Goal: Task Accomplishment & Management: Use online tool/utility

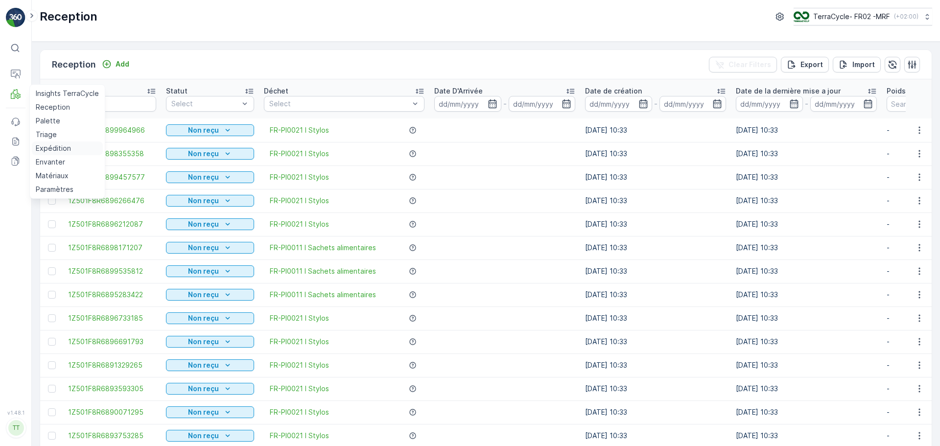
click at [52, 144] on p "Expédition" at bounding box center [53, 148] width 35 height 10
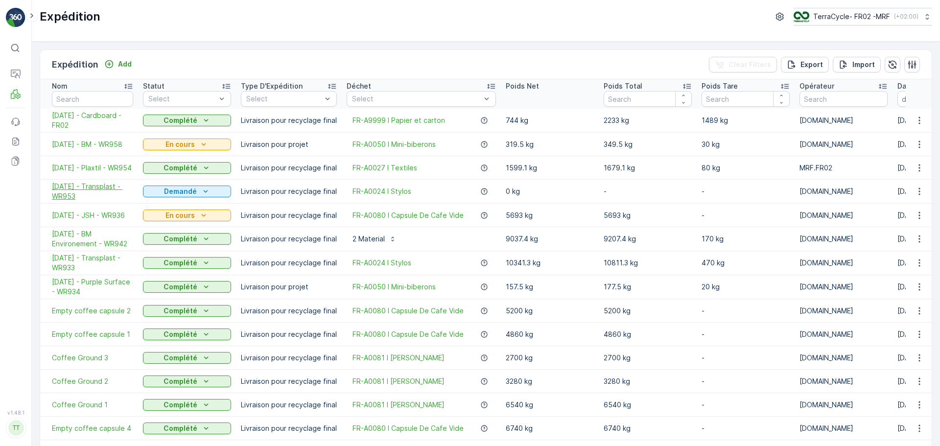
click at [90, 185] on span "18.08.2025 - Transplast - WR953" at bounding box center [92, 192] width 81 height 20
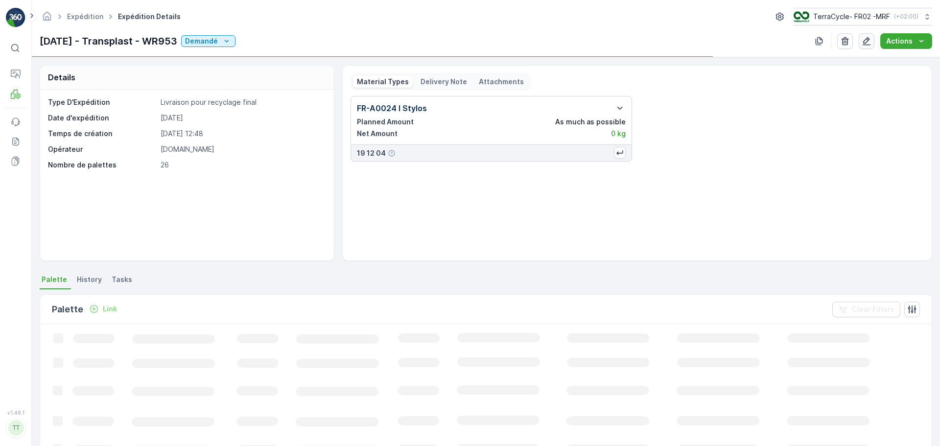
click at [863, 42] on icon "button" at bounding box center [866, 41] width 10 height 10
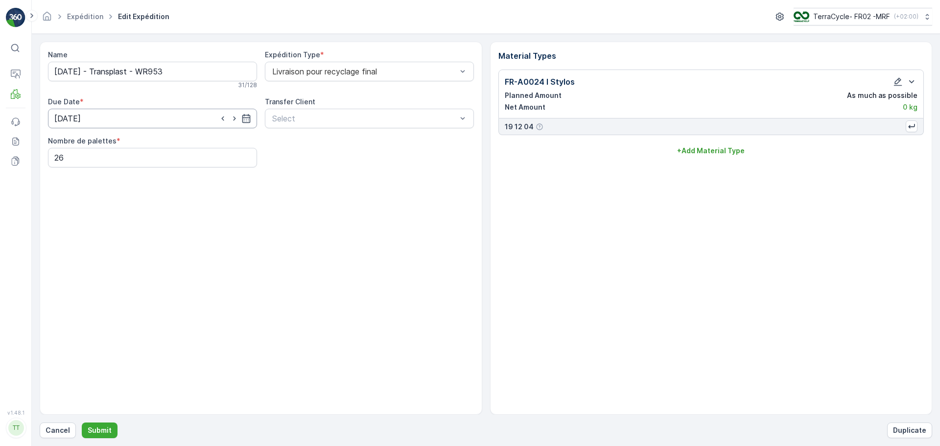
click at [131, 120] on input "18.08.2025" at bounding box center [152, 119] width 209 height 20
click at [99, 234] on div "19" at bounding box center [100, 239] width 16 height 16
type input "[DATE]"
click at [61, 72] on input "18.08.2025 - Transplast - WR953" at bounding box center [152, 72] width 209 height 20
type input "[DATE] - Transplast - WR953"
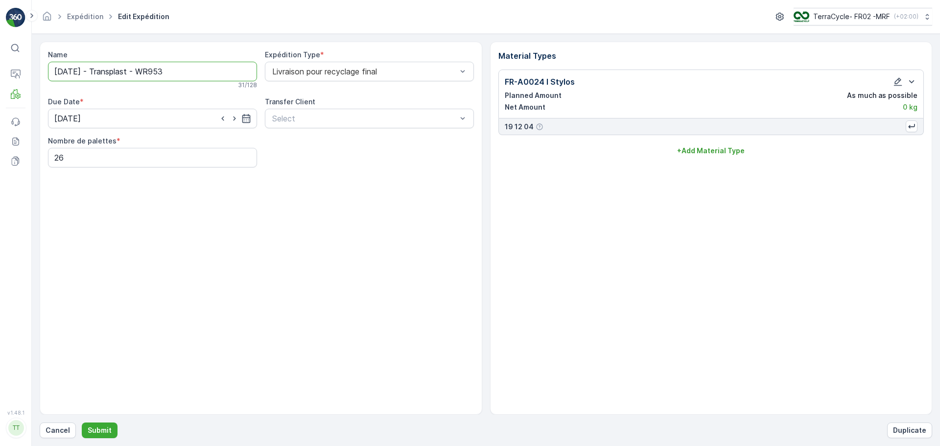
click at [82, 422] on button "Submit" at bounding box center [100, 430] width 36 height 16
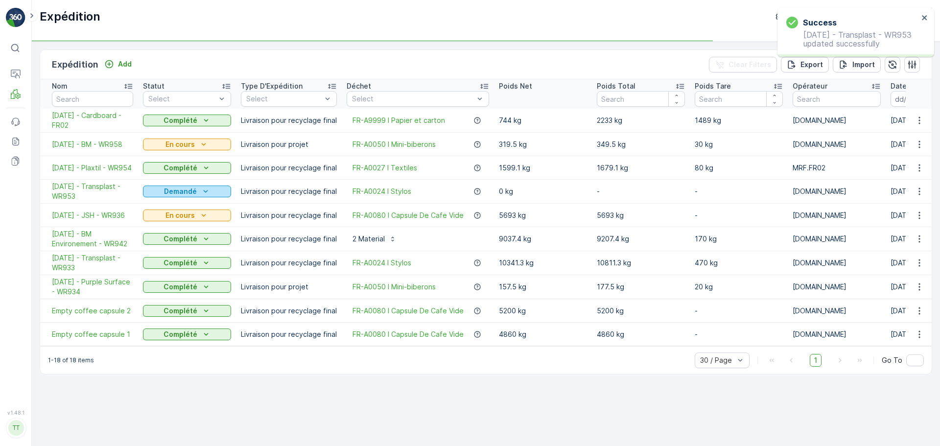
click at [172, 192] on p "Demandé" at bounding box center [180, 191] width 33 height 10
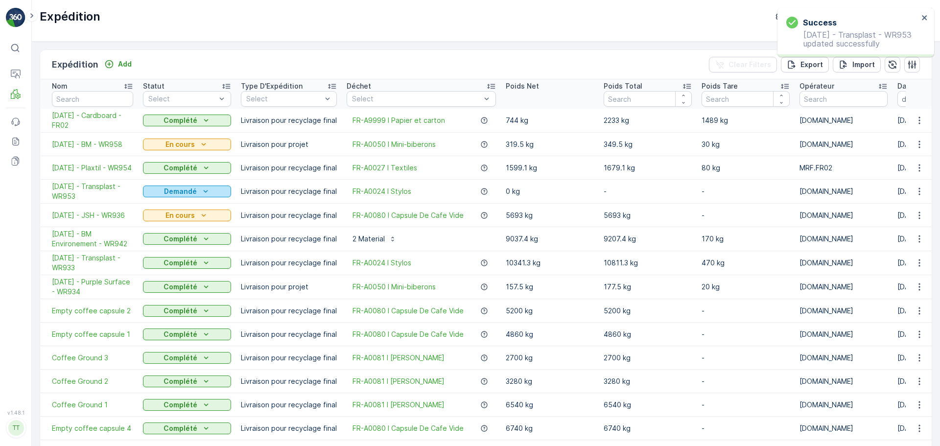
click at [186, 193] on p "Demandé" at bounding box center [180, 191] width 33 height 10
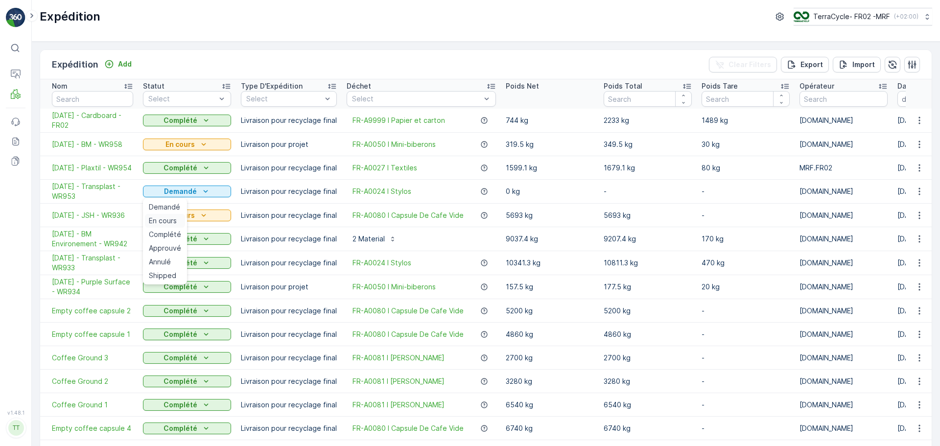
click at [164, 217] on span "En cours" at bounding box center [163, 221] width 28 height 10
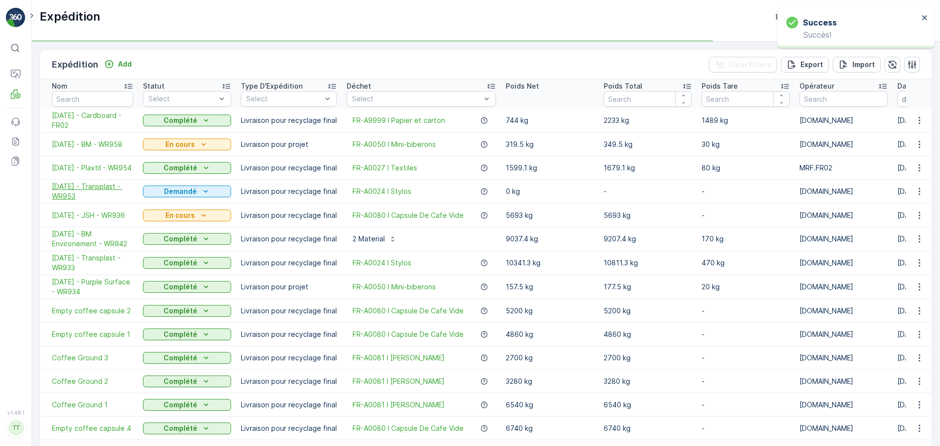
click at [90, 190] on span "[DATE] - Transplast - WR953" at bounding box center [92, 192] width 81 height 20
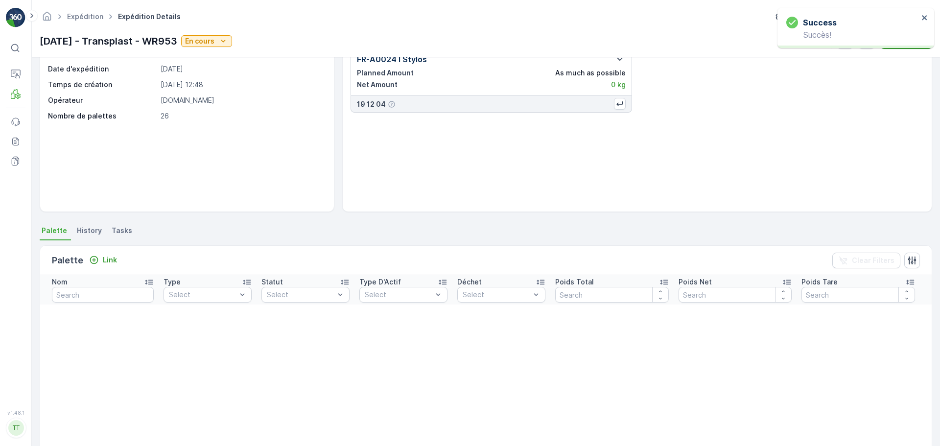
scroll to position [196, 0]
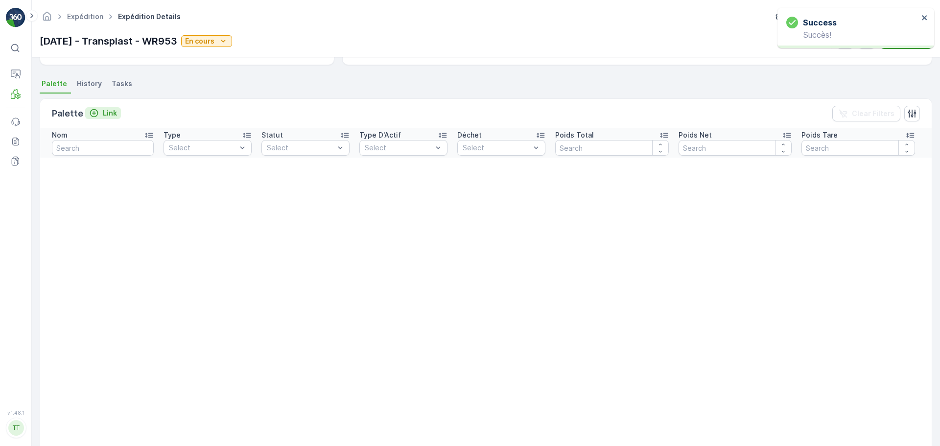
click at [110, 111] on p "Link" at bounding box center [110, 113] width 14 height 10
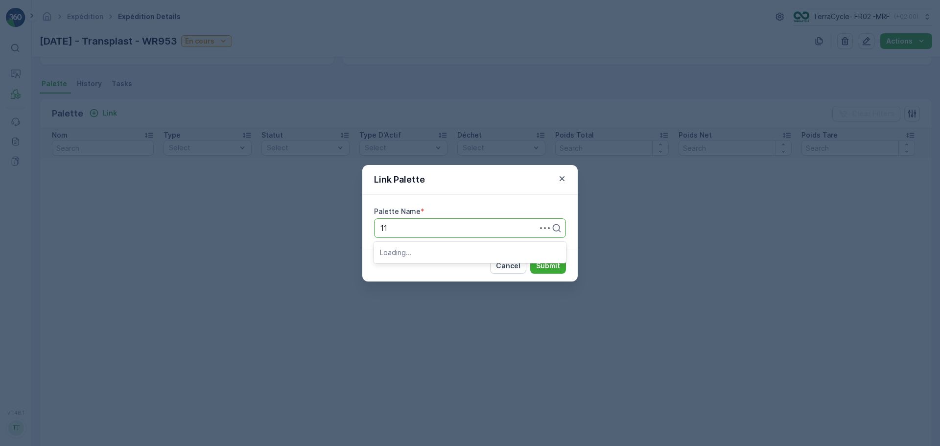
type input "111"
click at [417, 254] on span "Parcel #111" at bounding box center [400, 252] width 40 height 9
click at [548, 264] on p "Submit" at bounding box center [548, 266] width 24 height 10
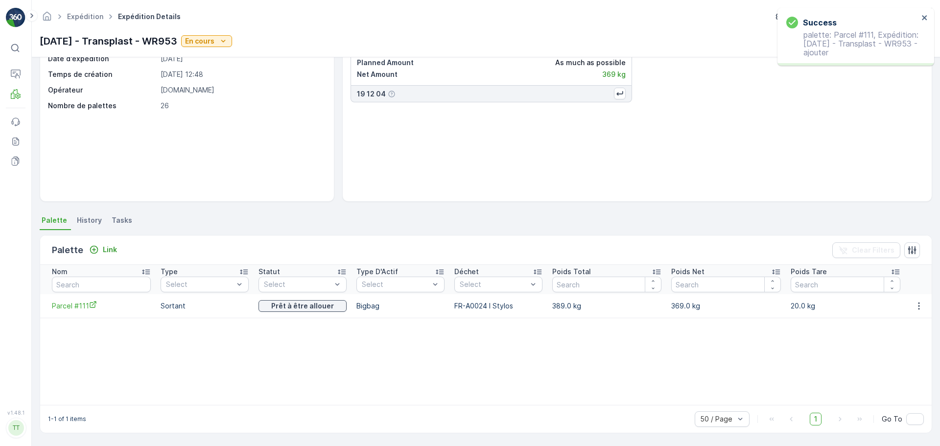
scroll to position [59, 0]
click at [98, 248] on div "Link" at bounding box center [103, 250] width 28 height 10
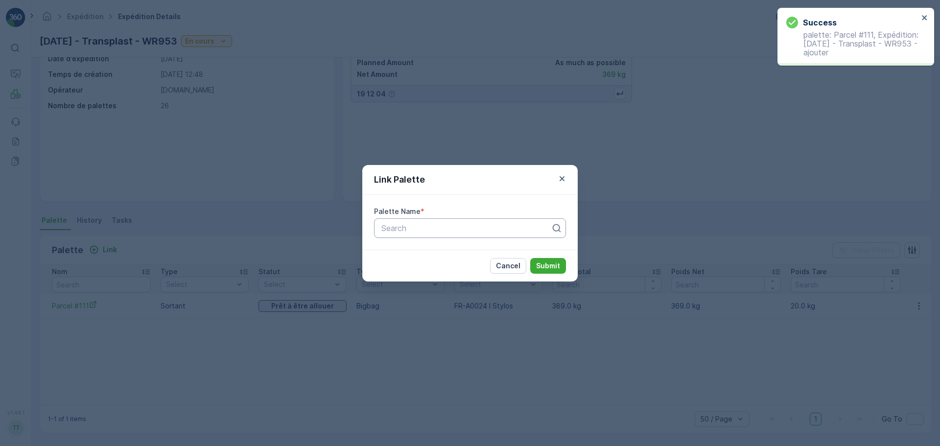
click at [390, 231] on div at bounding box center [465, 228] width 171 height 9
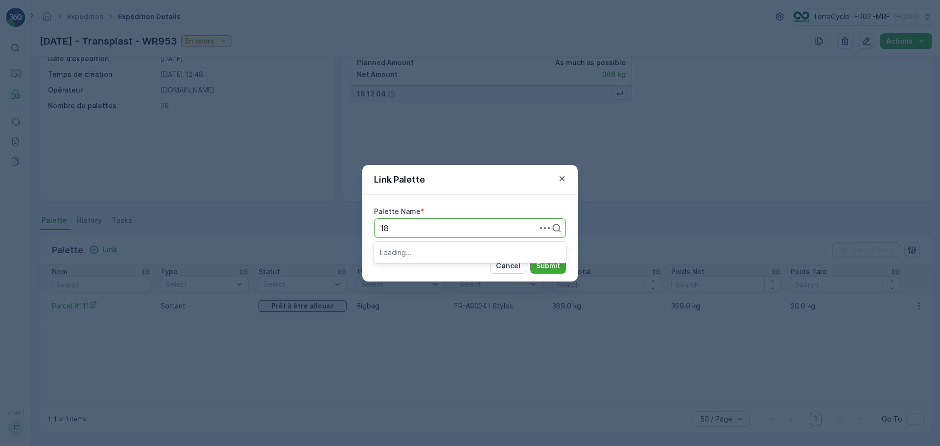
type input "183"
drag, startPoint x: 415, startPoint y: 248, endPoint x: 437, endPoint y: 248, distance: 21.5
click at [416, 248] on span "Parcel #183" at bounding box center [401, 252] width 43 height 9
click at [543, 263] on p "Submit" at bounding box center [548, 266] width 24 height 10
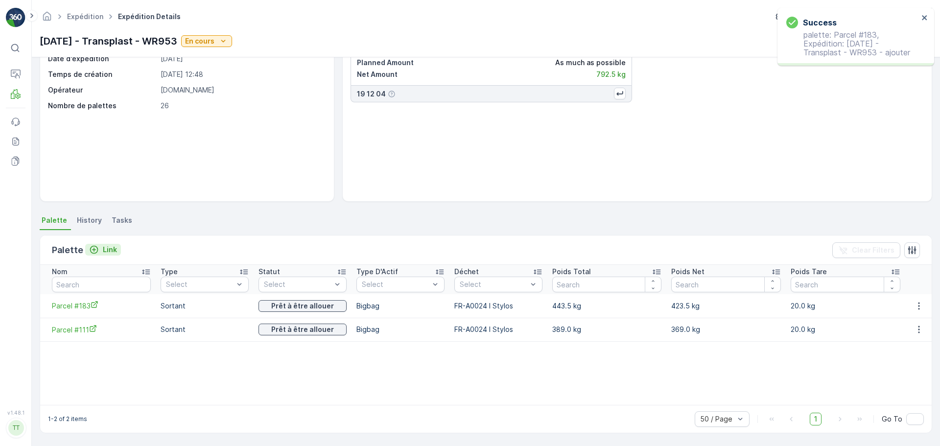
click at [110, 249] on p "Link" at bounding box center [110, 250] width 14 height 10
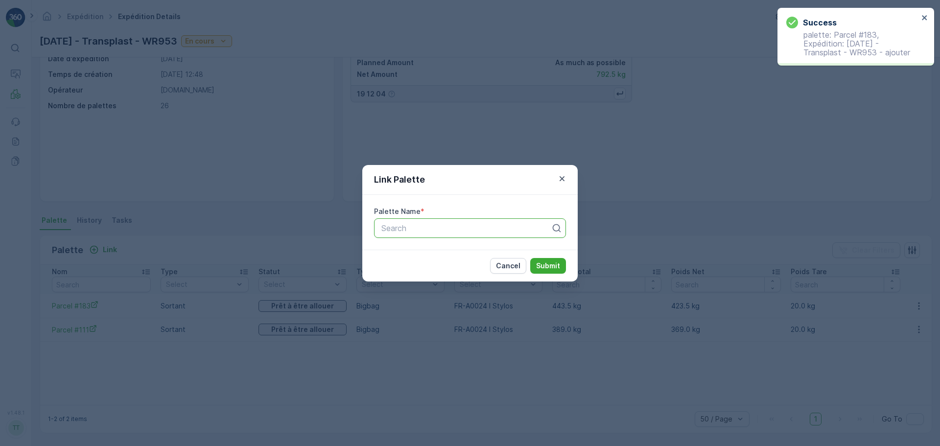
click at [420, 231] on div at bounding box center [465, 228] width 171 height 9
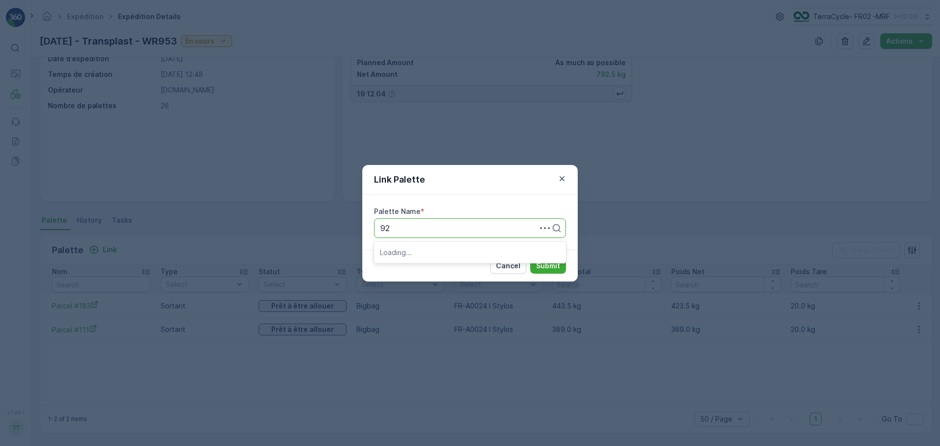
type input "927"
click at [421, 250] on span "Parcel #927" at bounding box center [402, 252] width 44 height 9
click at [555, 267] on p "Submit" at bounding box center [548, 266] width 24 height 10
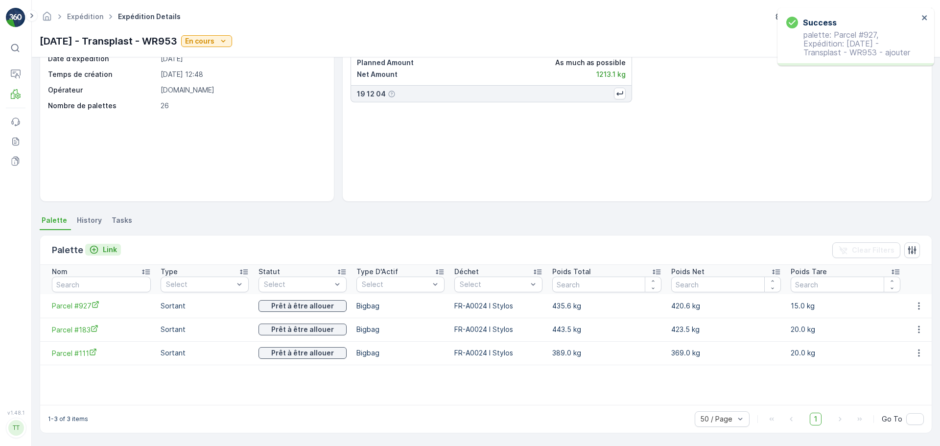
click at [105, 253] on p "Link" at bounding box center [110, 250] width 14 height 10
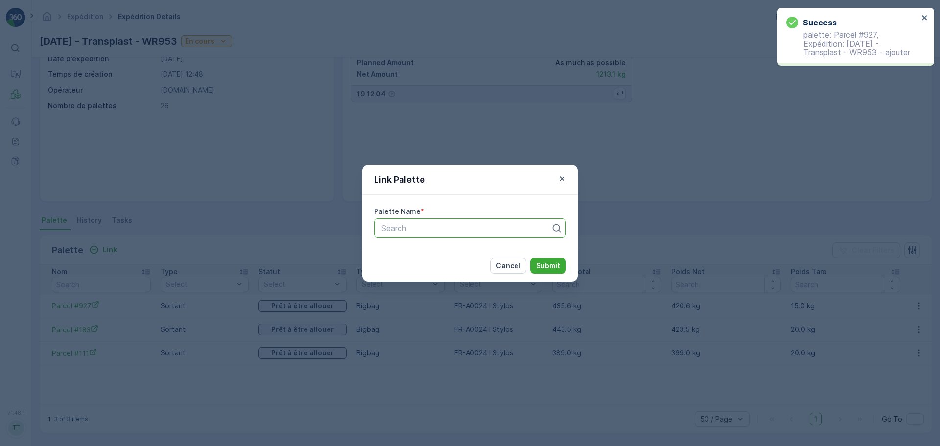
click at [393, 233] on div "Search" at bounding box center [470, 228] width 192 height 20
type input "924"
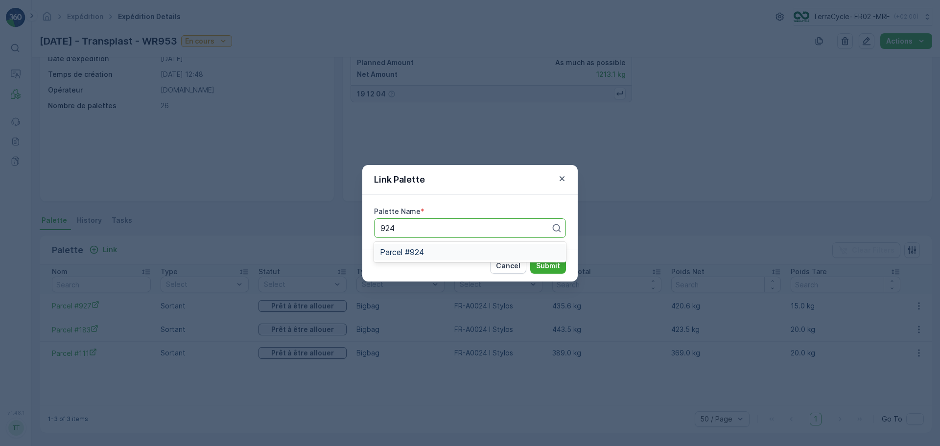
click at [416, 254] on span "Parcel #924" at bounding box center [402, 252] width 44 height 9
click at [552, 262] on p "Submit" at bounding box center [548, 266] width 24 height 10
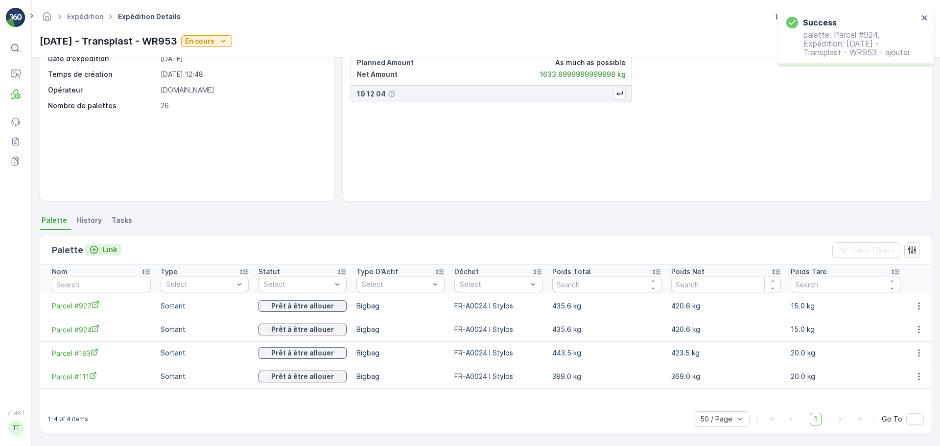
click at [110, 250] on p "Link" at bounding box center [110, 250] width 14 height 10
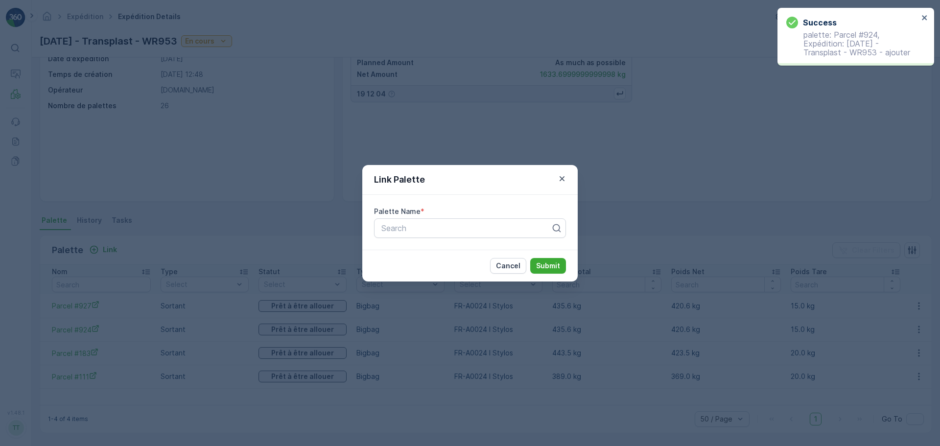
drag, startPoint x: 412, startPoint y: 227, endPoint x: 401, endPoint y: 216, distance: 15.2
click at [412, 226] on div at bounding box center [465, 228] width 171 height 9
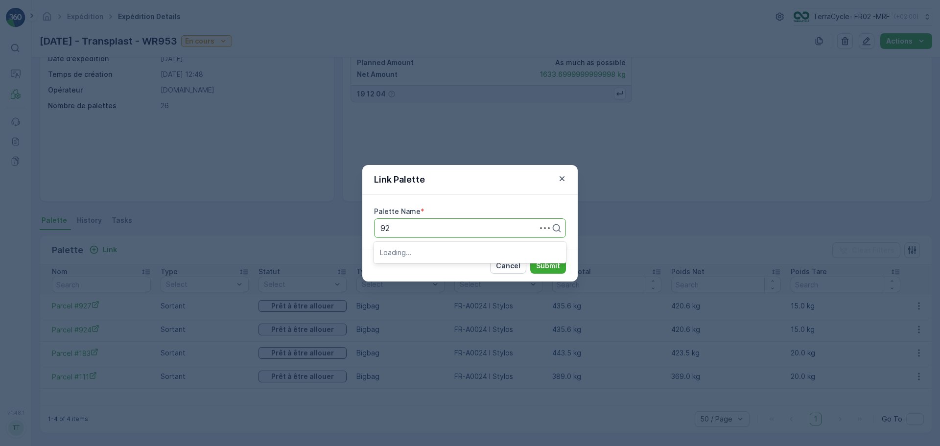
type input "921"
click at [414, 256] on span "Parcel #921" at bounding box center [401, 252] width 43 height 9
click at [547, 268] on p "Submit" at bounding box center [548, 266] width 24 height 10
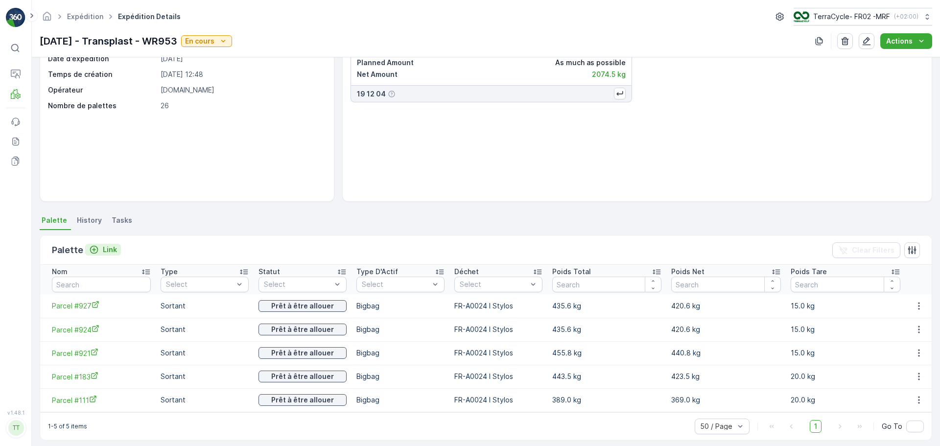
click at [104, 245] on p "Link" at bounding box center [110, 250] width 14 height 10
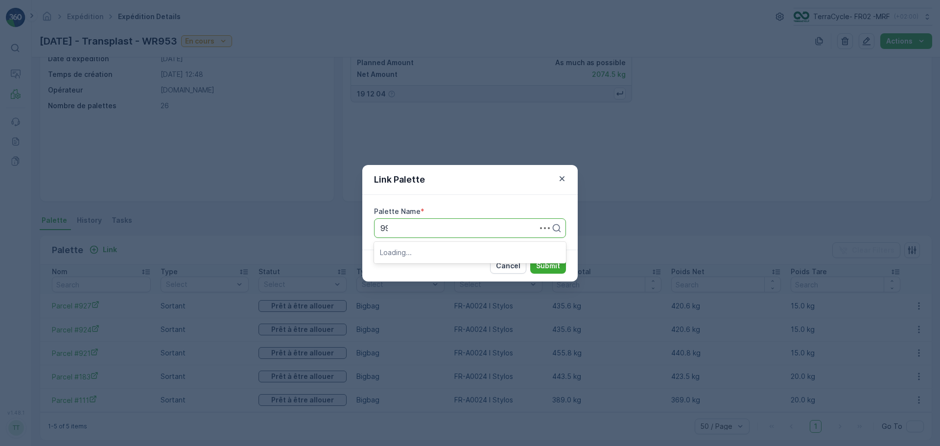
type input "996"
click at [417, 254] on span "Parcel #996" at bounding box center [402, 252] width 45 height 9
click at [545, 269] on p "Submit" at bounding box center [548, 266] width 24 height 10
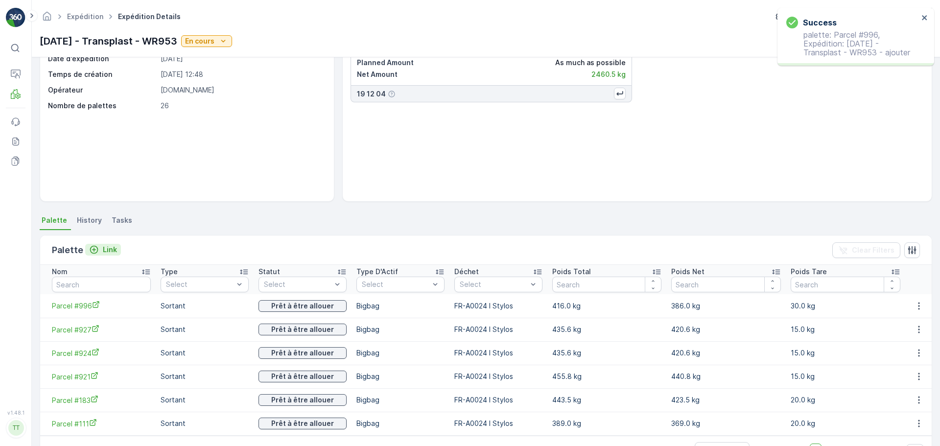
click at [105, 254] on p "Link" at bounding box center [110, 250] width 14 height 10
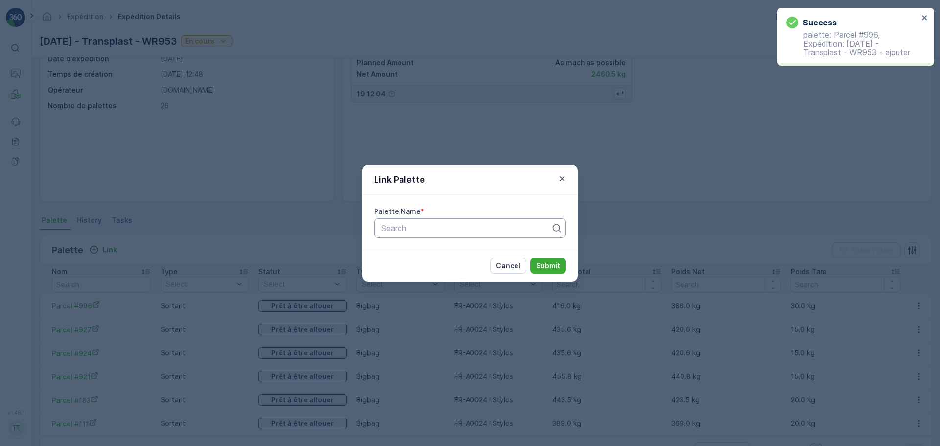
click at [419, 227] on div at bounding box center [465, 228] width 171 height 9
type input "336"
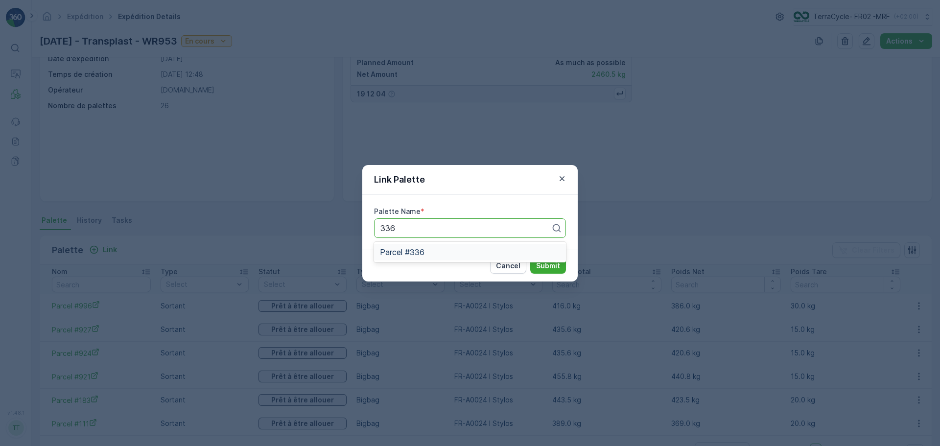
click at [412, 254] on span "Parcel #336" at bounding box center [402, 252] width 45 height 9
click at [544, 270] on p "Submit" at bounding box center [548, 266] width 24 height 10
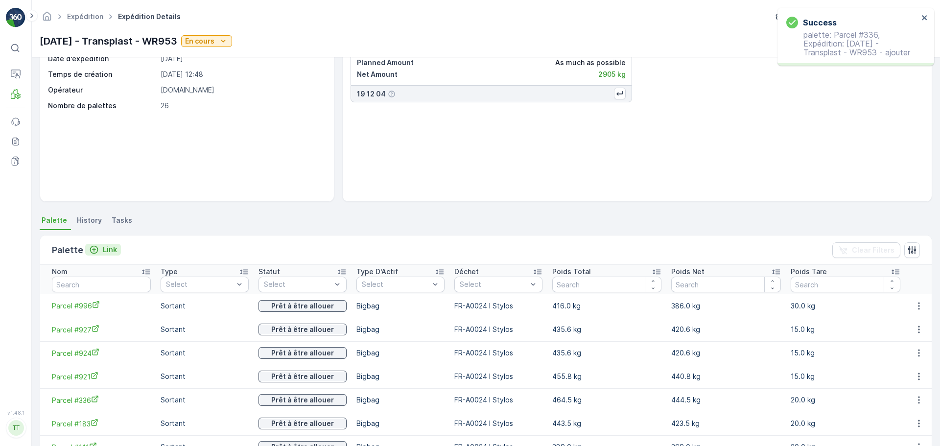
click at [106, 249] on p "Link" at bounding box center [110, 250] width 14 height 10
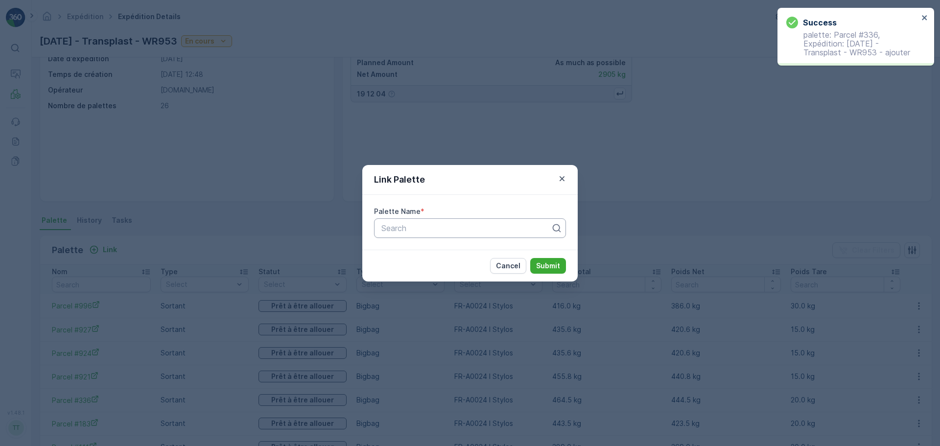
click at [412, 228] on div at bounding box center [465, 228] width 171 height 9
type input "995"
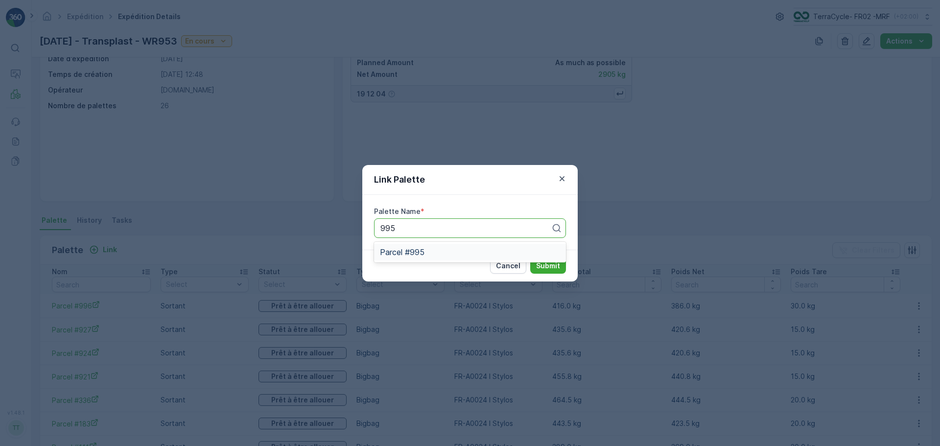
click at [404, 255] on span "Parcel #995" at bounding box center [402, 252] width 45 height 9
click at [546, 265] on p "Submit" at bounding box center [548, 266] width 24 height 10
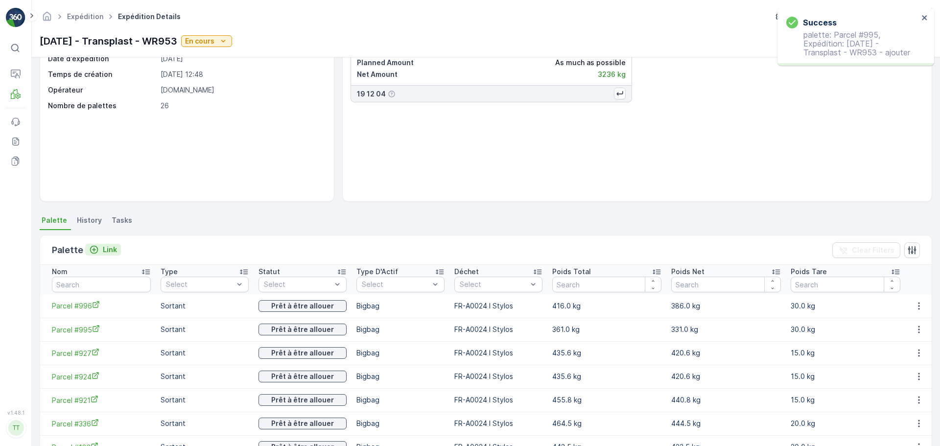
click at [112, 246] on p "Link" at bounding box center [110, 250] width 14 height 10
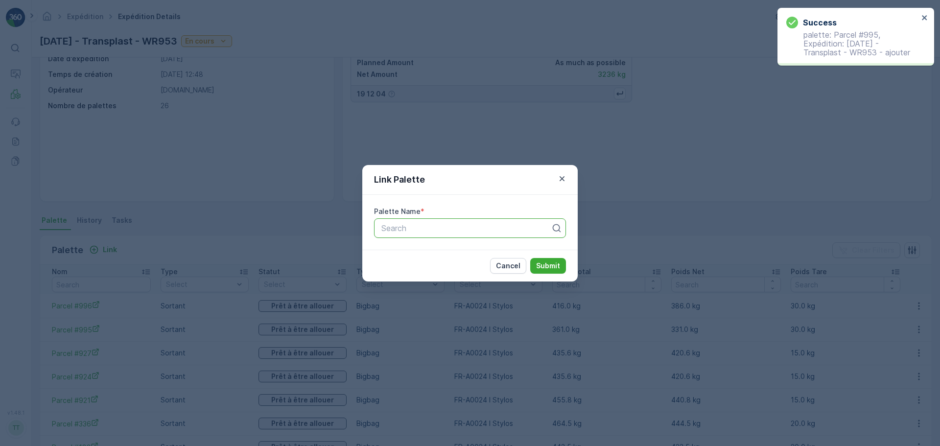
click at [407, 228] on div at bounding box center [465, 228] width 171 height 9
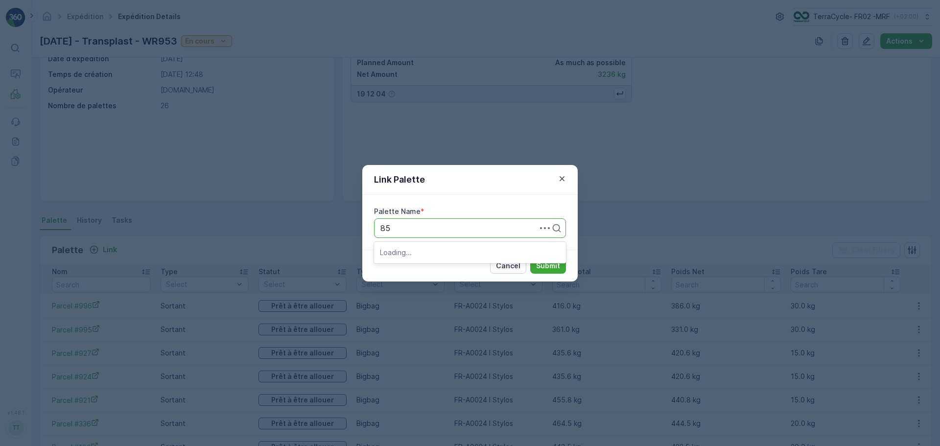
type input "859"
click at [417, 253] on span "Parcel #859" at bounding box center [402, 252] width 45 height 9
click at [548, 265] on p "Submit" at bounding box center [548, 266] width 24 height 10
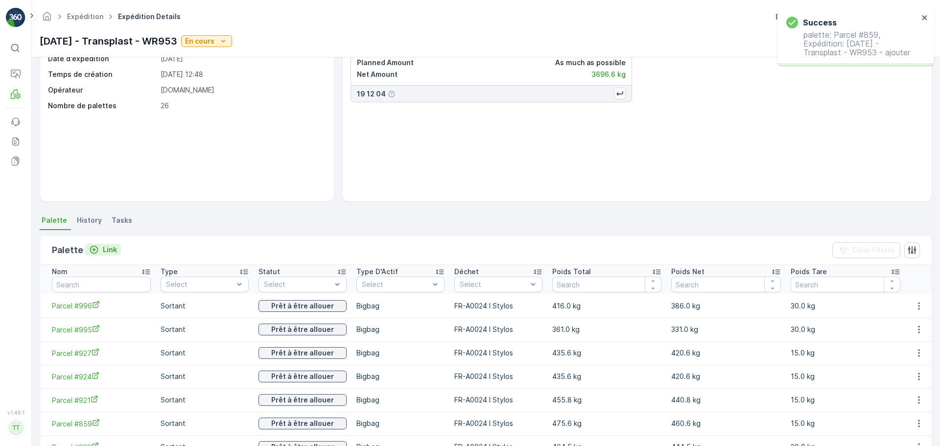
click at [111, 250] on p "Link" at bounding box center [110, 250] width 14 height 10
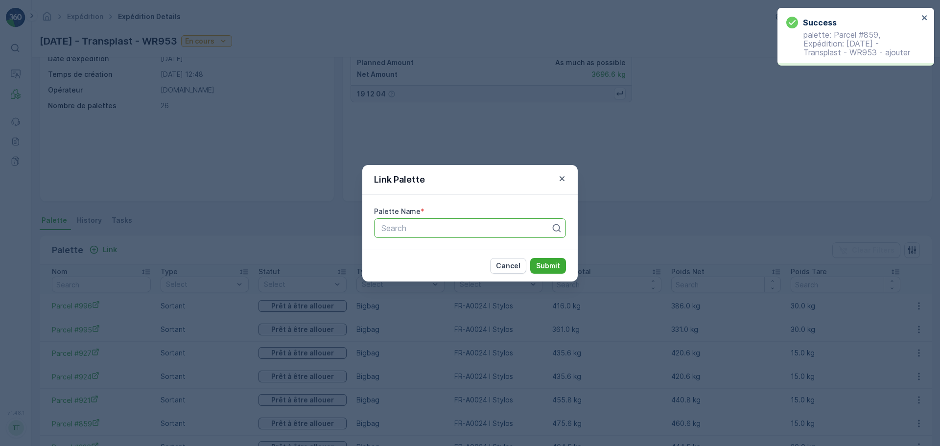
click at [399, 224] on div at bounding box center [465, 228] width 171 height 9
type input "858"
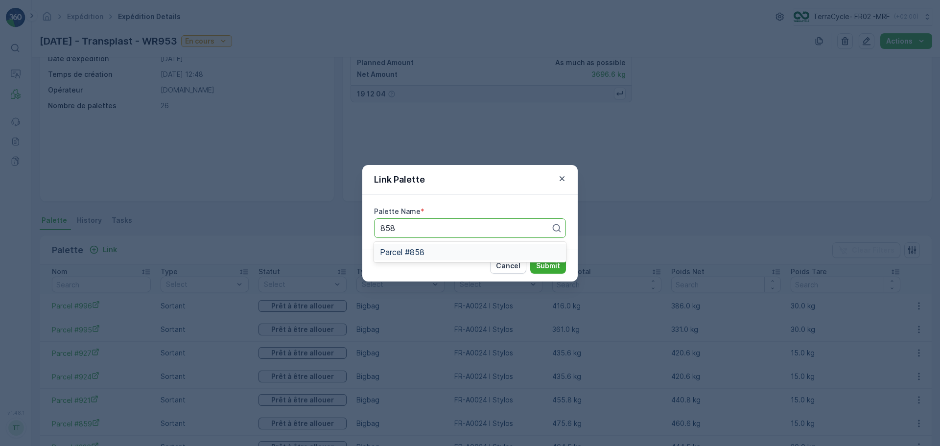
click at [413, 261] on div "Parcel #858" at bounding box center [470, 252] width 192 height 21
click at [413, 254] on span "Parcel #858" at bounding box center [402, 252] width 45 height 9
click at [540, 263] on p "Submit" at bounding box center [548, 266] width 24 height 10
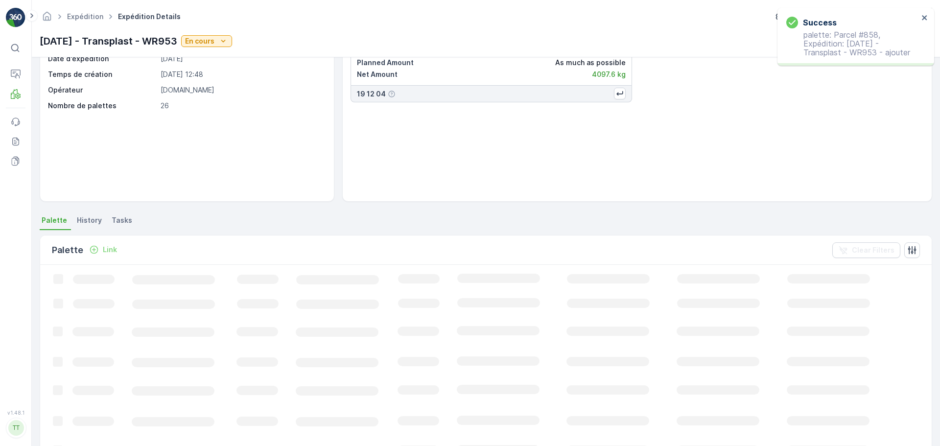
click at [109, 245] on p "Link" at bounding box center [110, 250] width 14 height 10
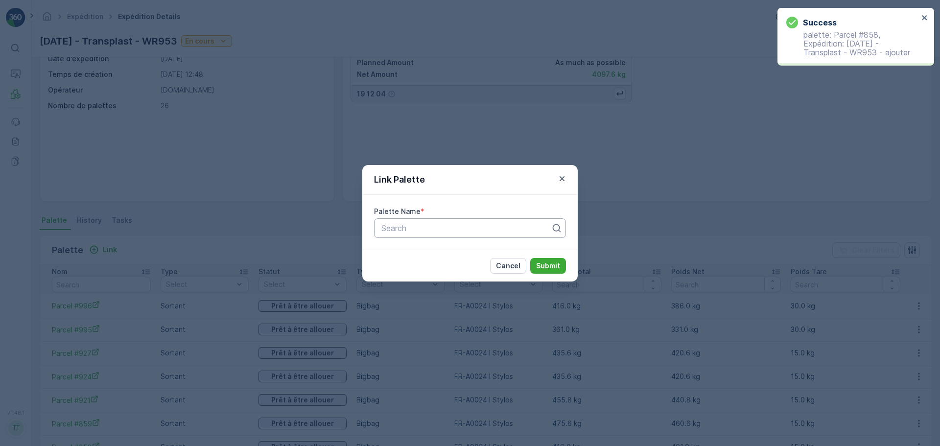
click at [459, 231] on div at bounding box center [465, 228] width 171 height 9
type input "224"
drag, startPoint x: 403, startPoint y: 253, endPoint x: 482, endPoint y: 249, distance: 78.9
click at [403, 253] on span "Parcel #224" at bounding box center [402, 252] width 44 height 9
click at [558, 264] on p "Submit" at bounding box center [548, 266] width 24 height 10
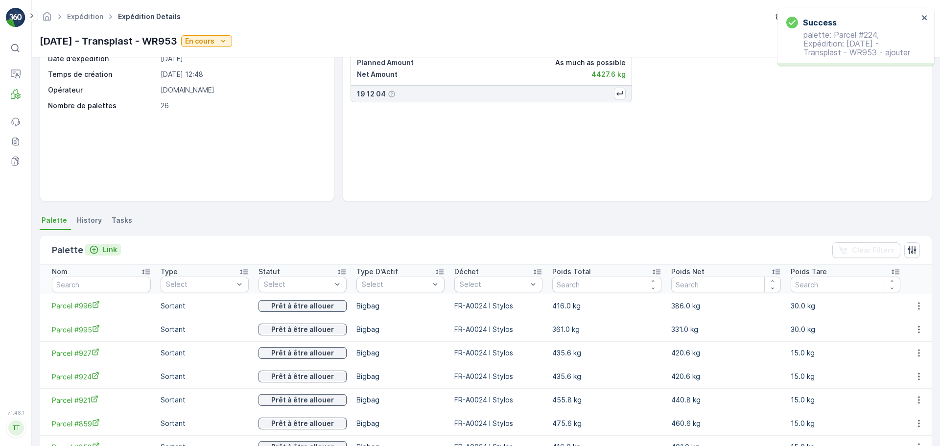
click at [99, 248] on div "Link" at bounding box center [103, 250] width 28 height 10
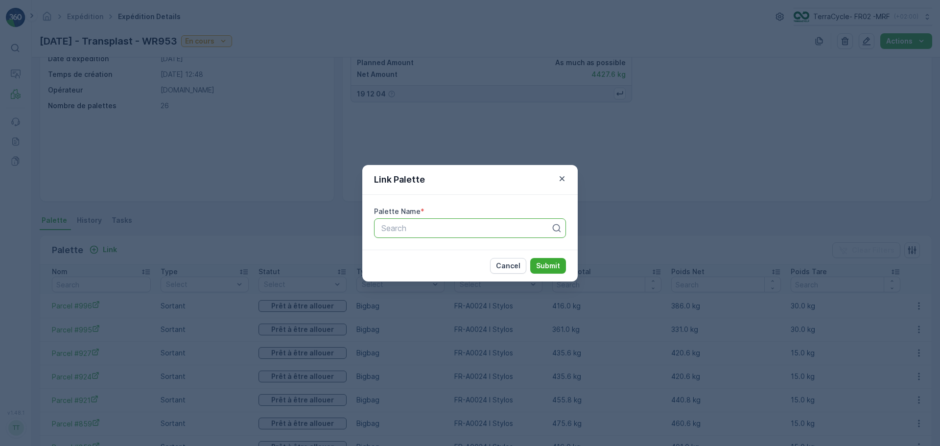
click at [381, 223] on div "Search" at bounding box center [465, 228] width 171 height 12
type input "673"
click at [415, 252] on span "Parcel #673" at bounding box center [402, 252] width 44 height 9
click at [547, 263] on p "Submit" at bounding box center [548, 266] width 24 height 10
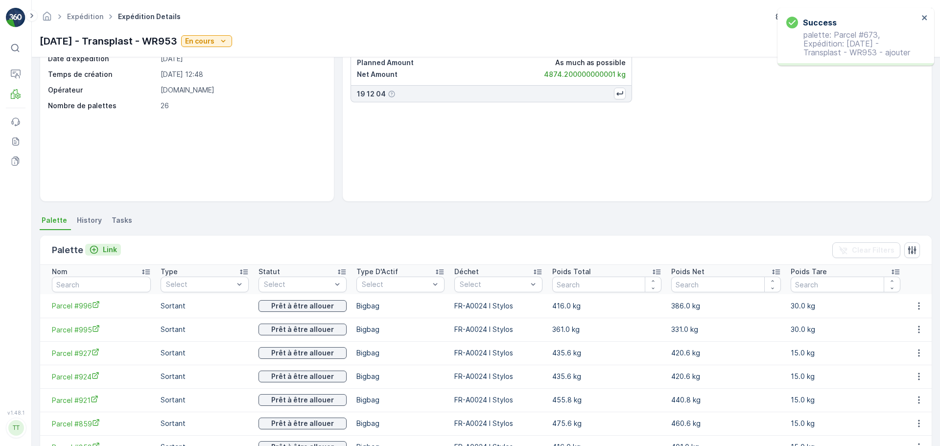
click at [112, 255] on button "Link" at bounding box center [103, 250] width 36 height 12
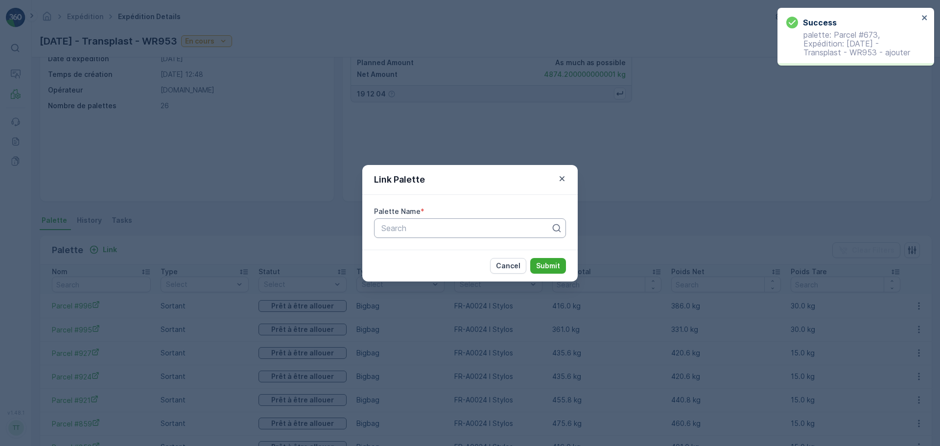
click at [385, 226] on div at bounding box center [465, 228] width 171 height 9
type input "186"
click at [401, 251] on span "Parcel #186" at bounding box center [401, 252] width 43 height 9
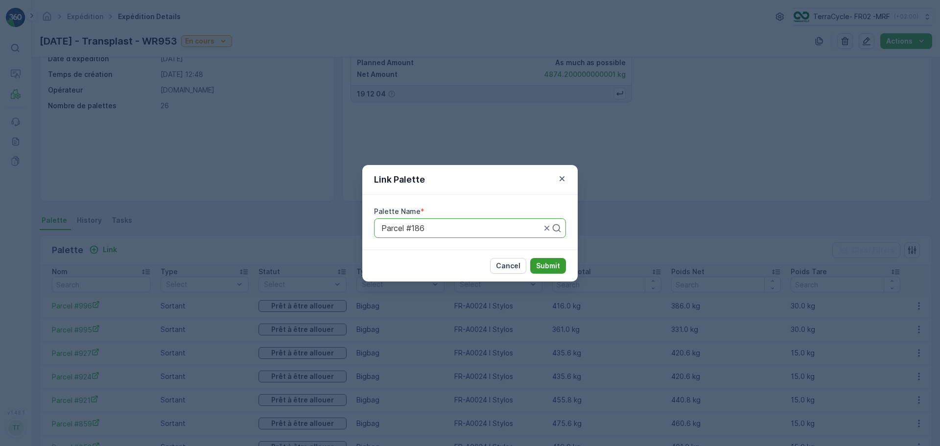
click at [544, 261] on p "Submit" at bounding box center [548, 266] width 24 height 10
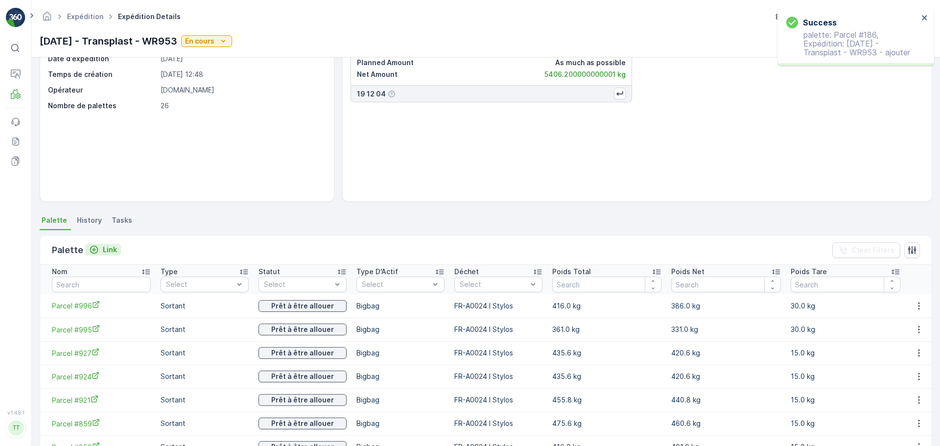
click at [116, 246] on button "Link" at bounding box center [103, 250] width 36 height 12
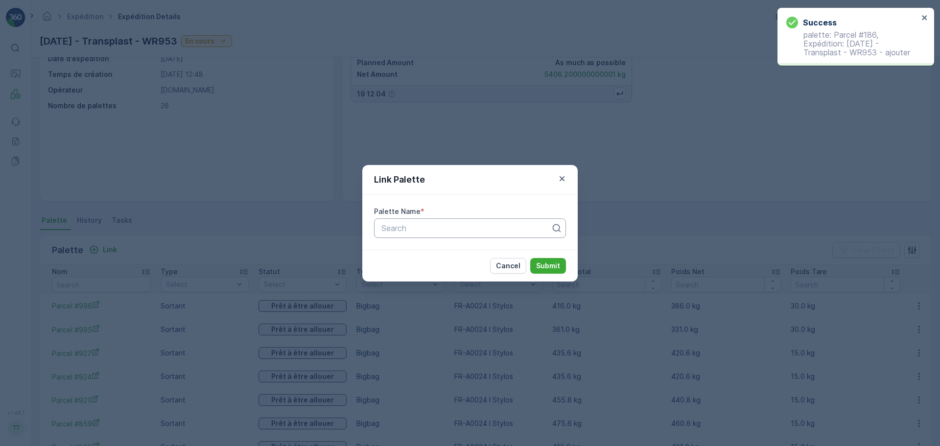
click at [428, 228] on div at bounding box center [465, 228] width 171 height 9
type input "626"
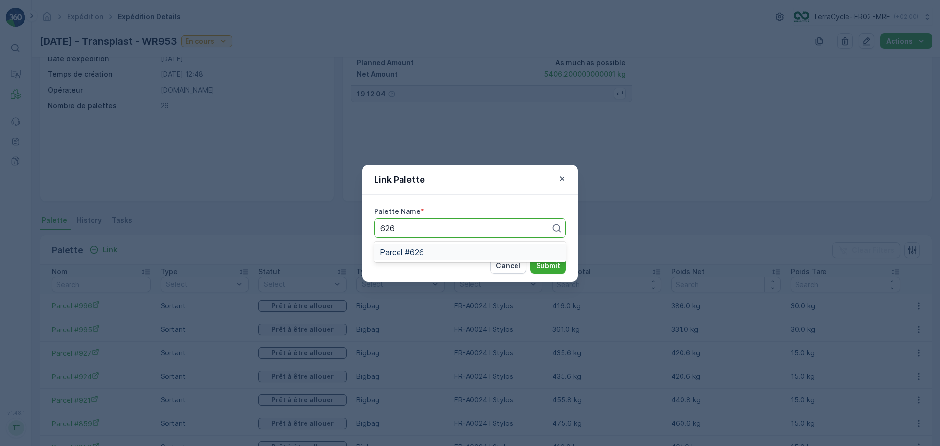
click at [411, 254] on span "Parcel #626" at bounding box center [402, 252] width 44 height 9
click at [549, 267] on p "Submit" at bounding box center [548, 266] width 24 height 10
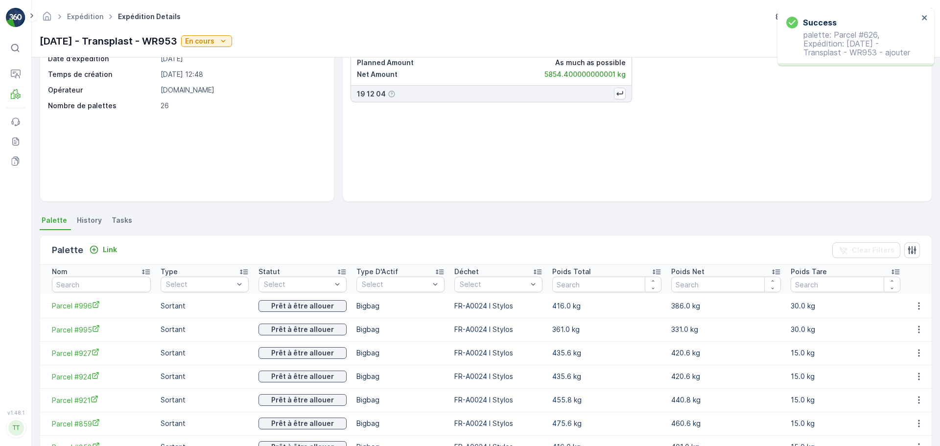
click at [109, 258] on div "Palette Link Clear Filters" at bounding box center [485, 249] width 891 height 29
click at [105, 249] on p "Link" at bounding box center [110, 250] width 14 height 10
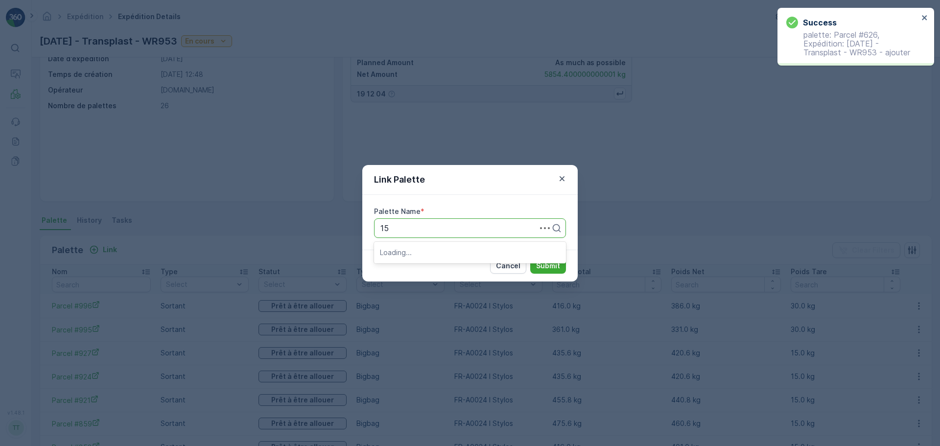
type input "156"
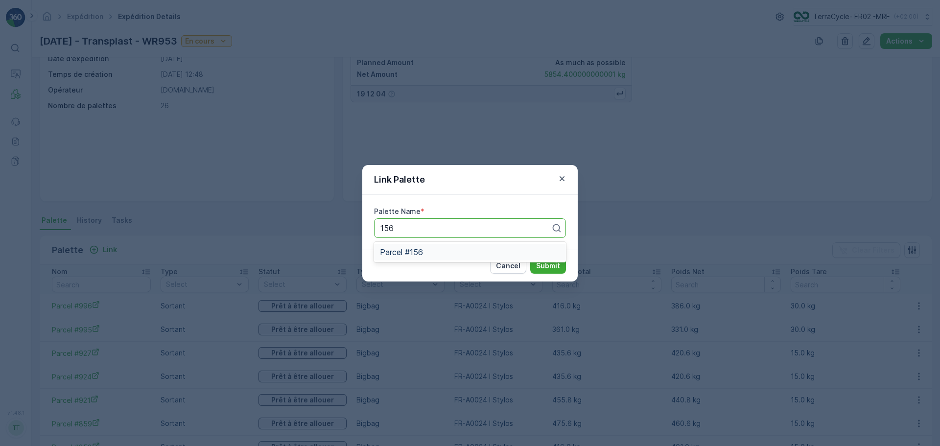
click at [450, 251] on div "Parcel #156" at bounding box center [470, 252] width 180 height 9
click at [544, 259] on button "Submit" at bounding box center [548, 266] width 36 height 16
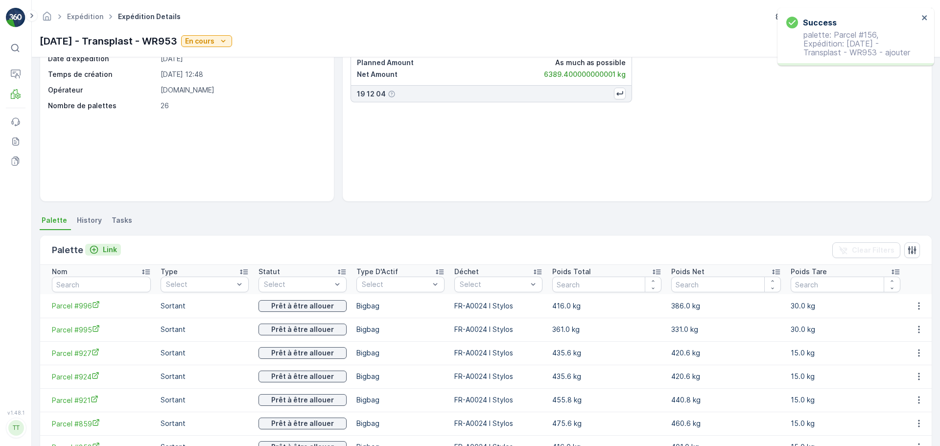
click at [108, 248] on p "Link" at bounding box center [110, 250] width 14 height 10
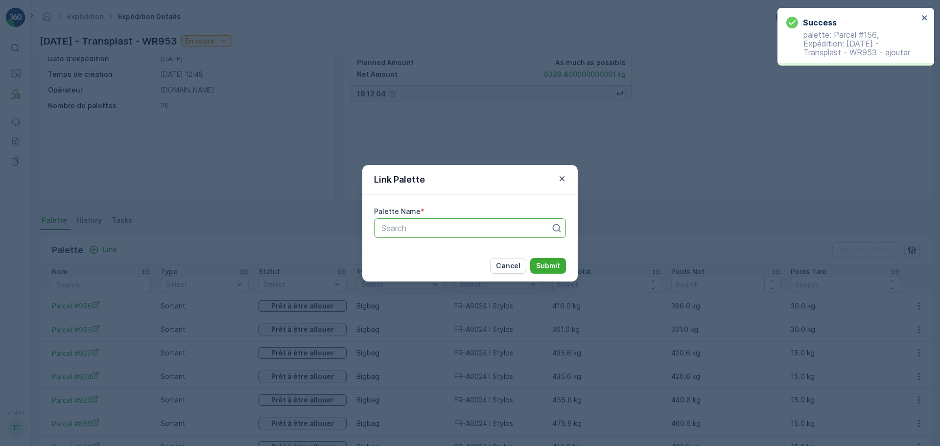
click at [412, 227] on div at bounding box center [465, 228] width 171 height 9
type input "860"
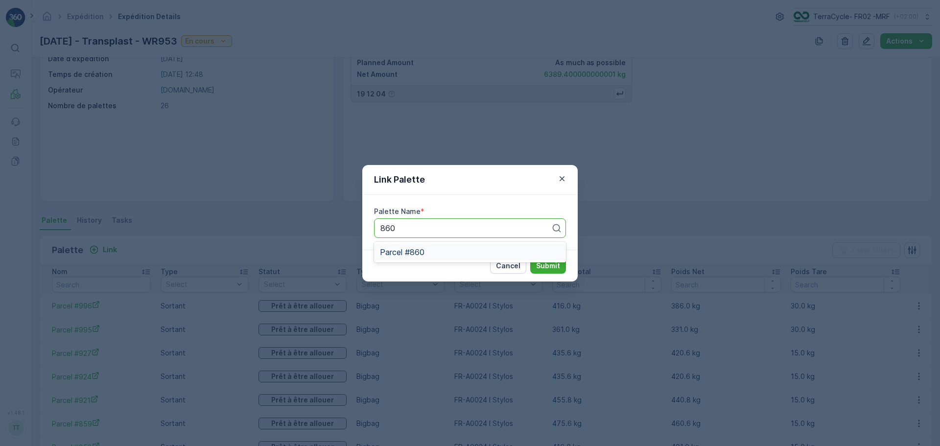
drag, startPoint x: 416, startPoint y: 254, endPoint x: 488, endPoint y: 263, distance: 73.5
click at [416, 253] on span "Parcel #860" at bounding box center [402, 252] width 45 height 9
click at [550, 266] on p "Submit" at bounding box center [548, 266] width 24 height 10
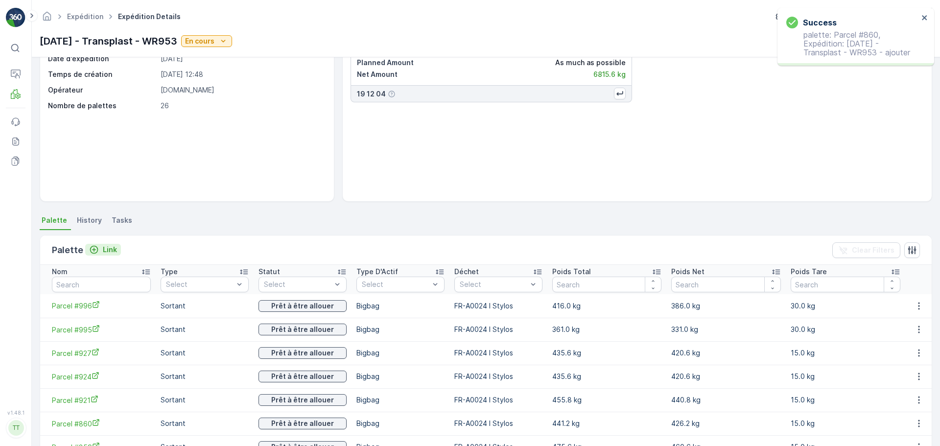
click at [111, 248] on p "Link" at bounding box center [110, 250] width 14 height 10
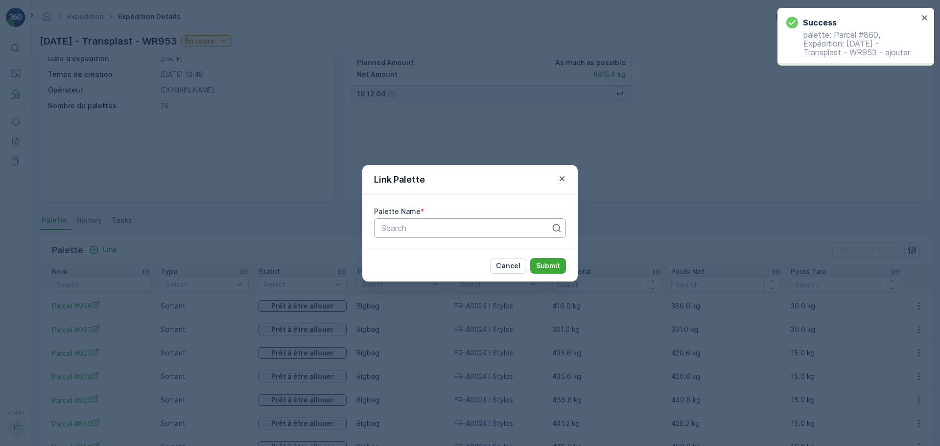
click at [388, 227] on div at bounding box center [465, 228] width 171 height 9
type input "185"
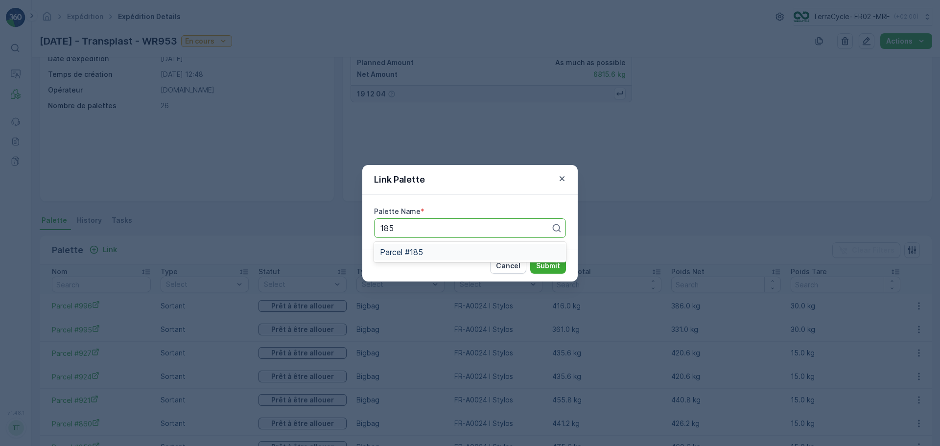
click at [419, 255] on span "Parcel #185" at bounding box center [401, 252] width 43 height 9
click at [537, 267] on p "Submit" at bounding box center [548, 266] width 24 height 10
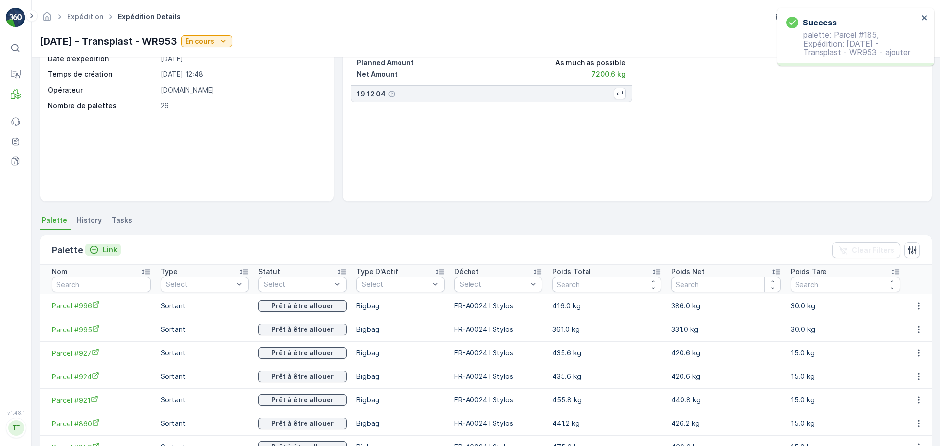
click at [103, 246] on p "Link" at bounding box center [110, 250] width 14 height 10
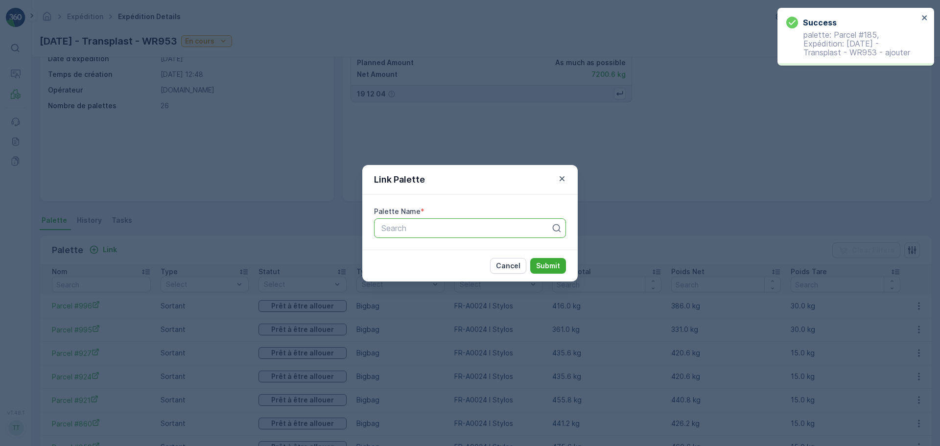
drag, startPoint x: 391, startPoint y: 229, endPoint x: 361, endPoint y: 215, distance: 33.1
click at [388, 229] on div at bounding box center [465, 228] width 171 height 9
type input "862"
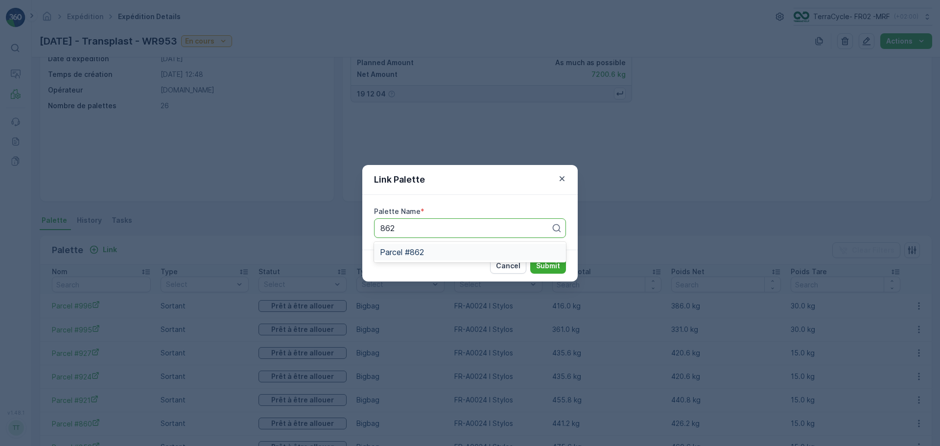
click at [404, 250] on span "Parcel #862" at bounding box center [402, 252] width 44 height 9
click at [540, 269] on p "Submit" at bounding box center [548, 266] width 24 height 10
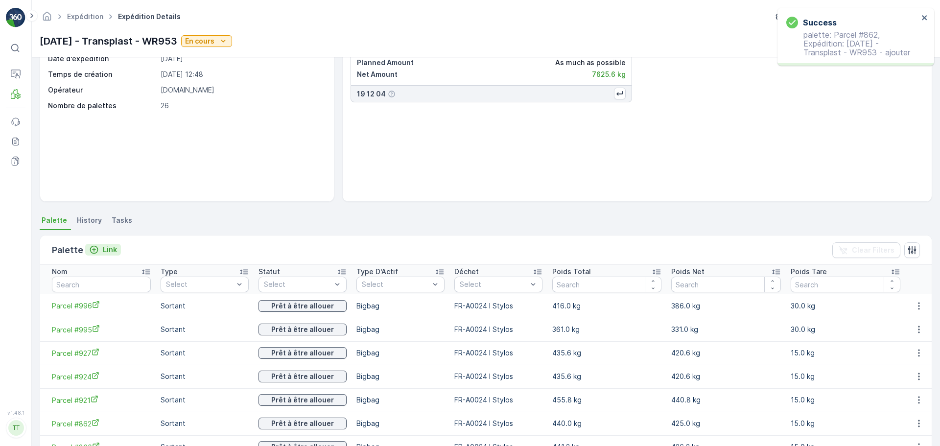
click at [112, 247] on p "Link" at bounding box center [110, 250] width 14 height 10
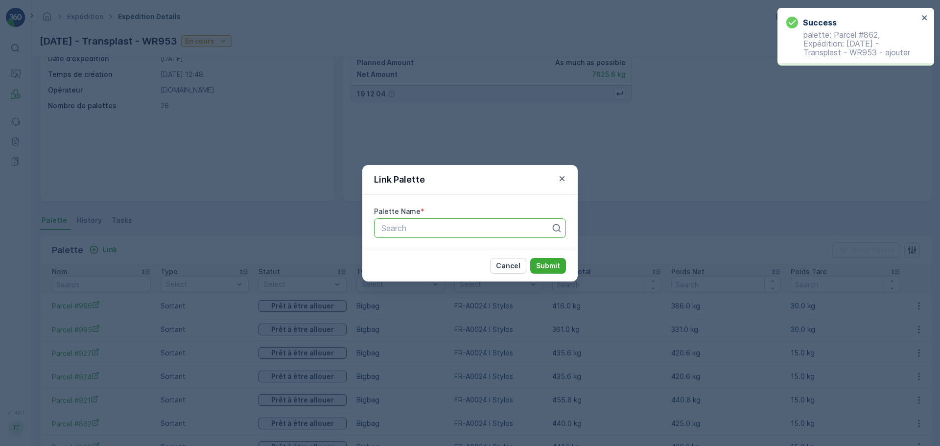
click at [402, 228] on div at bounding box center [465, 228] width 171 height 9
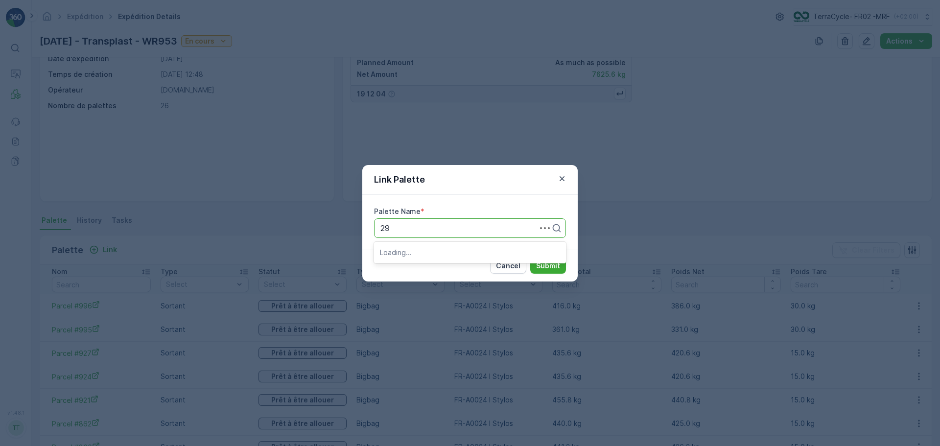
type input "292"
drag, startPoint x: 406, startPoint y: 255, endPoint x: 415, endPoint y: 255, distance: 8.9
click at [406, 255] on span "Parcel #292" at bounding box center [402, 252] width 44 height 9
click at [540, 271] on button "Submit" at bounding box center [548, 266] width 36 height 16
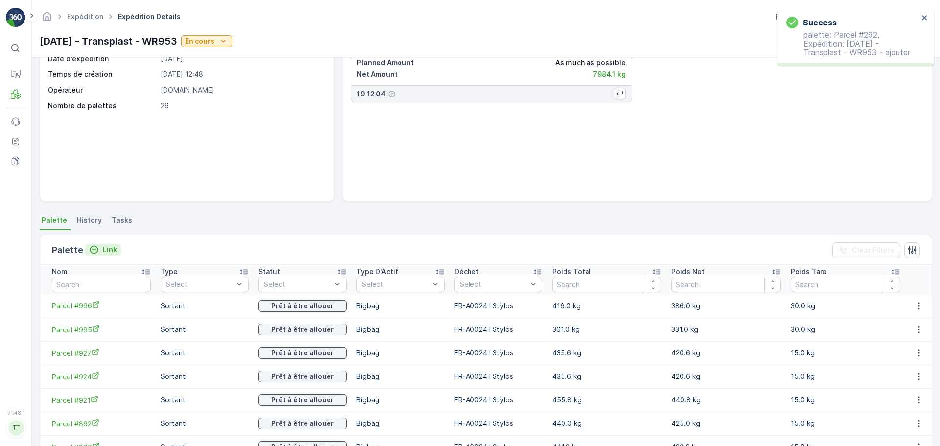
click at [103, 251] on p "Link" at bounding box center [110, 250] width 14 height 10
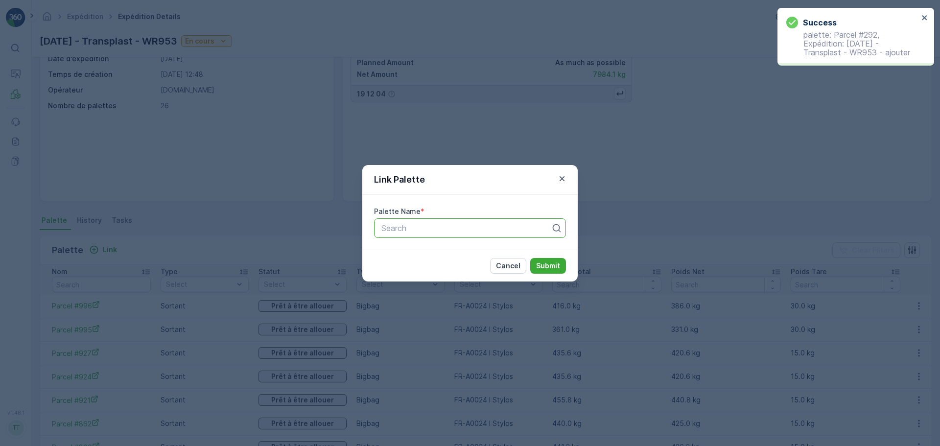
click at [405, 236] on div "Search" at bounding box center [470, 228] width 192 height 20
type input "288"
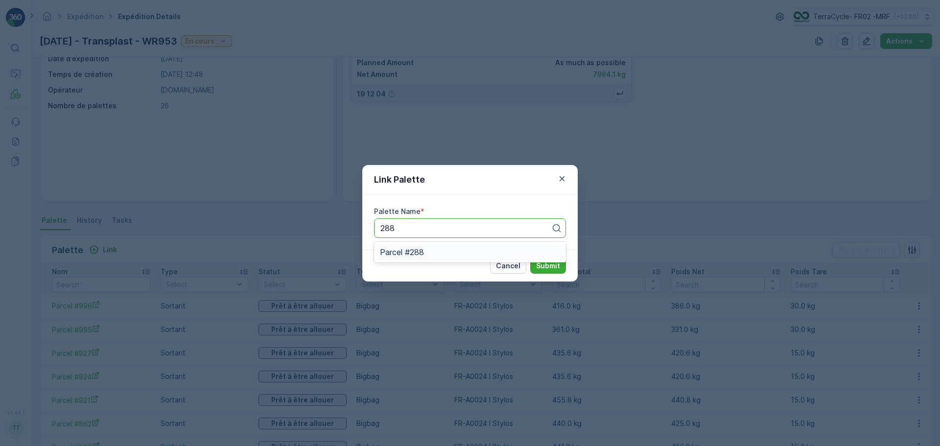
click at [409, 254] on span "Parcel #288" at bounding box center [402, 252] width 44 height 9
click at [539, 266] on p "Submit" at bounding box center [548, 266] width 24 height 10
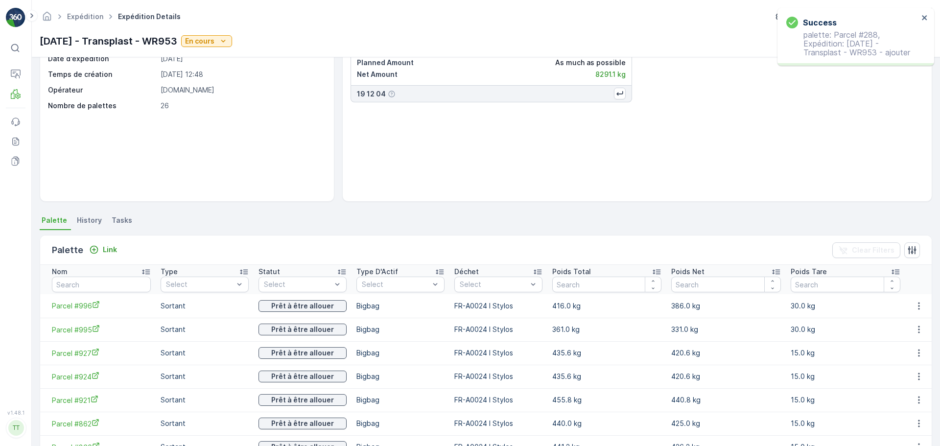
click at [102, 242] on div "Palette Link Clear Filters" at bounding box center [485, 249] width 891 height 29
click at [105, 252] on p "Link" at bounding box center [110, 250] width 14 height 10
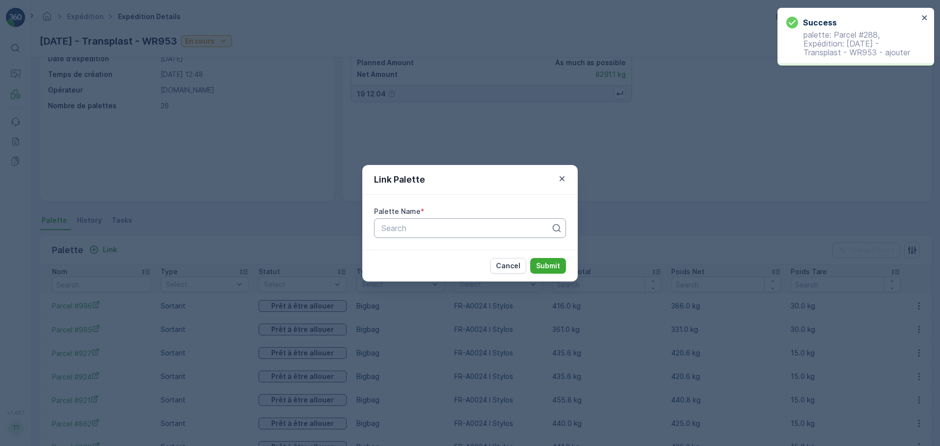
click at [385, 225] on div at bounding box center [465, 228] width 171 height 9
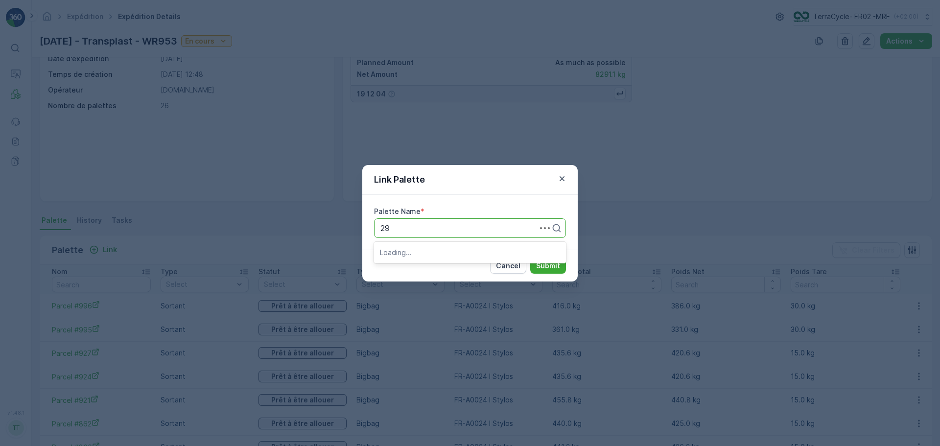
type input "291"
drag, startPoint x: 413, startPoint y: 251, endPoint x: 477, endPoint y: 253, distance: 64.7
click at [415, 250] on span "Parcel #291" at bounding box center [401, 252] width 43 height 9
click at [538, 262] on p "Submit" at bounding box center [548, 266] width 24 height 10
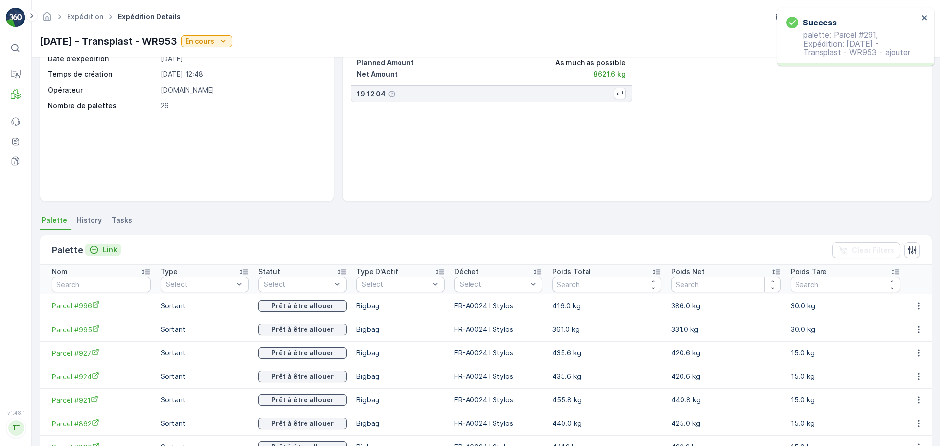
click at [103, 254] on p "Link" at bounding box center [110, 250] width 14 height 10
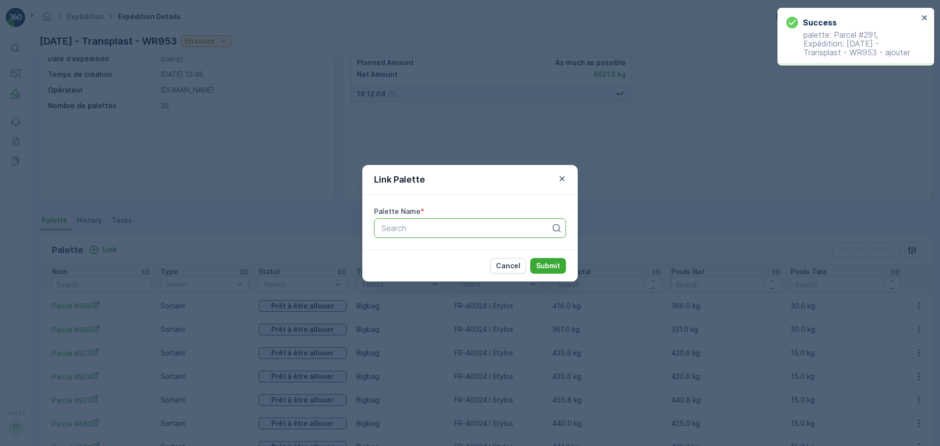
click at [396, 219] on div "Search" at bounding box center [470, 228] width 192 height 20
type input "187"
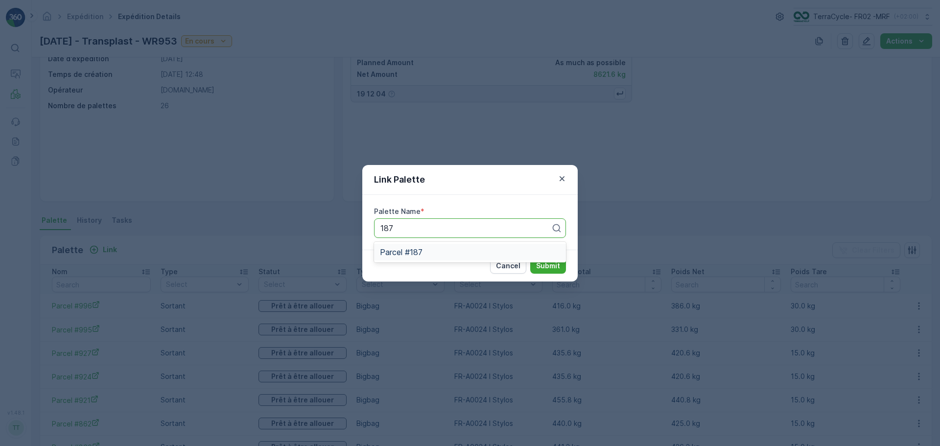
click at [400, 244] on div "Parcel #187" at bounding box center [470, 252] width 192 height 17
click at [546, 263] on p "Submit" at bounding box center [548, 266] width 24 height 10
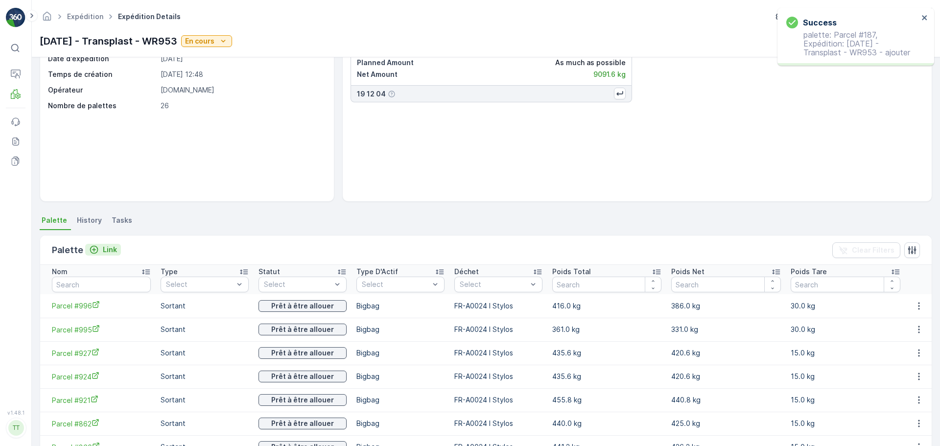
click at [103, 251] on p "Link" at bounding box center [110, 250] width 14 height 10
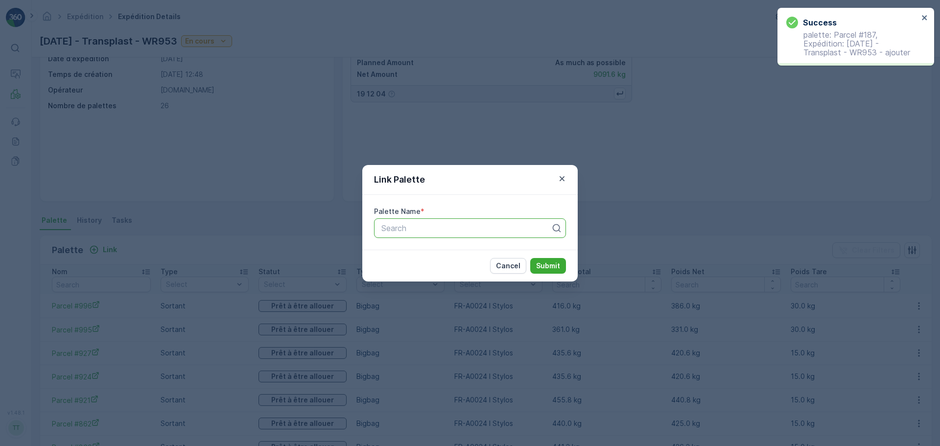
click at [389, 231] on div at bounding box center [465, 228] width 171 height 9
type input "107"
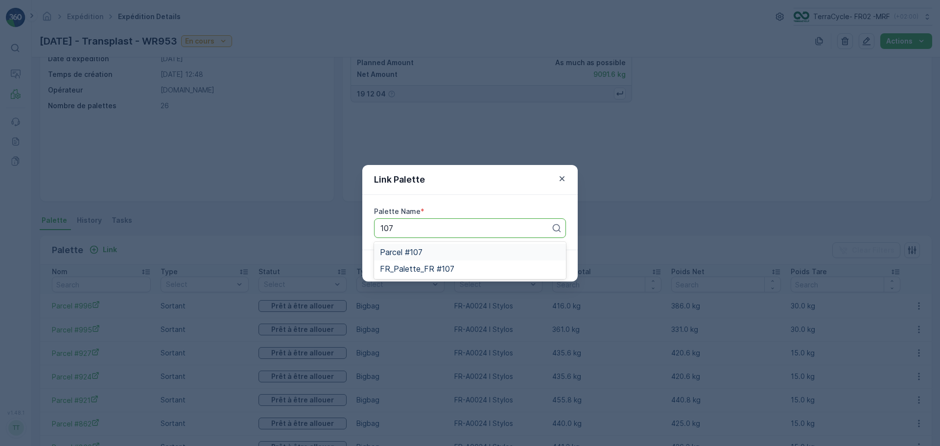
click at [440, 252] on div "Parcel #107" at bounding box center [470, 252] width 180 height 9
click at [556, 261] on p "Submit" at bounding box center [548, 266] width 24 height 10
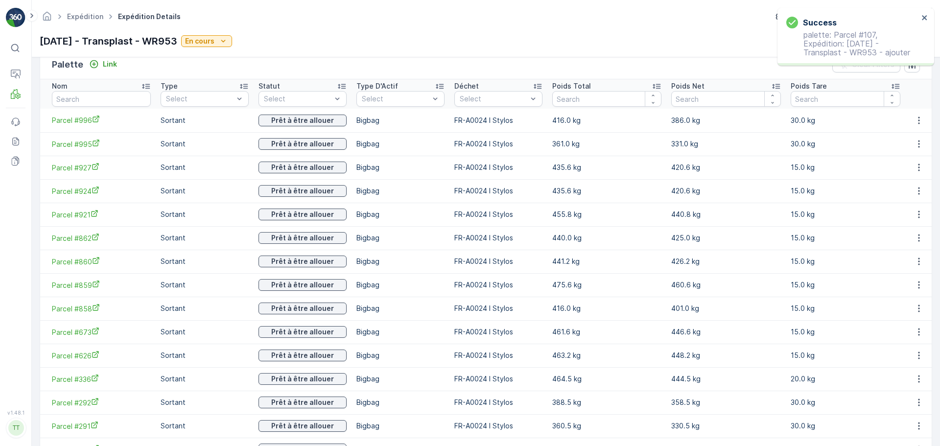
scroll to position [0, 0]
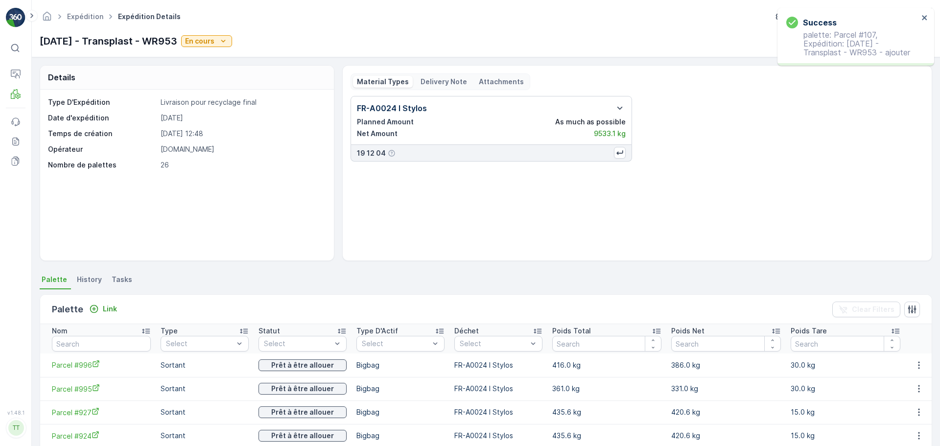
click at [230, 47] on div "19.08.2025 - Transplast - WR953 En cours" at bounding box center [136, 41] width 192 height 15
click at [228, 46] on div "En cours" at bounding box center [206, 41] width 43 height 10
click at [226, 81] on span "Complété" at bounding box center [223, 83] width 32 height 10
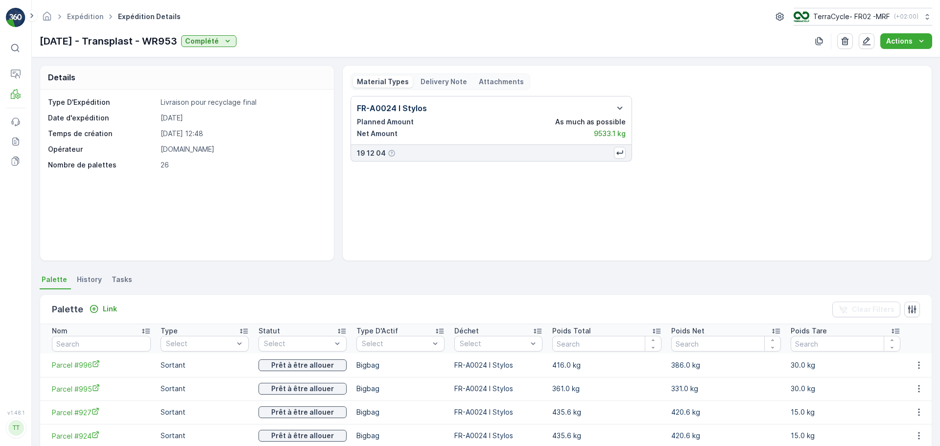
click at [442, 85] on p "Delivery Note" at bounding box center [443, 82] width 46 height 10
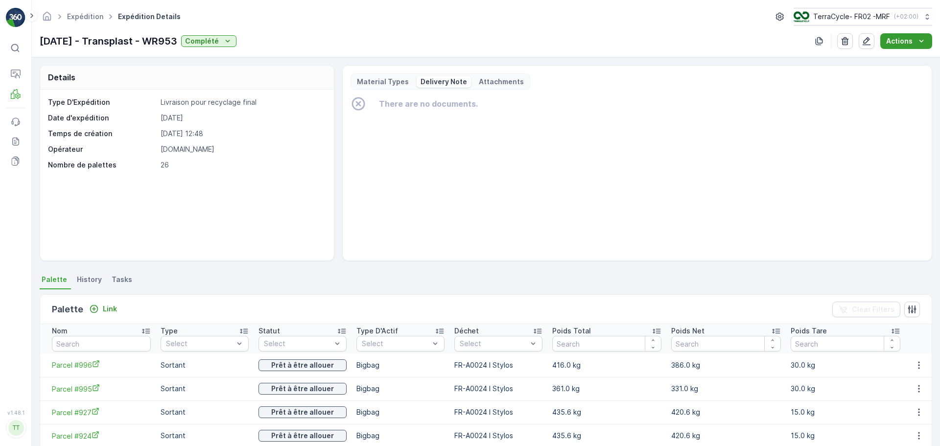
click at [915, 41] on div "Actions" at bounding box center [906, 41] width 40 height 10
click at [902, 60] on span "Create Delivery Note" at bounding box center [901, 60] width 70 height 10
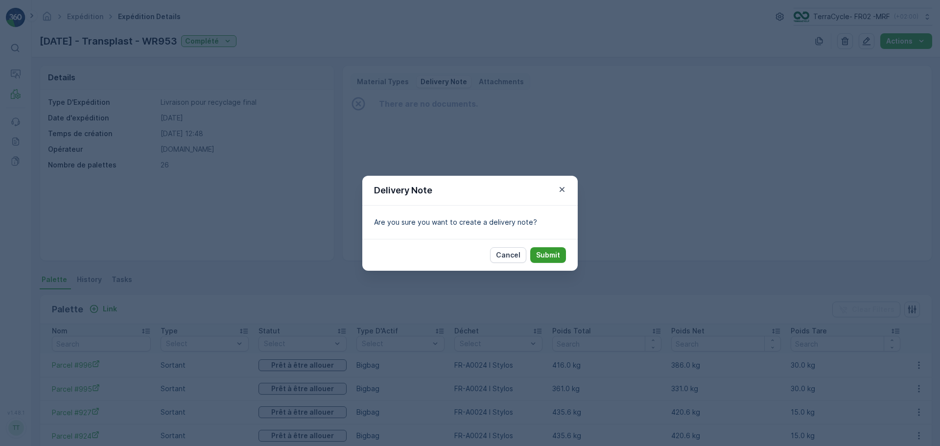
click at [543, 254] on p "Submit" at bounding box center [548, 255] width 24 height 10
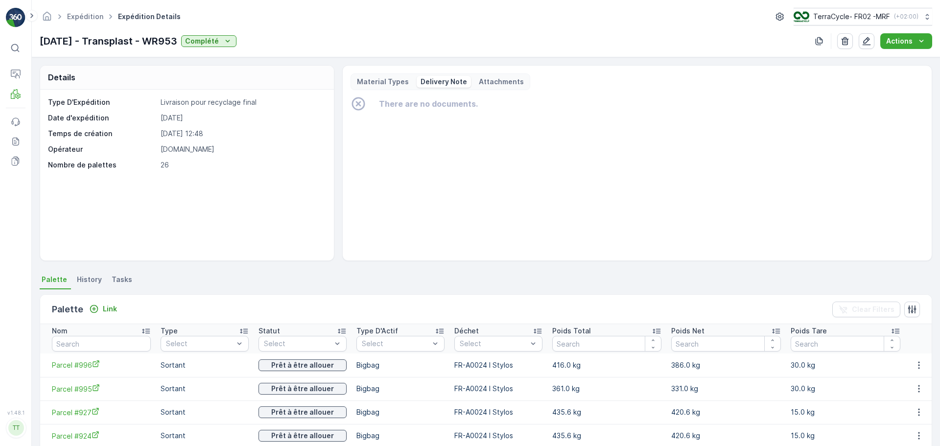
scroll to position [49, 0]
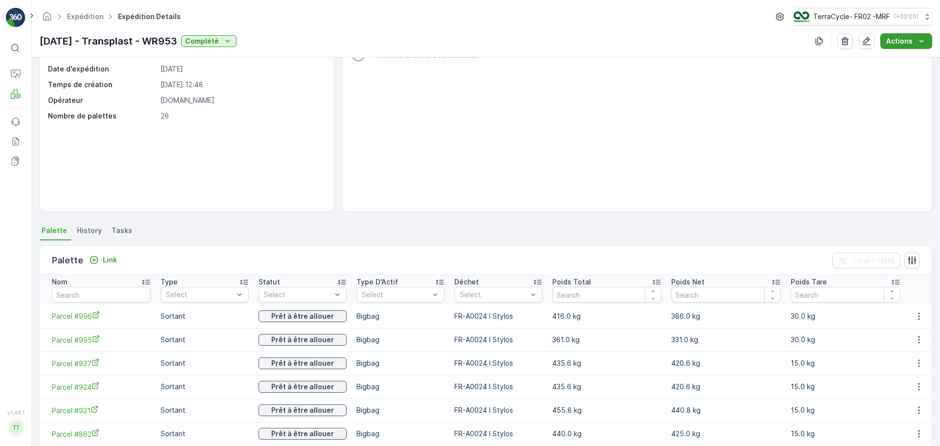
click at [910, 35] on button "Actions" at bounding box center [906, 41] width 52 height 16
click at [891, 59] on span "Create Delivery Note" at bounding box center [901, 60] width 70 height 10
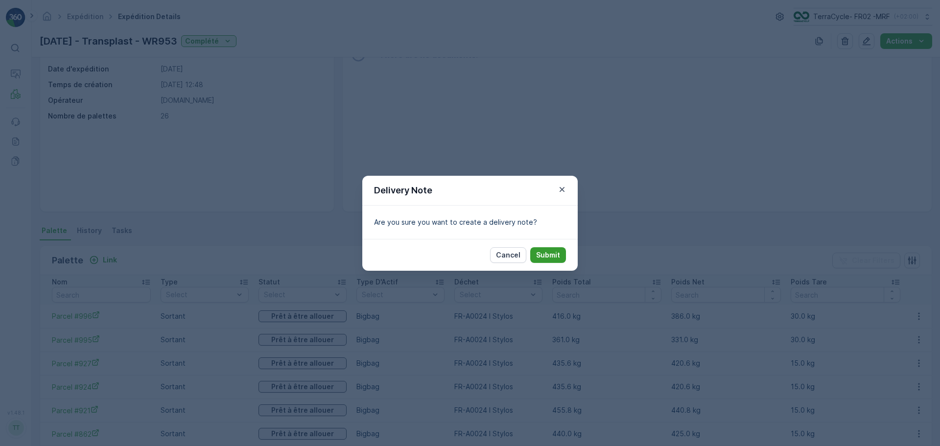
click at [544, 253] on p "Submit" at bounding box center [548, 255] width 24 height 10
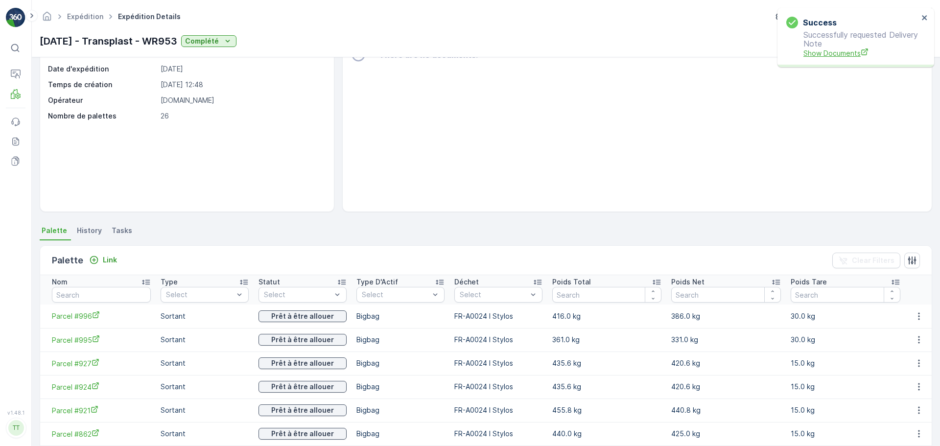
click at [823, 55] on span "Show Documents" at bounding box center [860, 53] width 115 height 10
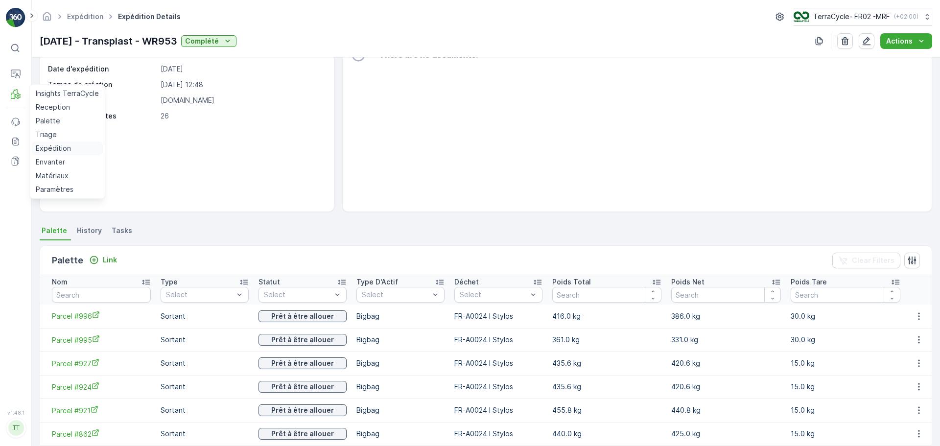
click at [53, 144] on p "Expédition" at bounding box center [53, 148] width 35 height 10
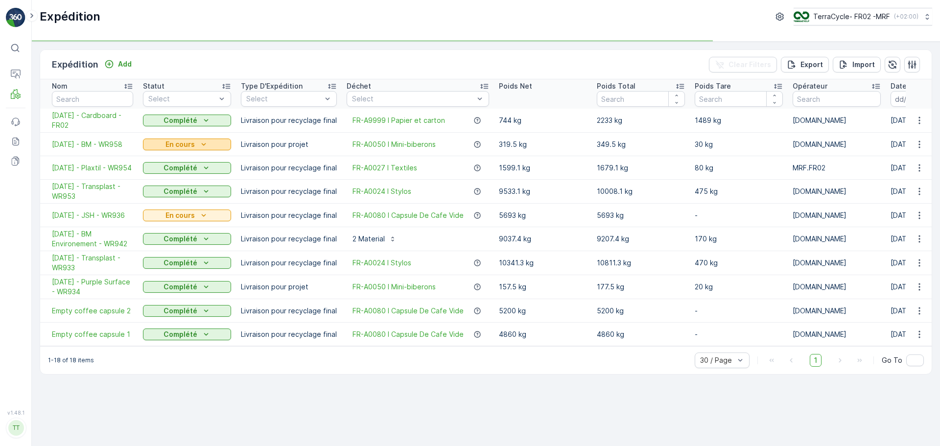
click at [190, 141] on p "En cours" at bounding box center [179, 144] width 29 height 10
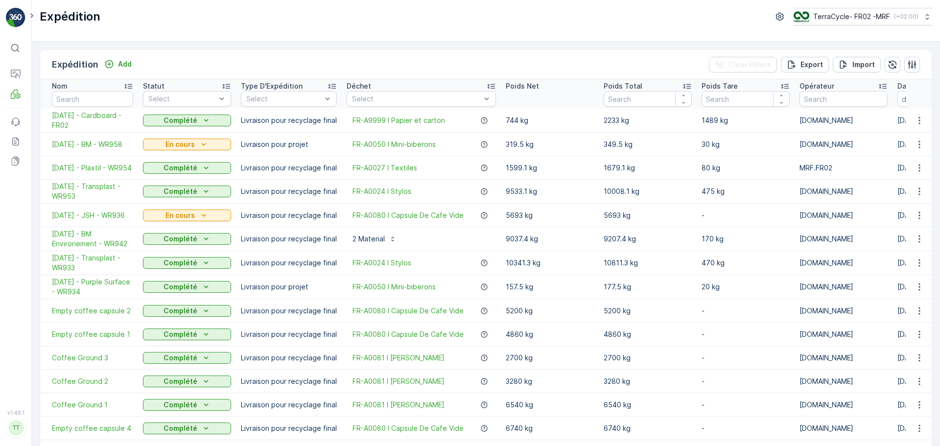
click at [167, 181] on td "Complété" at bounding box center [187, 192] width 98 height 24
click at [173, 146] on p "En cours" at bounding box center [179, 144] width 29 height 10
click at [169, 184] on span "Complété" at bounding box center [165, 187] width 32 height 10
click at [84, 213] on span "23.07.2025 - JSH - WR936" at bounding box center [92, 215] width 81 height 10
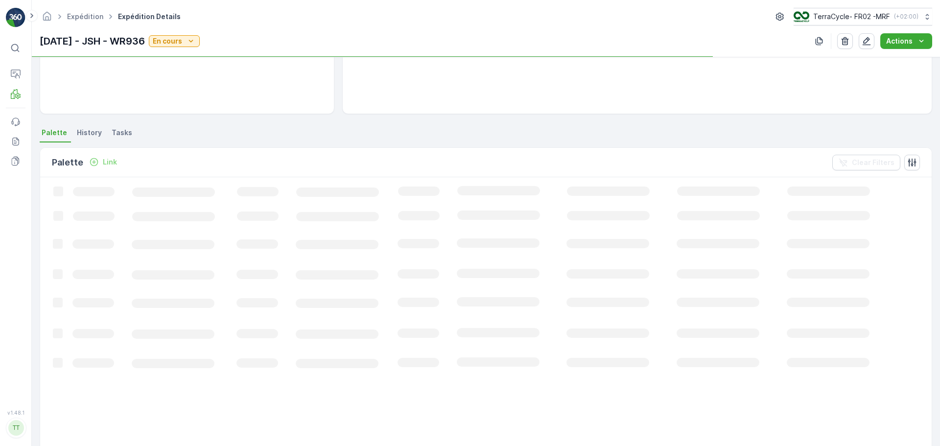
scroll to position [59, 0]
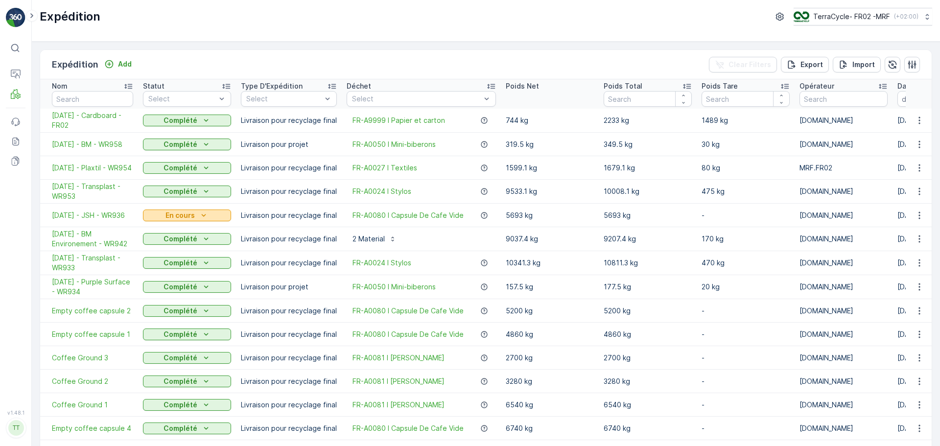
click at [206, 215] on icon "En cours" at bounding box center [204, 215] width 10 height 10
click at [168, 259] on span "Complété" at bounding box center [165, 259] width 32 height 10
click at [73, 139] on span "18.08.2025 - BM - WR958" at bounding box center [92, 144] width 81 height 10
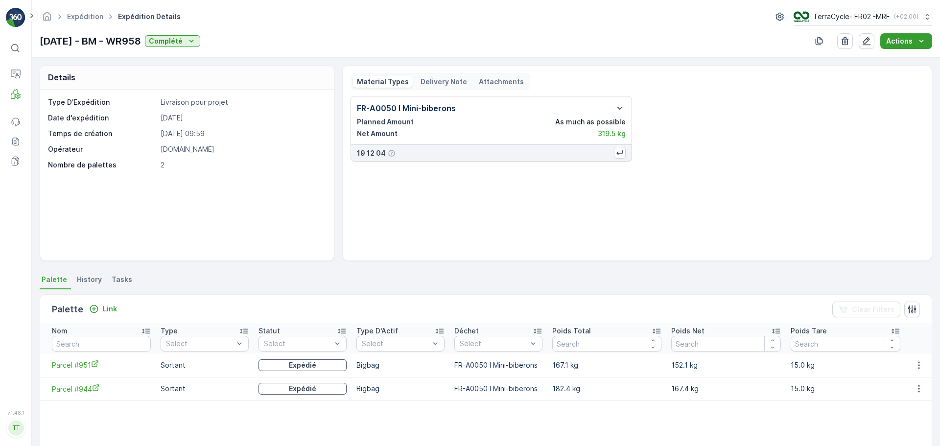
click at [915, 37] on div "Actions" at bounding box center [906, 41] width 40 height 10
click at [434, 85] on p "Delivery Note" at bounding box center [443, 82] width 46 height 10
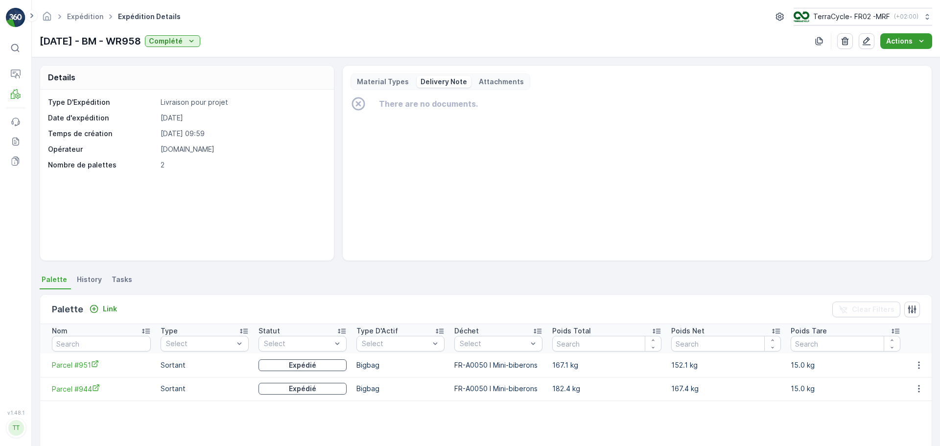
click at [918, 42] on icon "Actions" at bounding box center [921, 41] width 10 height 10
click at [900, 60] on span "Create Delivery Note" at bounding box center [901, 60] width 70 height 10
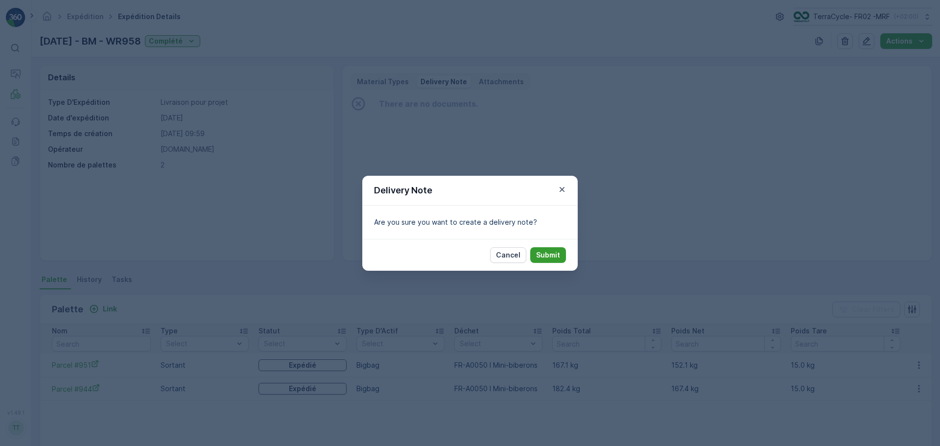
click at [541, 258] on p "Submit" at bounding box center [548, 255] width 24 height 10
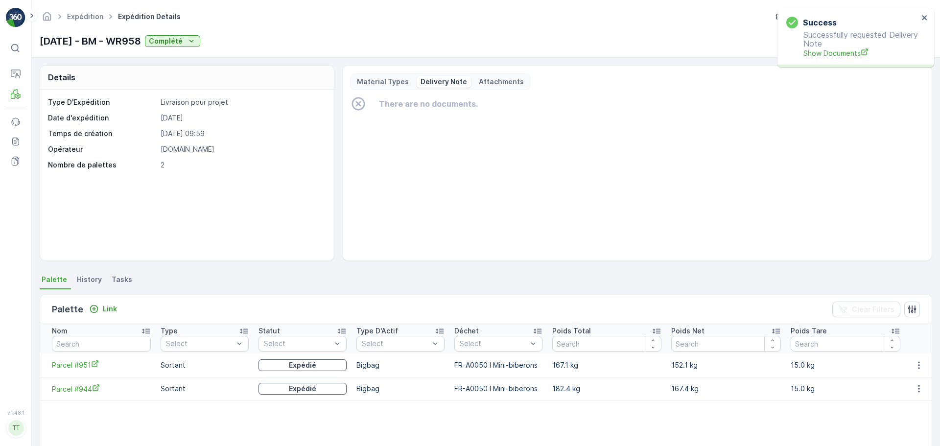
click at [376, 74] on div "Material Types Delivery Note Attachments" at bounding box center [440, 81] width 180 height 17
click at [381, 81] on p "Material Types" at bounding box center [383, 82] width 52 height 10
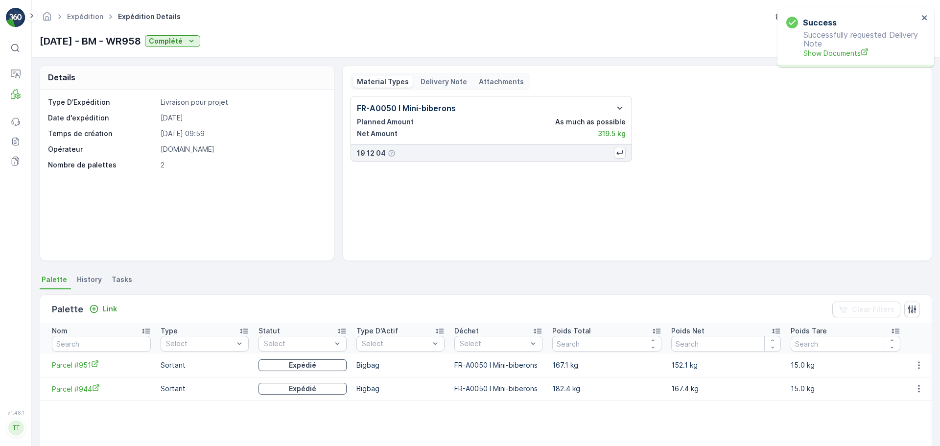
click at [440, 80] on p "Delivery Note" at bounding box center [443, 82] width 46 height 10
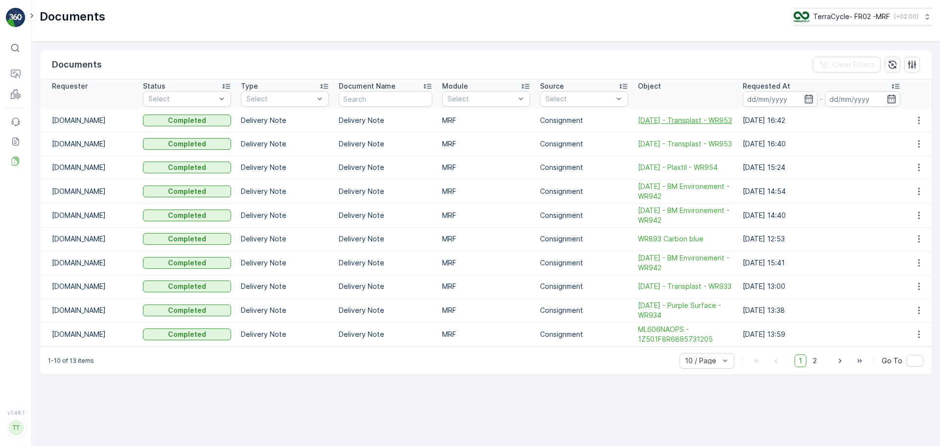
click at [685, 118] on span "[DATE] - Transplast - WR953" at bounding box center [685, 121] width 95 height 10
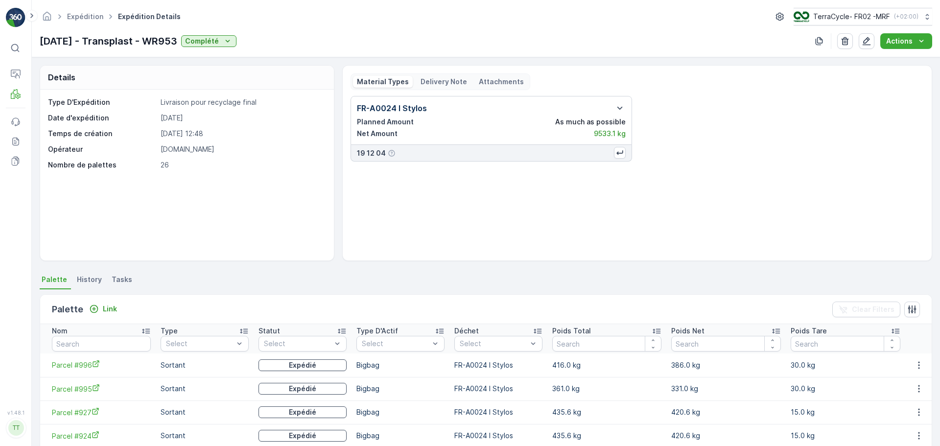
click at [446, 85] on p "Delivery Note" at bounding box center [443, 82] width 46 height 10
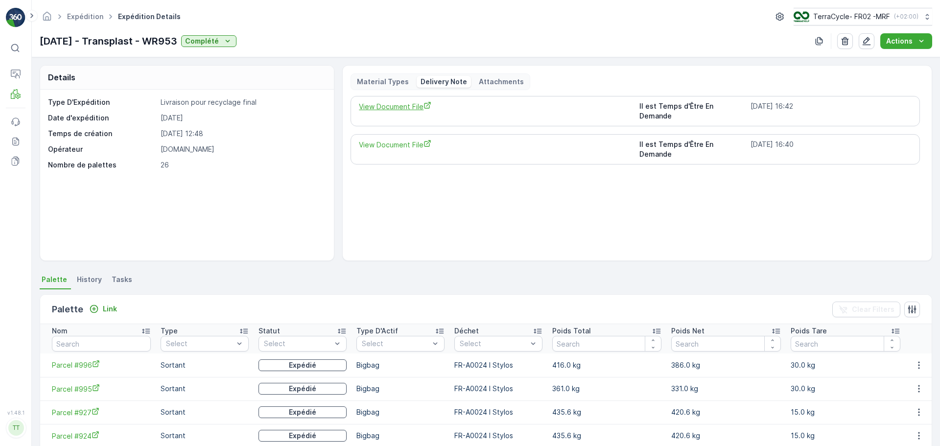
click at [370, 108] on span "View Document File" at bounding box center [495, 106] width 272 height 10
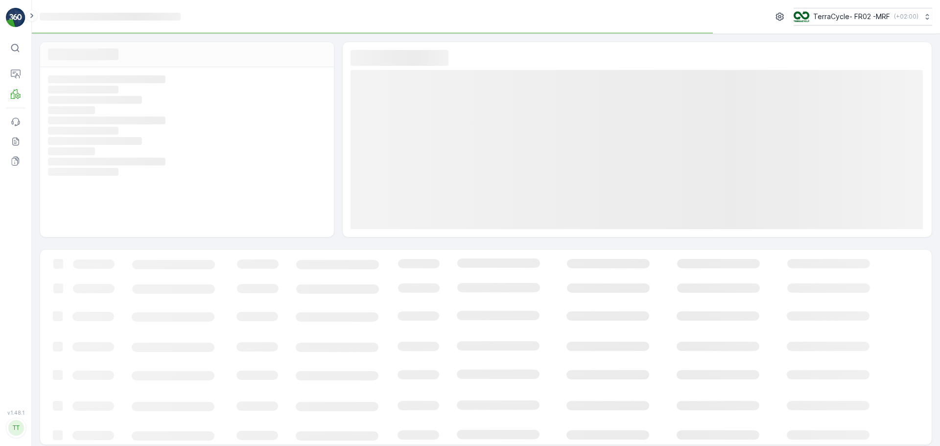
click at [445, 81] on rect at bounding box center [636, 149] width 573 height 159
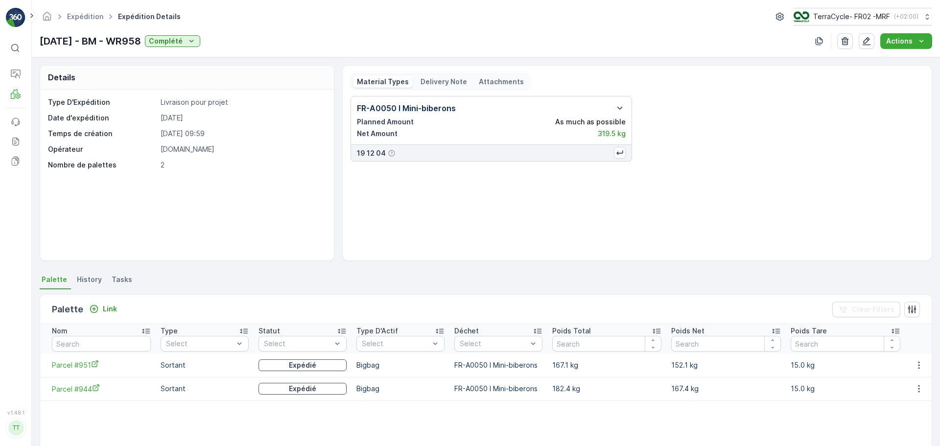
click at [438, 74] on div "Material Types Delivery Note Attachments" at bounding box center [440, 81] width 180 height 17
click at [438, 85] on p "Delivery Note" at bounding box center [443, 82] width 46 height 10
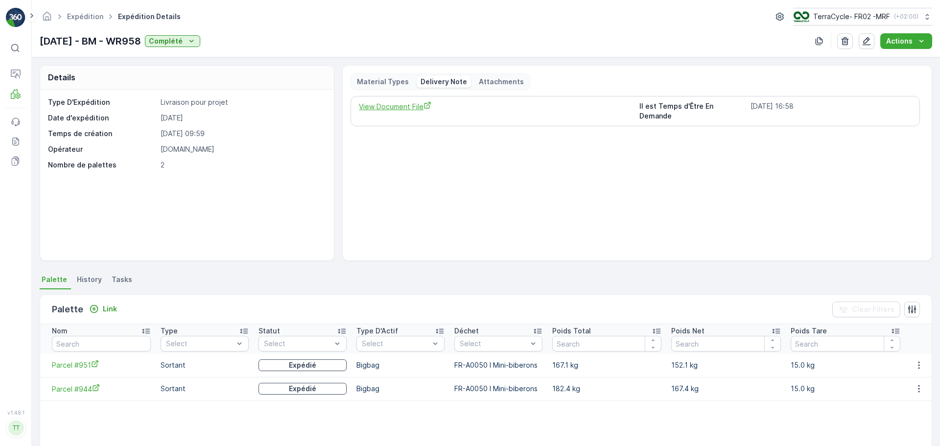
click at [407, 107] on span "View Document File" at bounding box center [495, 106] width 272 height 10
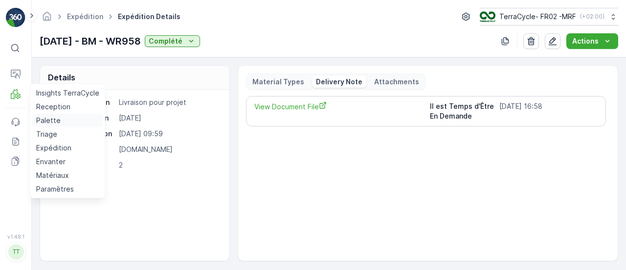
click at [48, 121] on p "Palette" at bounding box center [48, 121] width 24 height 10
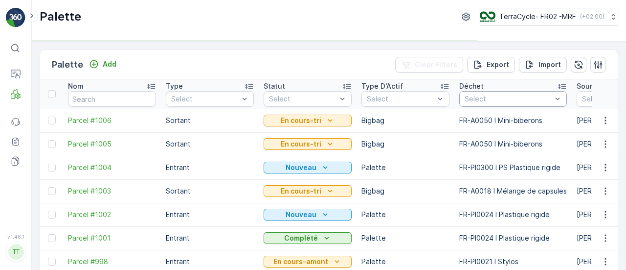
click at [525, 96] on div at bounding box center [508, 99] width 89 height 8
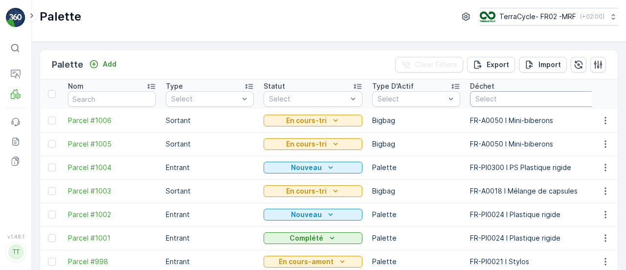
click at [496, 99] on div at bounding box center [550, 99] width 150 height 8
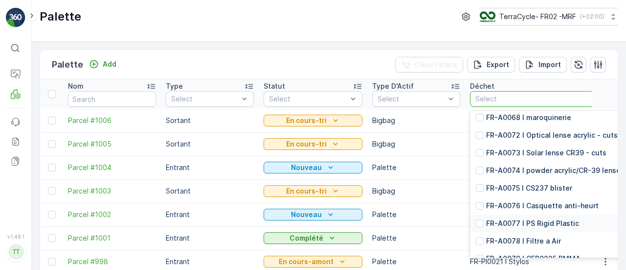
scroll to position [1468, 0]
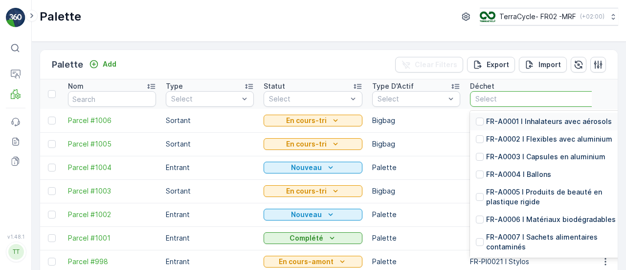
click at [503, 94] on p "Select" at bounding box center [550, 99] width 148 height 10
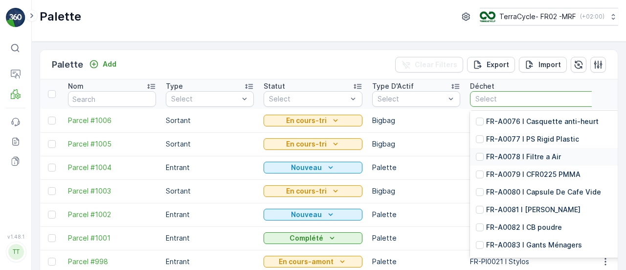
scroll to position [1517, 0]
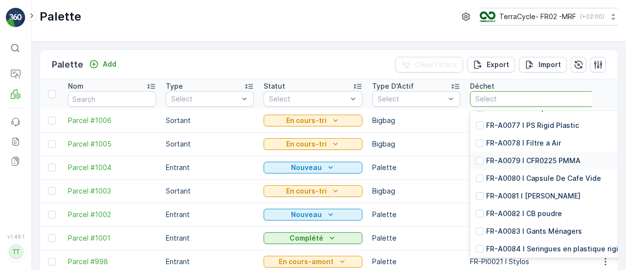
click at [489, 165] on p "FR-A0079 I CFR0225 PMMA" at bounding box center [533, 161] width 94 height 10
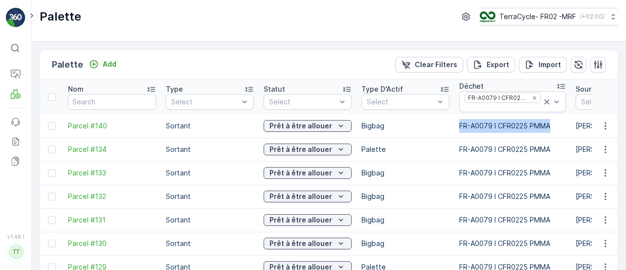
drag, startPoint x: 452, startPoint y: 128, endPoint x: 557, endPoint y: 126, distance: 104.7
copy tr "FR-A0079 I CFR0225 PMMA"
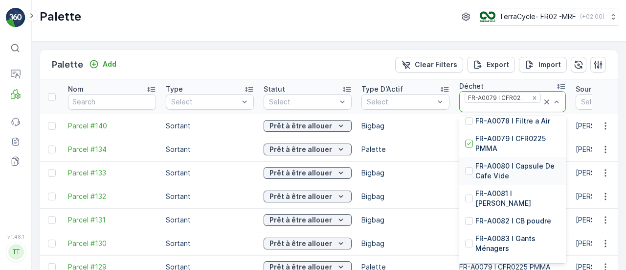
scroll to position [2105, 0]
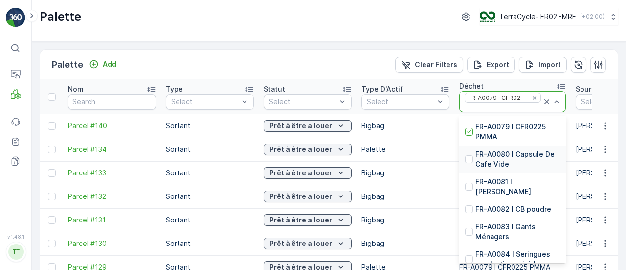
click at [488, 160] on p "FR-A0080 I Capsule De Cafe Vide" at bounding box center [518, 159] width 85 height 20
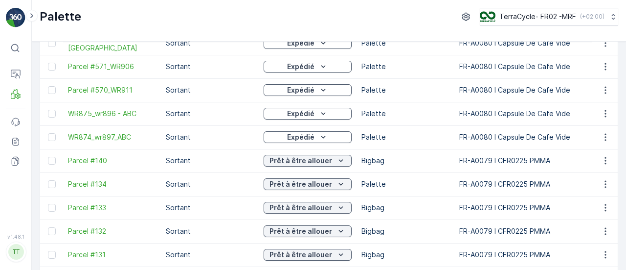
scroll to position [98, 0]
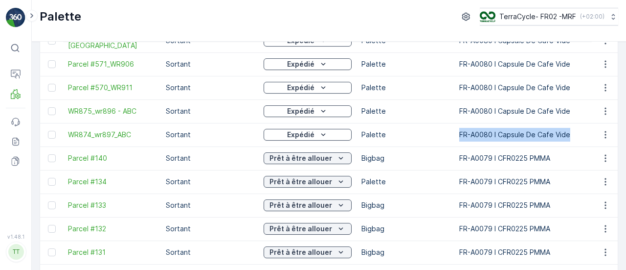
drag, startPoint x: 458, startPoint y: 134, endPoint x: 581, endPoint y: 135, distance: 123.3
click at [581, 135] on td "FR-A0080 I Capsule De Cafe Vide" at bounding box center [523, 134] width 136 height 23
copy td "FR-A0080 I Capsule De Cafe Vide"
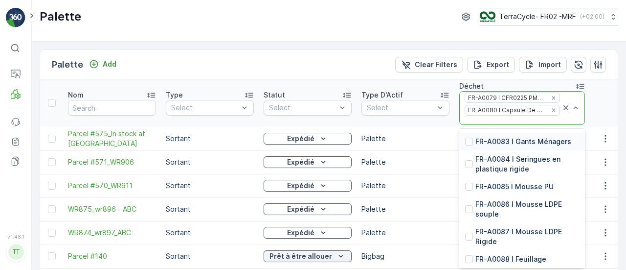
scroll to position [1958, 0]
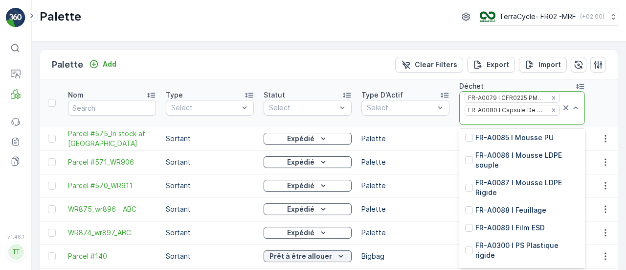
click at [497, 80] on p "FR-A0082 I CB poudre" at bounding box center [514, 75] width 76 height 10
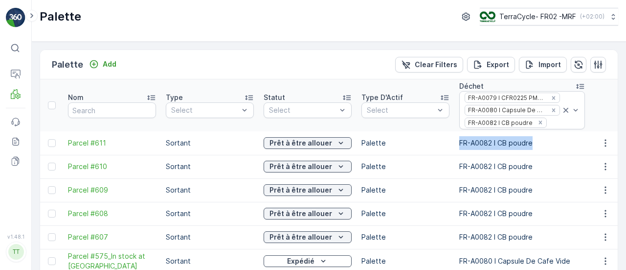
drag, startPoint x: 456, startPoint y: 142, endPoint x: 548, endPoint y: 145, distance: 92.6
click at [548, 145] on td "FR-A0082 I CB poudre" at bounding box center [523, 142] width 136 height 23
copy td "FR-A0082 I CB poudre"
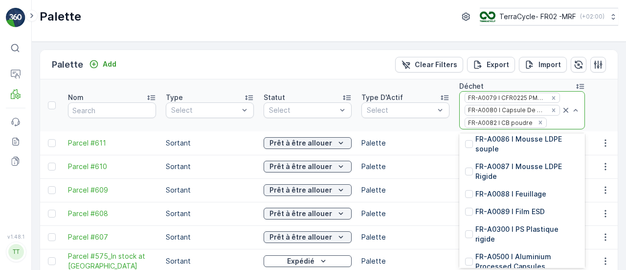
scroll to position [1958, 0]
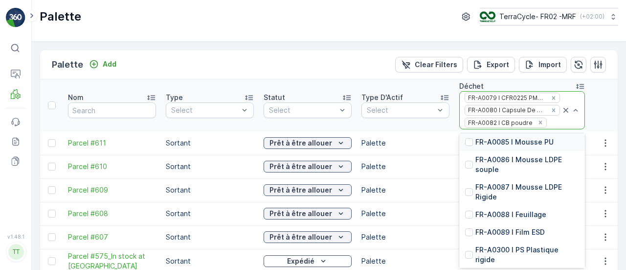
drag, startPoint x: 475, startPoint y: 199, endPoint x: 480, endPoint y: 203, distance: 6.6
click at [480, 147] on div "FR-A0085 I Mousse PU" at bounding box center [509, 142] width 89 height 10
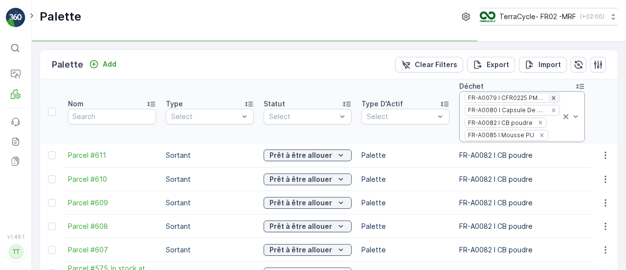
click at [552, 96] on icon "Remove FR-A0079 I CFR0225 PMMA" at bounding box center [554, 97] width 7 height 7
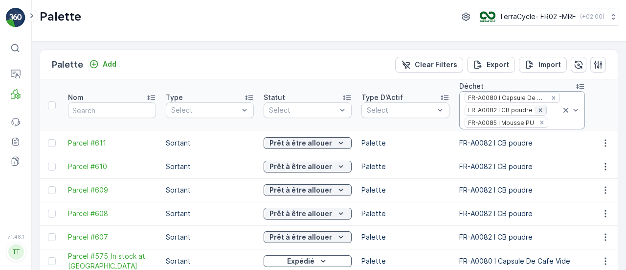
click at [537, 107] on icon "Remove FR-A0082 I CB poudre" at bounding box center [540, 110] width 7 height 7
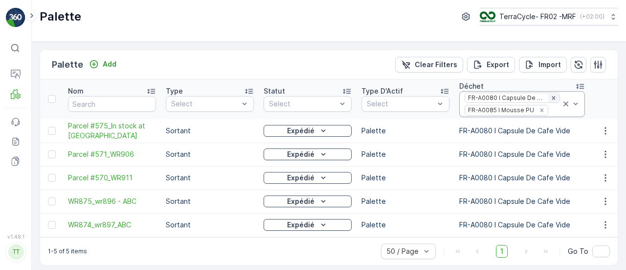
click at [551, 98] on icon "Remove FR-A0080 I Capsule De Cafe Vide" at bounding box center [554, 97] width 7 height 7
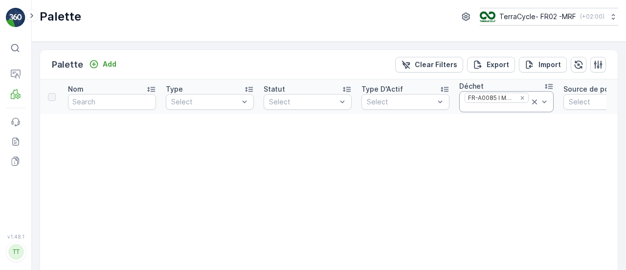
click at [486, 95] on div "FR-A0085 I Mousse PU" at bounding box center [490, 97] width 51 height 9
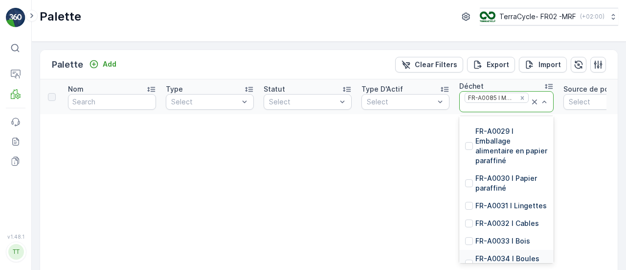
scroll to position [930, 0]
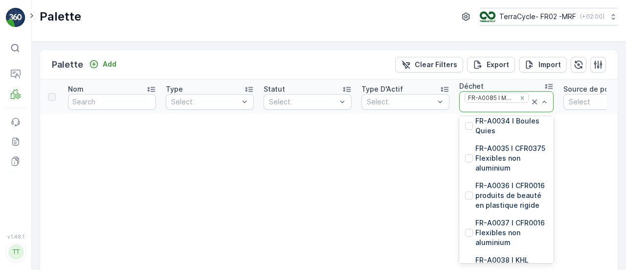
click at [485, 98] on div "FR-A0085 I Mousse PU" at bounding box center [490, 97] width 51 height 9
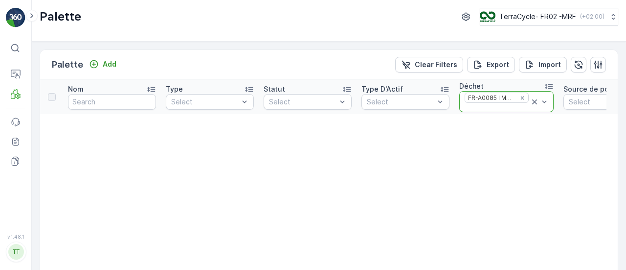
click at [485, 98] on div "FR-A0085 I Mousse PU" at bounding box center [490, 97] width 51 height 9
click at [485, 99] on div "FR-A0085 I Mousse PU" at bounding box center [490, 97] width 51 height 9
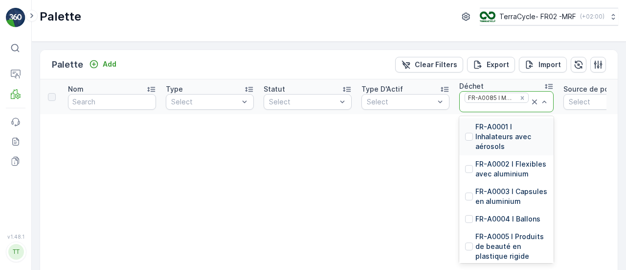
drag, startPoint x: 485, startPoint y: 98, endPoint x: 582, endPoint y: 159, distance: 114.5
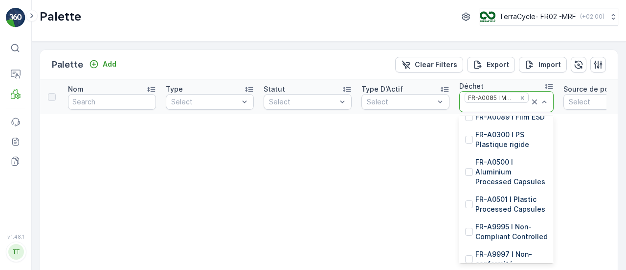
scroll to position [2545, 0]
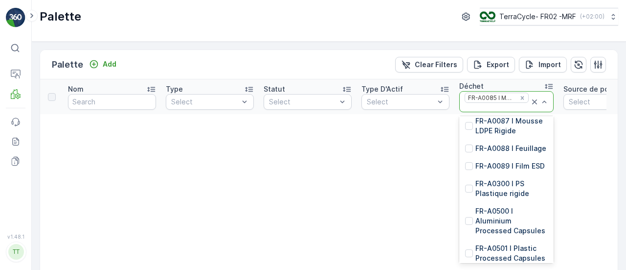
click at [472, 102] on div at bounding box center [469, 98] width 8 height 8
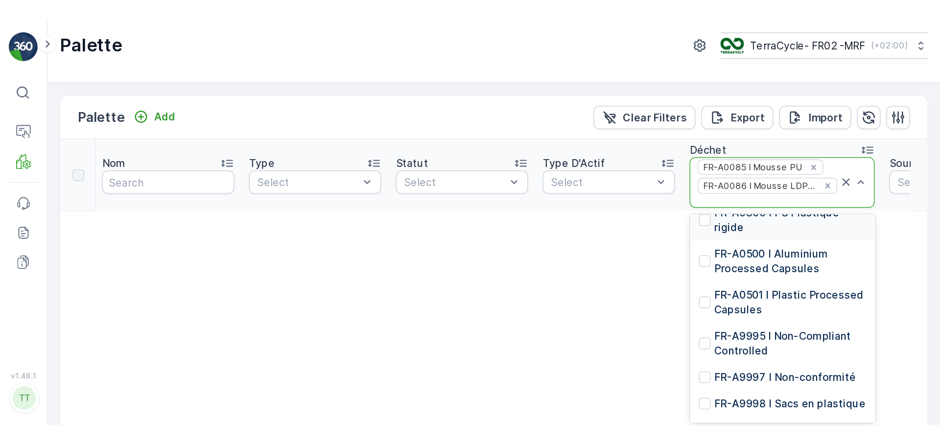
scroll to position [2056, 0]
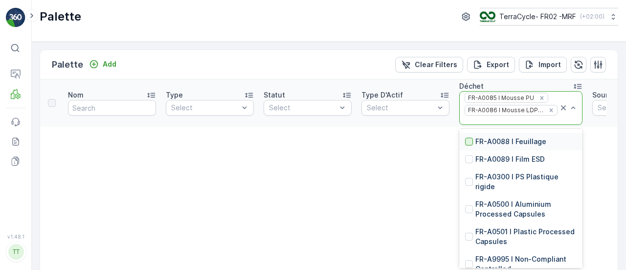
click at [471, 145] on div at bounding box center [469, 142] width 8 height 8
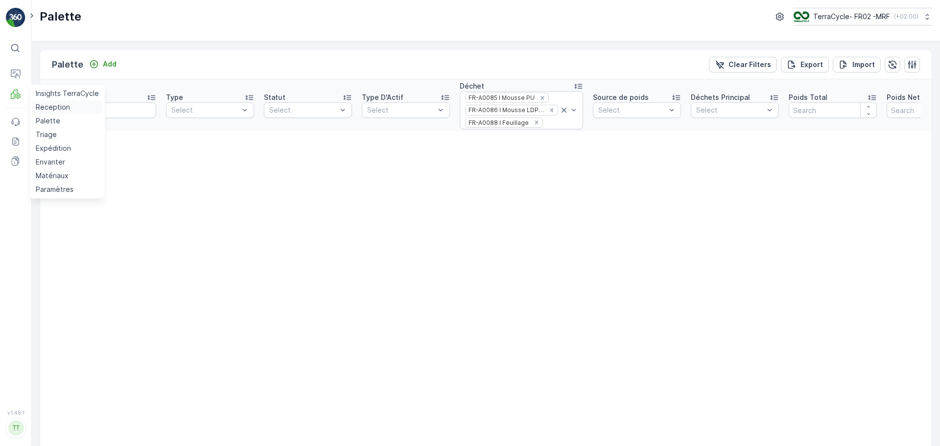
click at [51, 105] on p "Reception" at bounding box center [53, 107] width 34 height 10
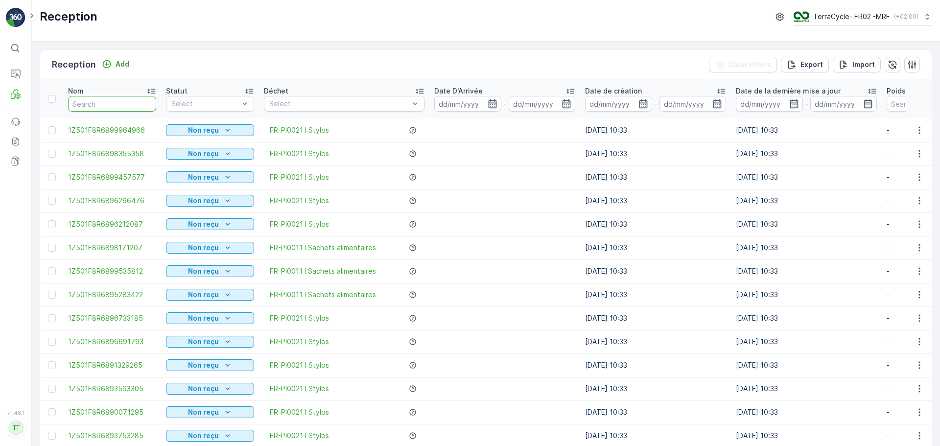
click at [88, 100] on input "text" at bounding box center [112, 104] width 88 height 16
type input "9369"
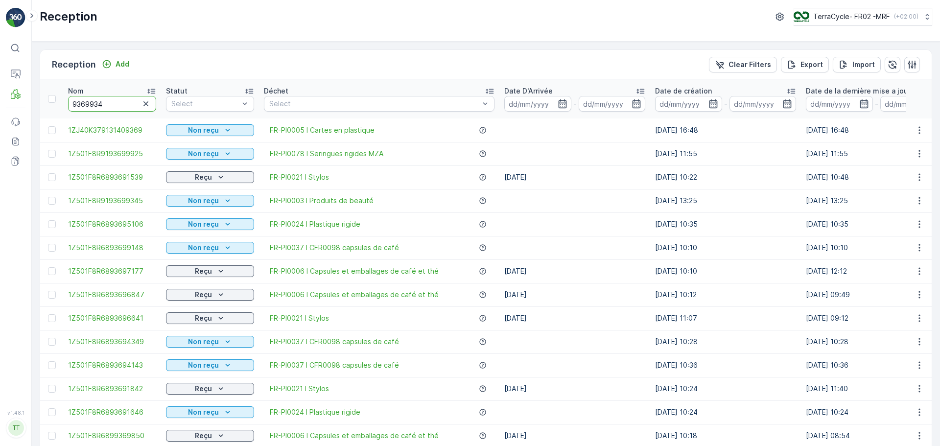
type input "93699345"
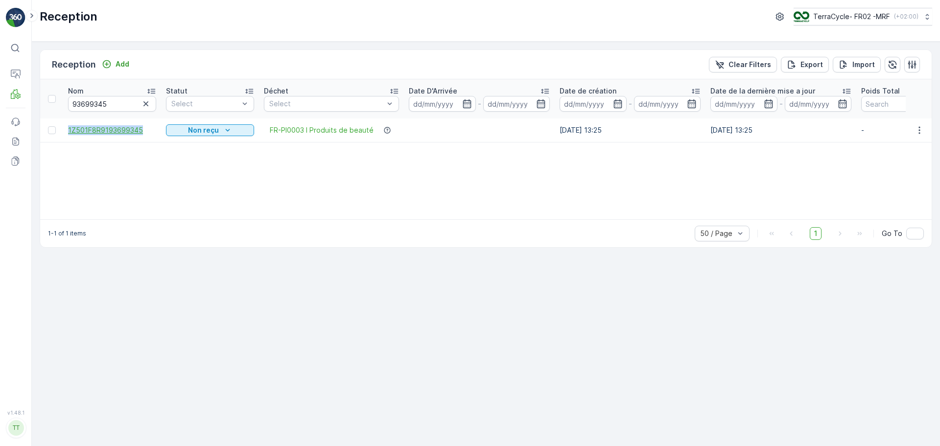
drag, startPoint x: 72, startPoint y: 131, endPoint x: 146, endPoint y: 131, distance: 73.4
click at [147, 131] on tr "1Z501F8R9193699345 Non reçu FR-PI0003 I Produits de beauté 26.06.2025 13:25 26.…" at bounding box center [852, 129] width 1625 height 23
copy span "1Z501F8R9193699345"
click at [147, 105] on icon "button" at bounding box center [145, 103] width 5 height 5
click at [115, 105] on input "text" at bounding box center [112, 104] width 88 height 16
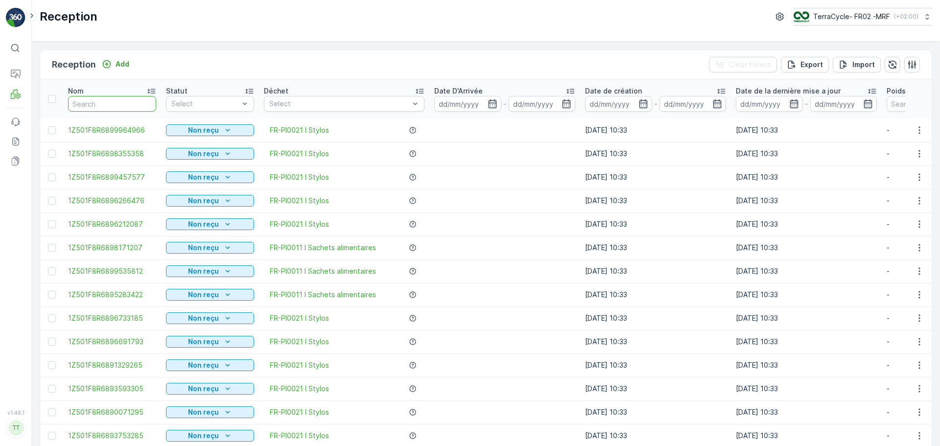
click at [115, 105] on input "text" at bounding box center [112, 104] width 88 height 16
type input "9822"
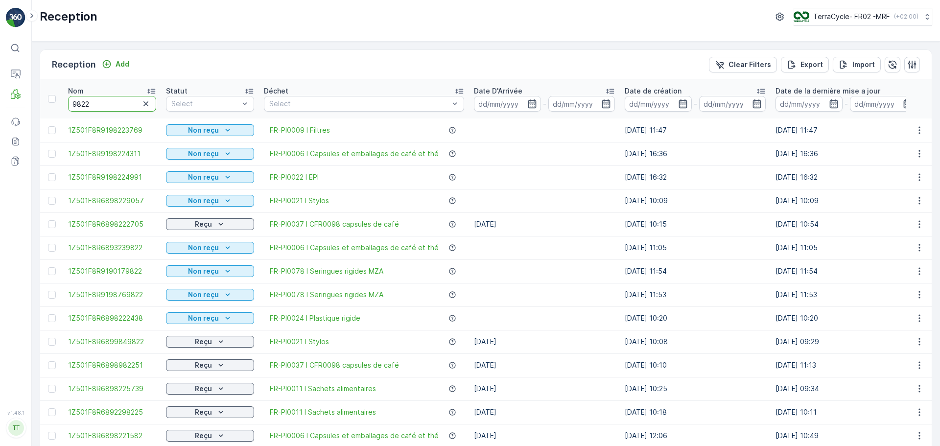
click at [110, 99] on input "9822" at bounding box center [112, 104] width 88 height 16
type input "982290"
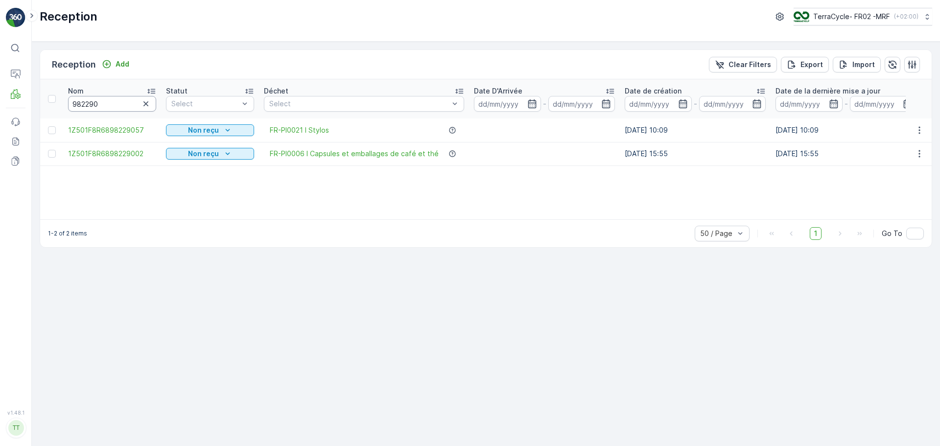
click at [119, 102] on input "982290" at bounding box center [112, 104] width 88 height 16
drag, startPoint x: 62, startPoint y: 125, endPoint x: 159, endPoint y: 133, distance: 96.8
click at [159, 133] on tr "1Z501F8R6898229057 Non reçu FR-PI0021 I Stylos 01.08.2025 10:09 01.08.2025 10:0…" at bounding box center [885, 129] width 1690 height 23
copy span "1Z501F8R6898229057"
click at [140, 102] on button "button" at bounding box center [146, 104] width 12 height 12
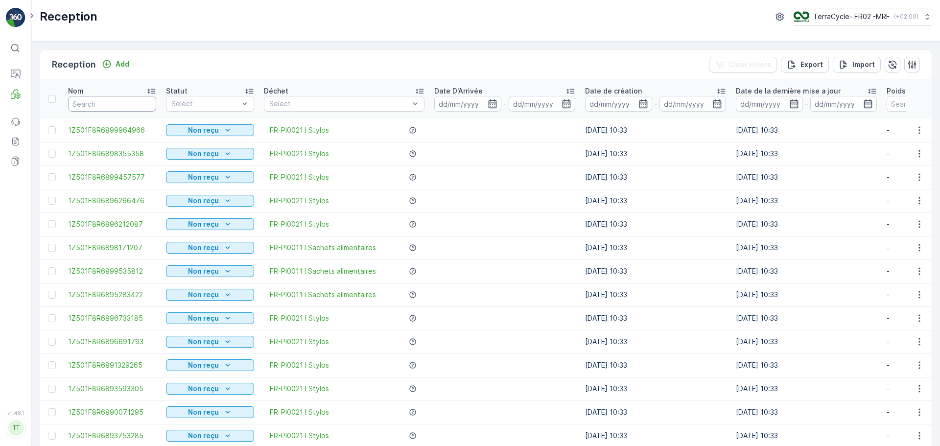
click at [116, 110] on input "text" at bounding box center [112, 104] width 88 height 16
type input "9155"
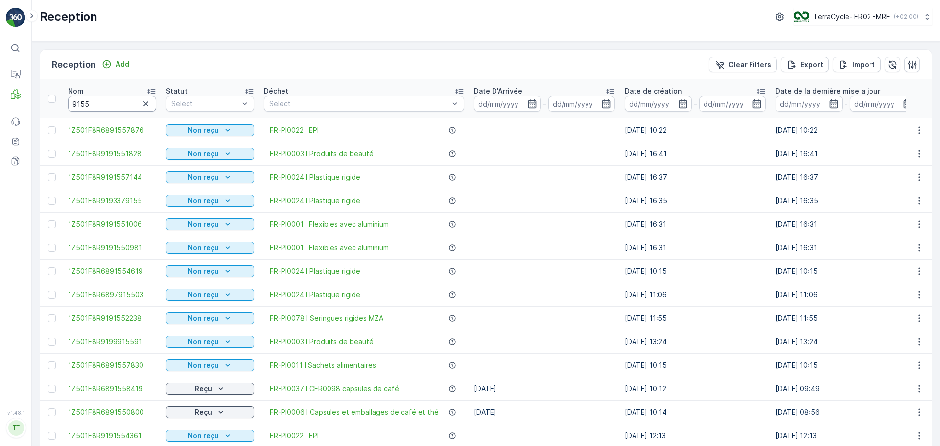
click at [103, 108] on input "9155" at bounding box center [112, 104] width 88 height 16
click at [882, 21] on p "TerraCycle- FR02 -MRF" at bounding box center [850, 17] width 77 height 10
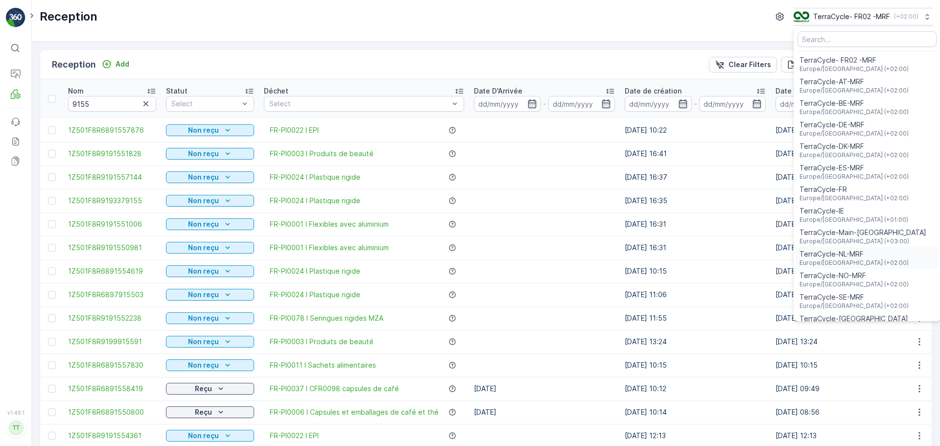
click at [842, 253] on span "TerraCycle-NL-MRF" at bounding box center [853, 254] width 109 height 10
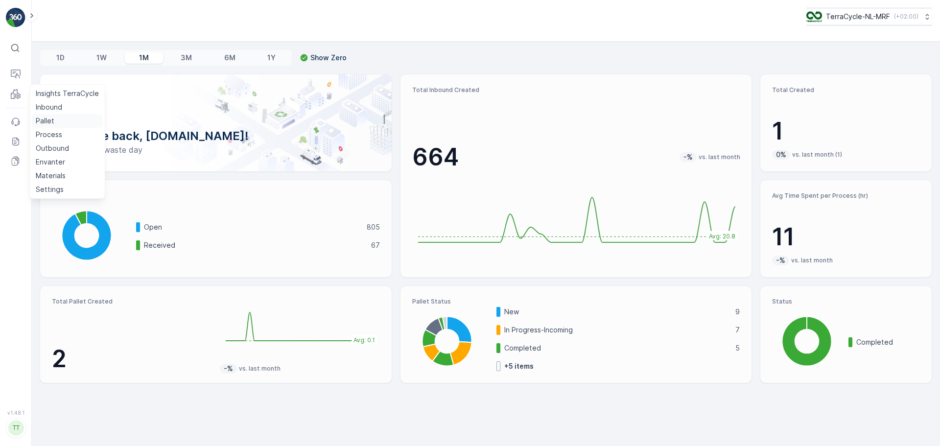
click at [47, 120] on p "Pallet" at bounding box center [45, 121] width 19 height 10
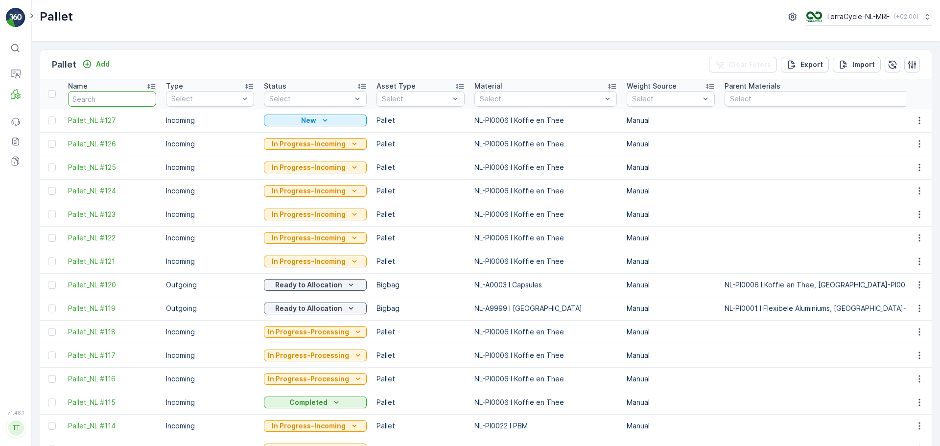
click at [101, 95] on input "text" at bounding box center [112, 99] width 88 height 16
type input "FD"
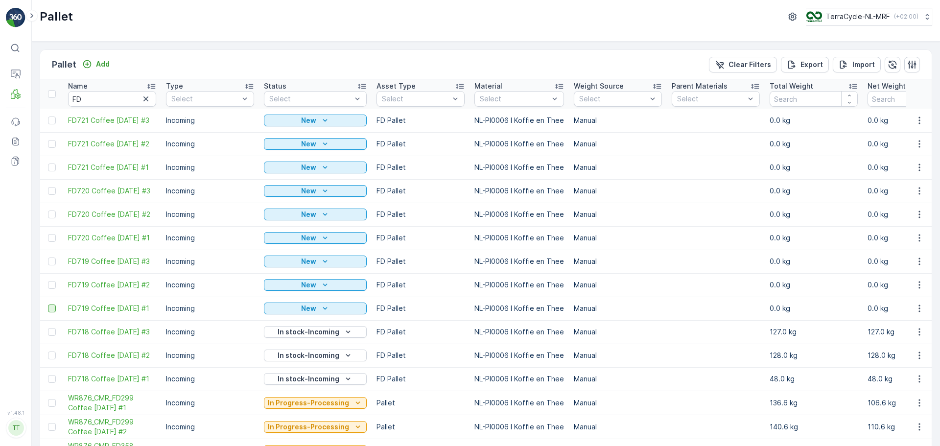
click at [50, 306] on div at bounding box center [52, 308] width 8 height 8
click at [48, 304] on input "checkbox" at bounding box center [48, 304] width 0 height 0
click at [53, 281] on div at bounding box center [52, 285] width 8 height 8
click at [48, 281] on input "checkbox" at bounding box center [48, 281] width 0 height 0
click at [48, 282] on icon at bounding box center [51, 284] width 7 height 7
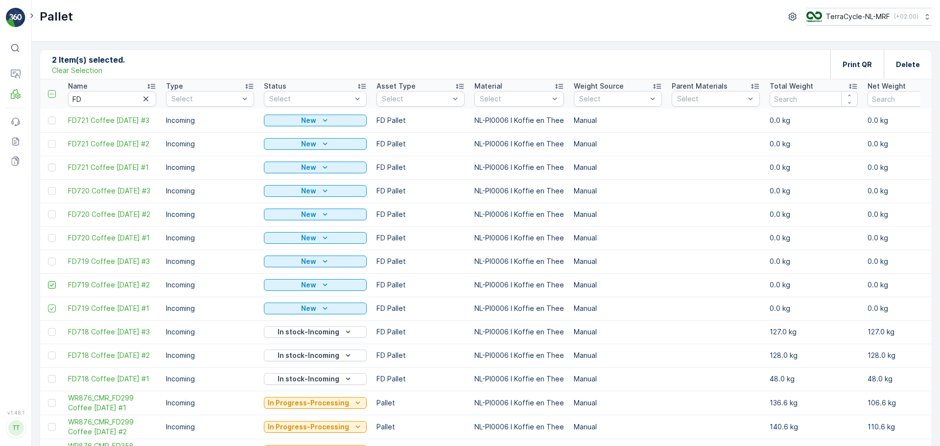
click at [48, 281] on input "checkbox" at bounding box center [48, 281] width 0 height 0
click at [52, 305] on icon at bounding box center [51, 308] width 7 height 7
click at [48, 304] on input "checkbox" at bounding box center [48, 304] width 0 height 0
click at [104, 307] on span "FD719 Coffee 14.08.25 #1" at bounding box center [112, 308] width 88 height 10
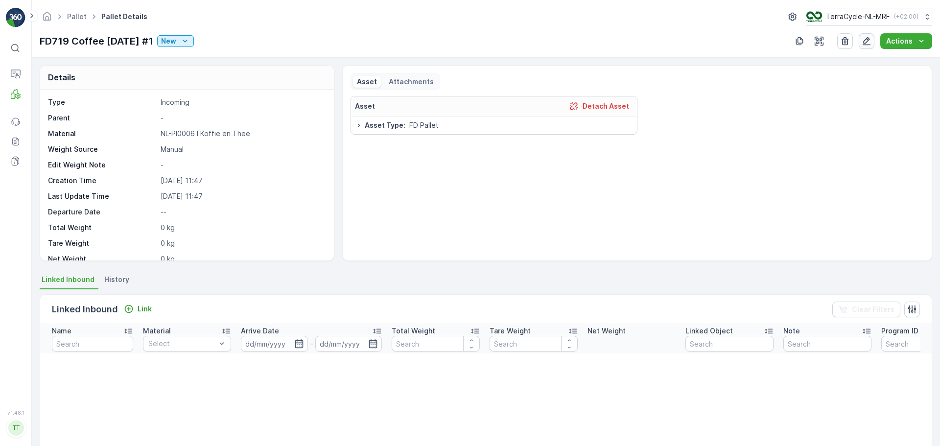
click at [866, 41] on icon "button" at bounding box center [866, 41] width 10 height 10
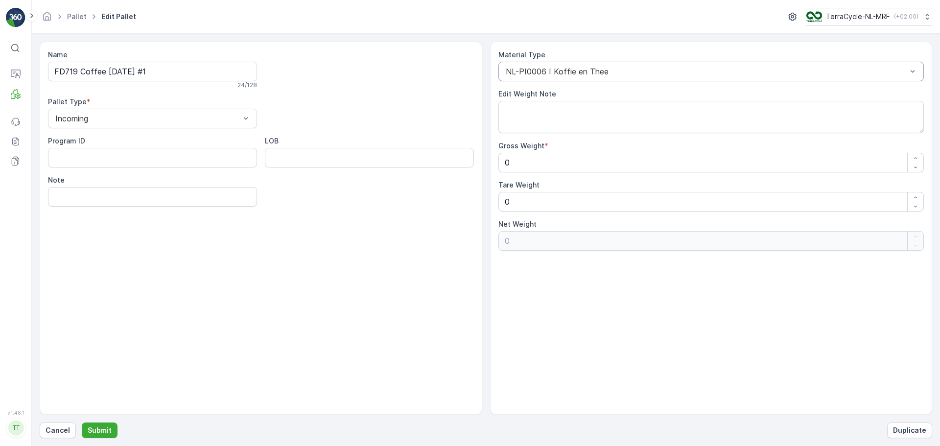
click at [609, 69] on div at bounding box center [706, 71] width 403 height 9
type input "P"
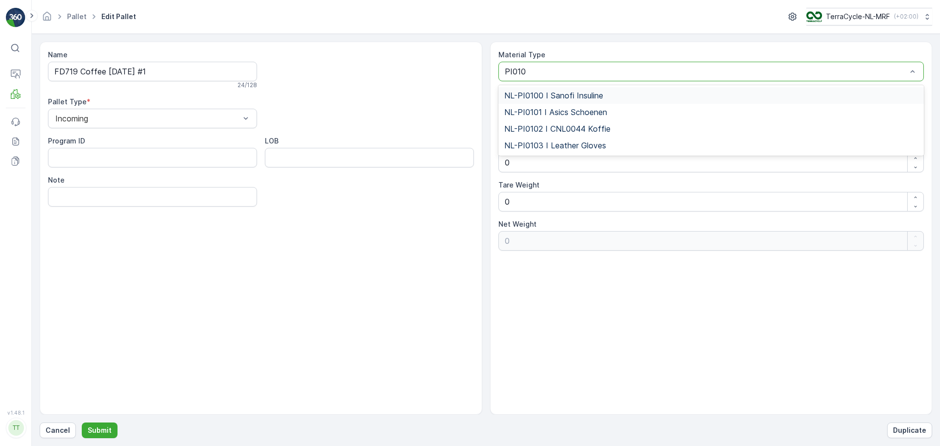
type input "PI0102"
click at [615, 96] on div "NL-PI0102 I CNL0044 Koffie" at bounding box center [711, 95] width 414 height 9
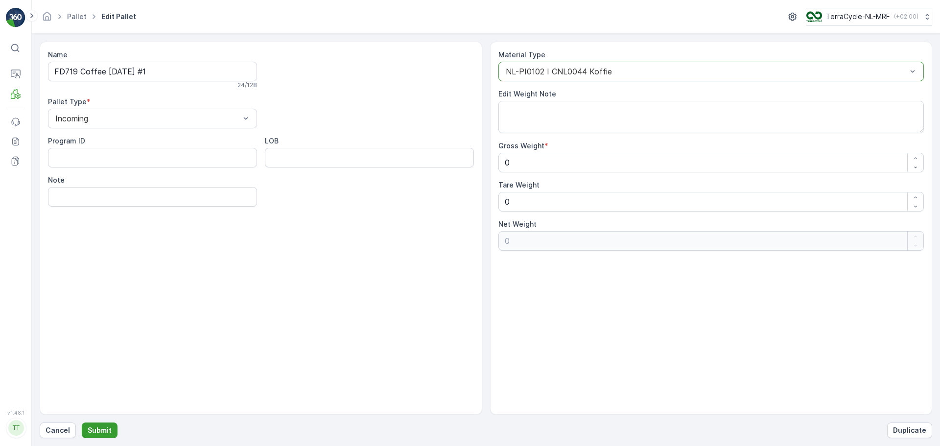
click at [108, 430] on p "Submit" at bounding box center [100, 430] width 24 height 10
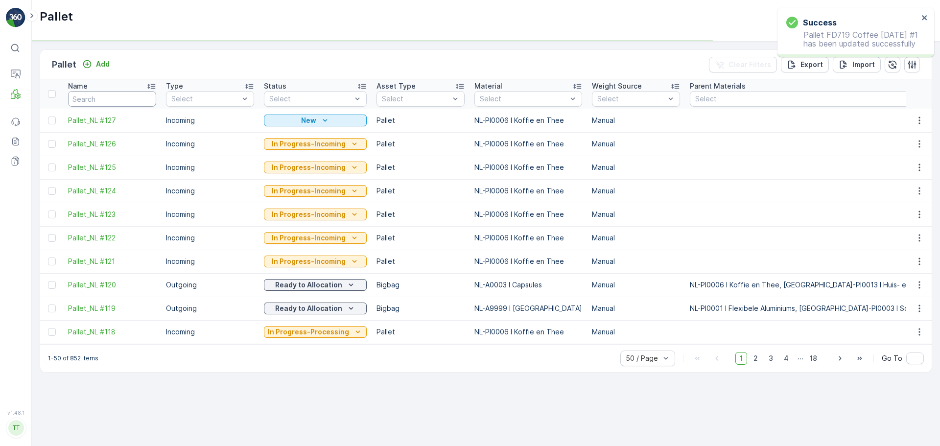
click at [119, 98] on input "text" at bounding box center [112, 99] width 88 height 16
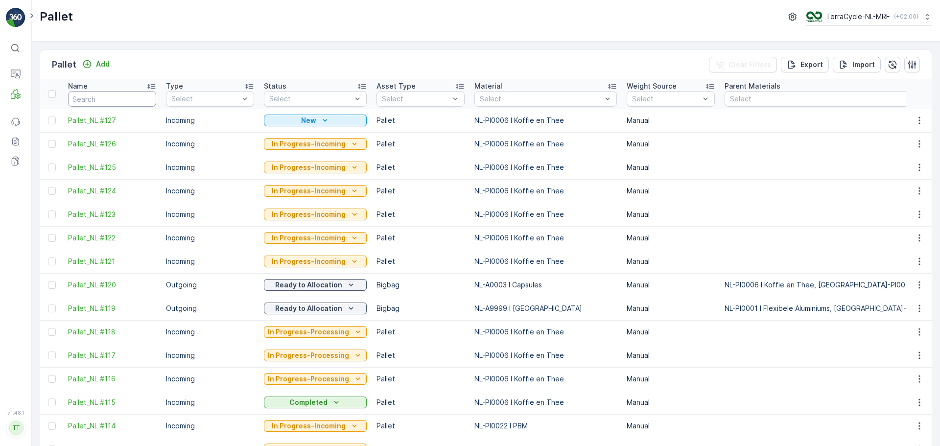
click at [96, 104] on input "text" at bounding box center [112, 99] width 88 height 16
type input "FD"
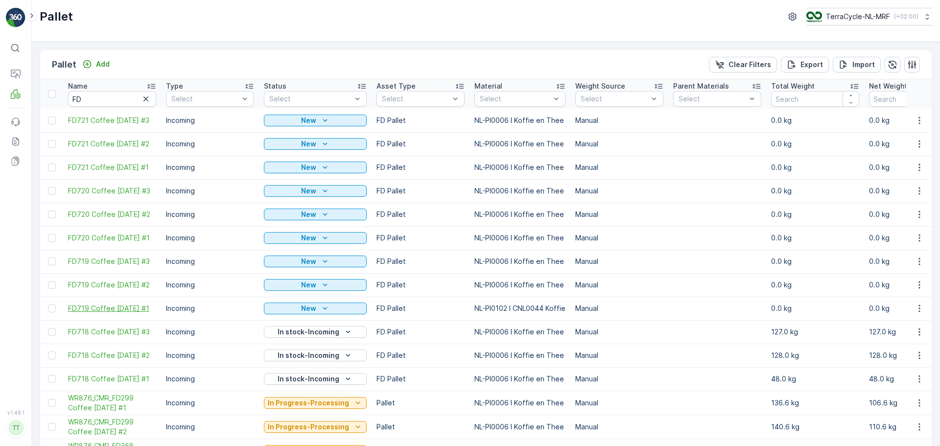
click at [128, 306] on span "FD719 Coffee 14.08.25 #1" at bounding box center [112, 308] width 88 height 10
click at [89, 96] on input "FD" at bounding box center [112, 99] width 88 height 16
click at [126, 284] on span "FD719 Coffee 14.08.25 #2" at bounding box center [112, 285] width 88 height 10
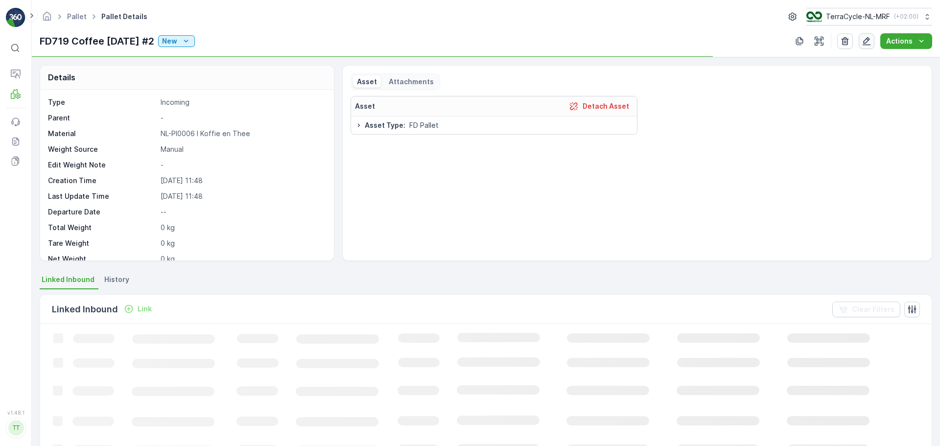
click at [868, 40] on icon "button" at bounding box center [866, 41] width 10 height 10
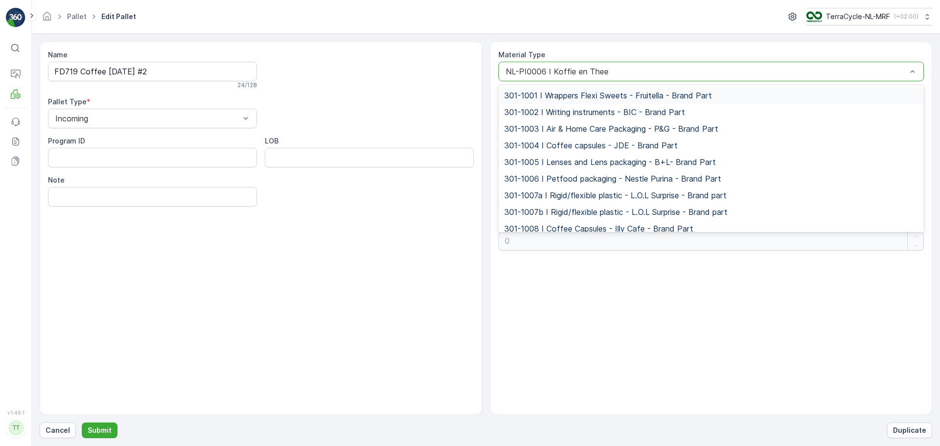
click at [553, 70] on div at bounding box center [706, 71] width 403 height 9
click at [614, 69] on div at bounding box center [706, 71] width 403 height 9
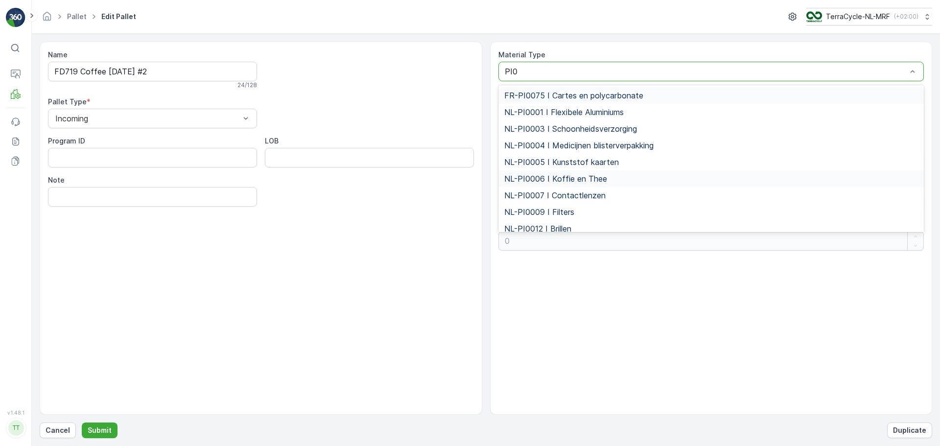
type input "PI01"
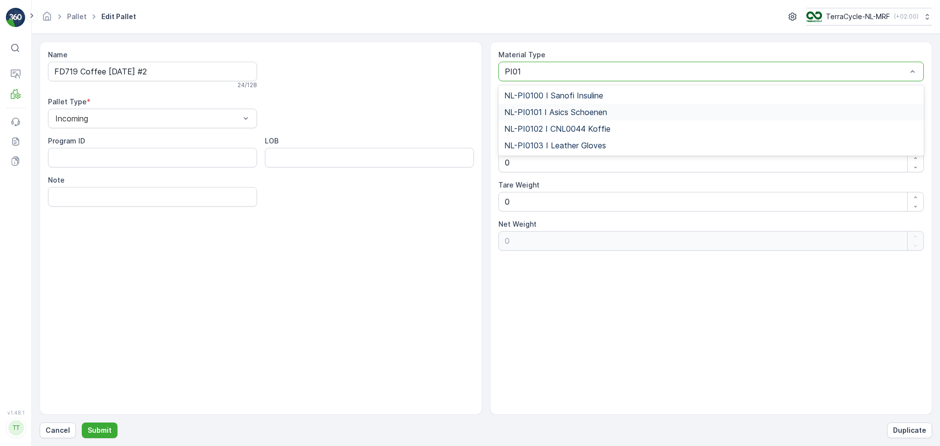
click at [615, 120] on div "NL-PI0101 I Asics Schoenen" at bounding box center [711, 112] width 426 height 17
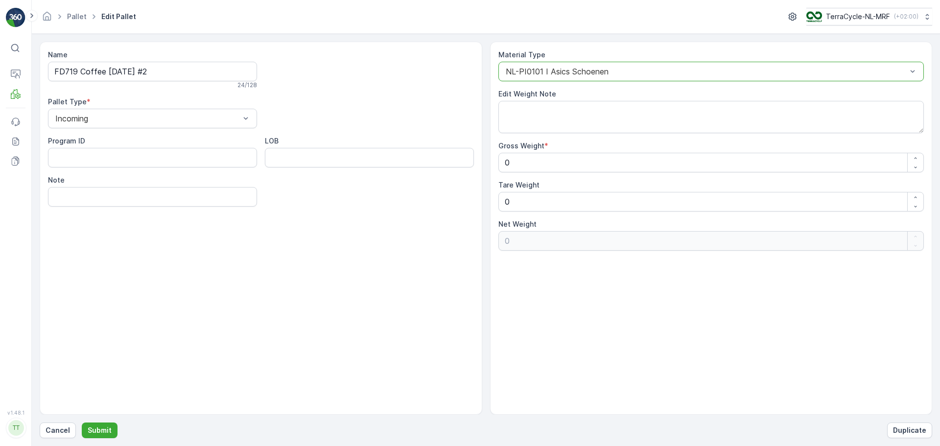
click at [614, 67] on div at bounding box center [706, 71] width 403 height 9
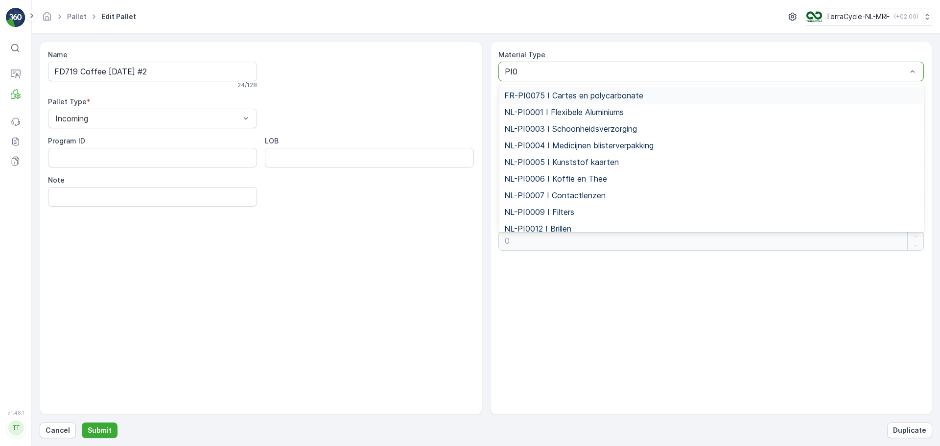
type input "PI01"
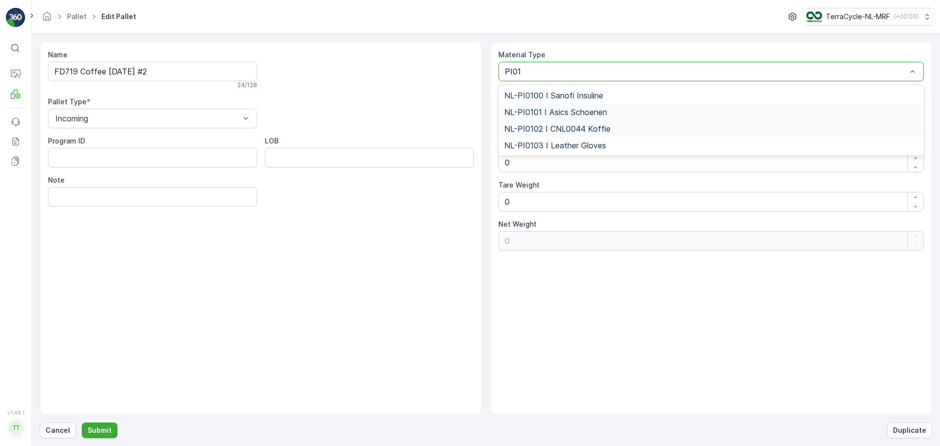
click at [601, 126] on span "NL-PI0102 I CNL0044 Koffie" at bounding box center [557, 128] width 106 height 9
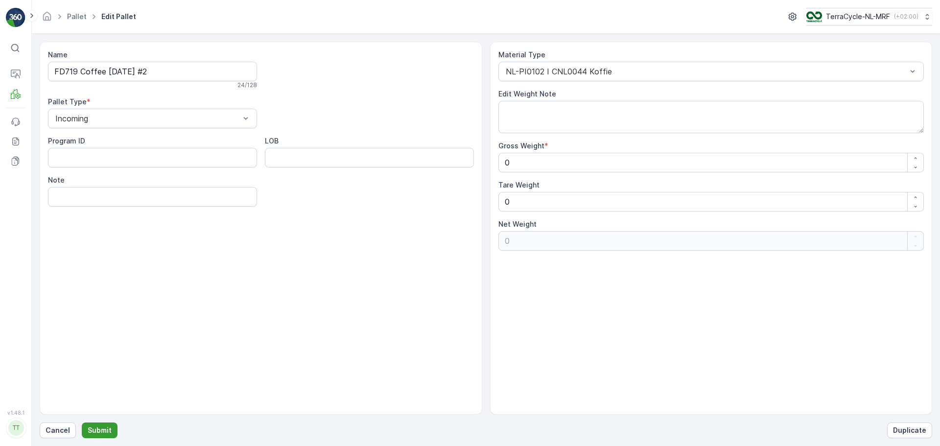
click at [98, 423] on button "Submit" at bounding box center [100, 430] width 36 height 16
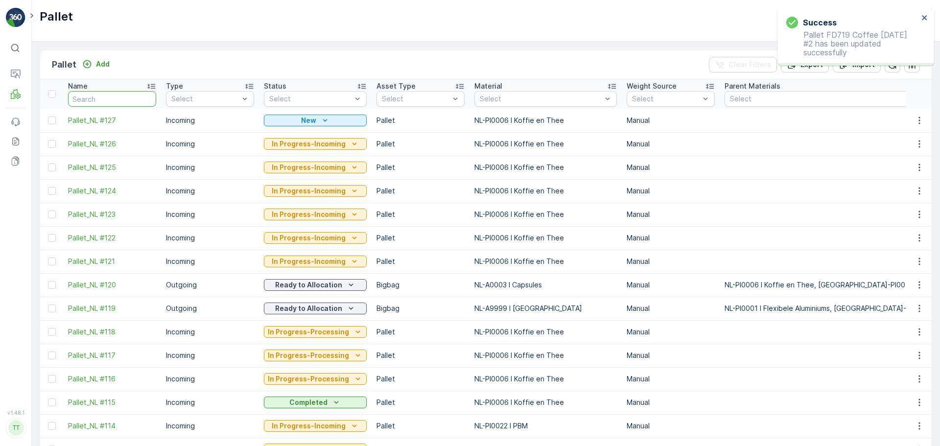
click at [107, 103] on input "text" at bounding box center [112, 99] width 88 height 16
type input "FD"
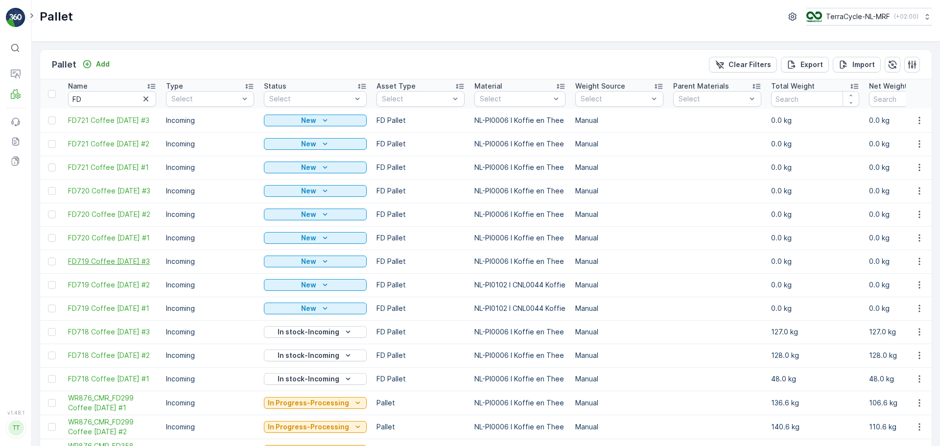
click at [114, 259] on span "FD719 Coffee 14.08.25 #3" at bounding box center [112, 261] width 88 height 10
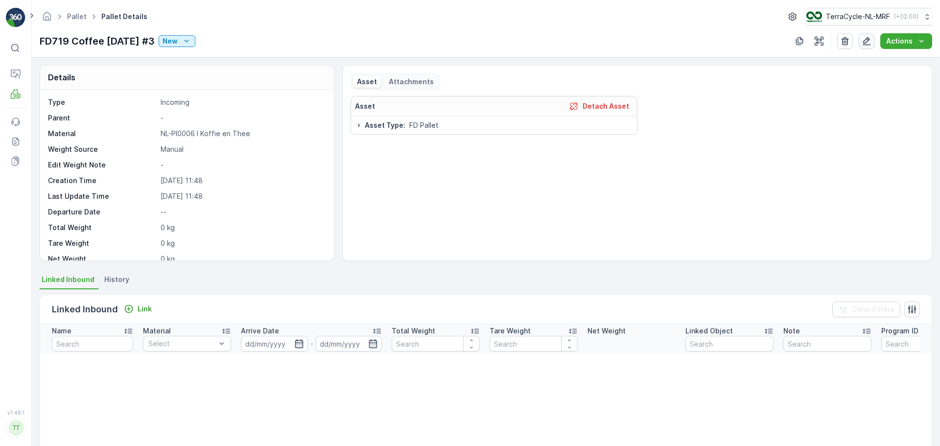
click at [868, 39] on icon "button" at bounding box center [866, 41] width 8 height 8
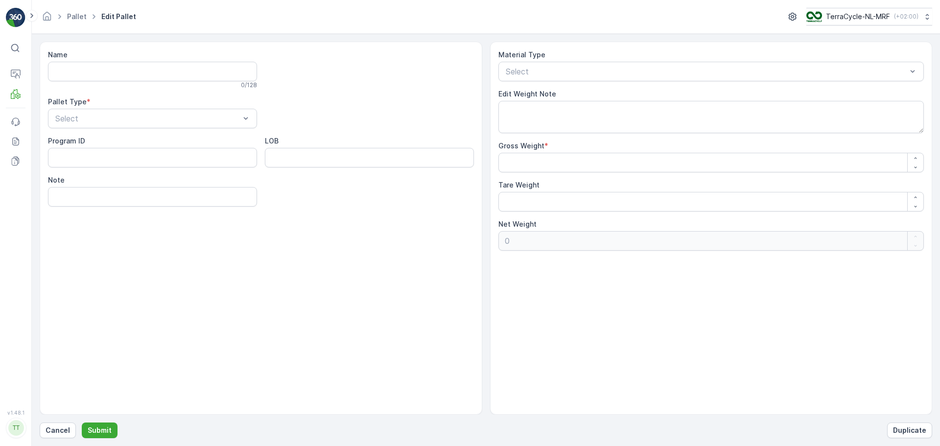
type input "FD719 Coffee 14.08.25 #3"
type Weight "0"
click at [552, 68] on div at bounding box center [706, 71] width 403 height 9
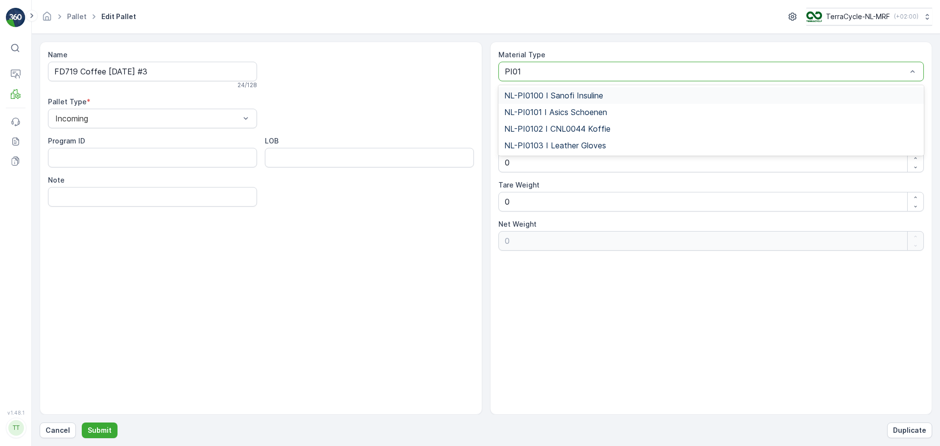
type input "PI010"
click at [566, 128] on span "NL-PI0102 I CNL0044 Koffie" at bounding box center [557, 128] width 106 height 9
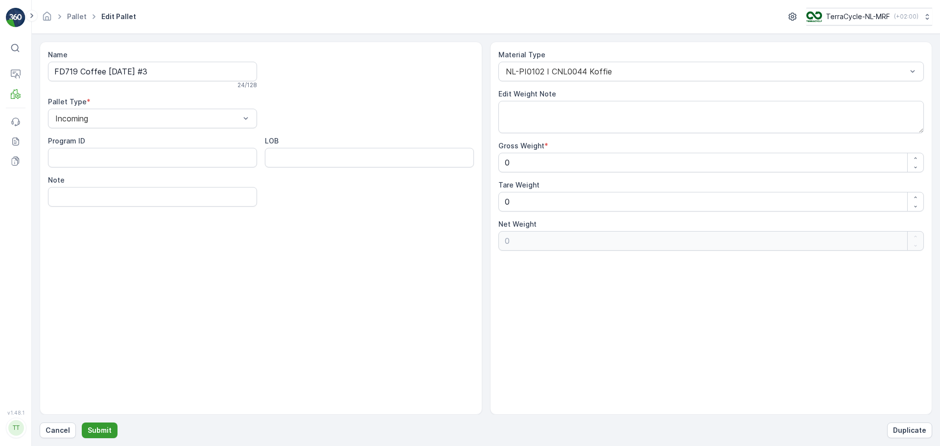
click at [101, 436] on button "Submit" at bounding box center [100, 430] width 36 height 16
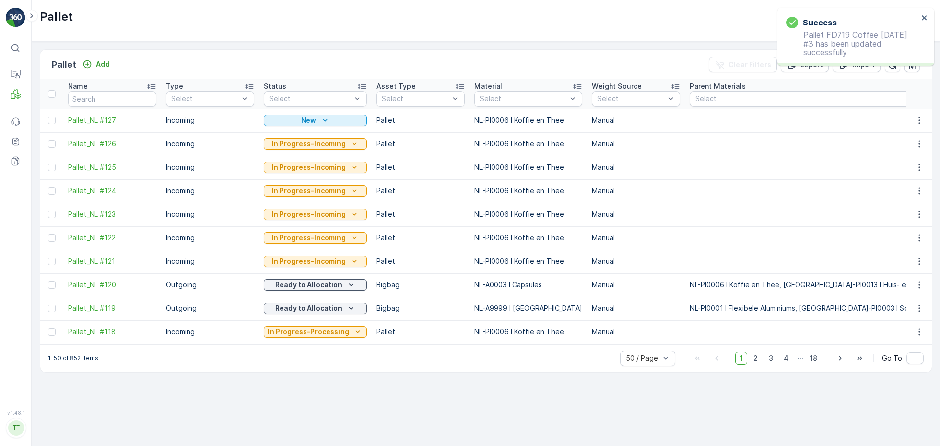
click at [117, 95] on input "text" at bounding box center [112, 99] width 88 height 16
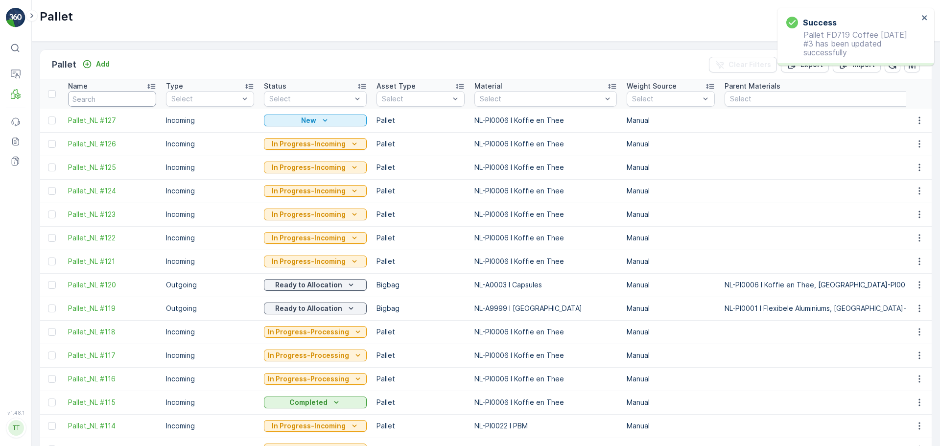
click at [120, 100] on input "text" at bounding box center [112, 99] width 88 height 16
type input "FD"
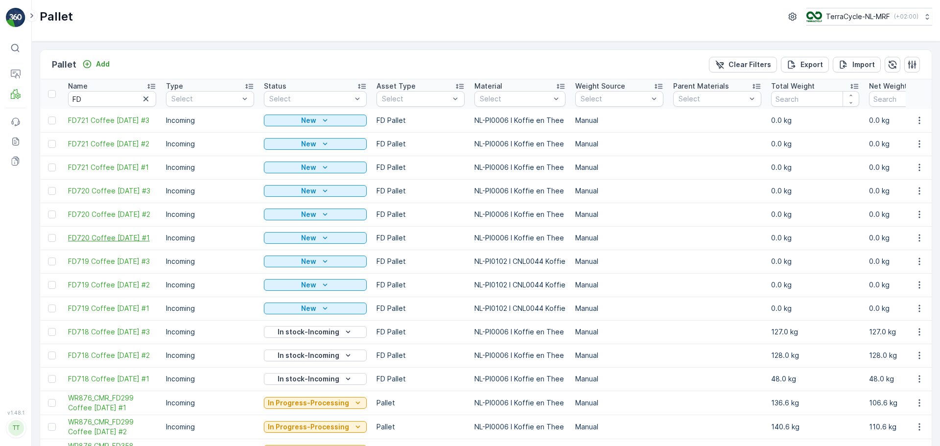
click at [126, 234] on span "FD720 Coffee 21.08.25 #1" at bounding box center [112, 238] width 88 height 10
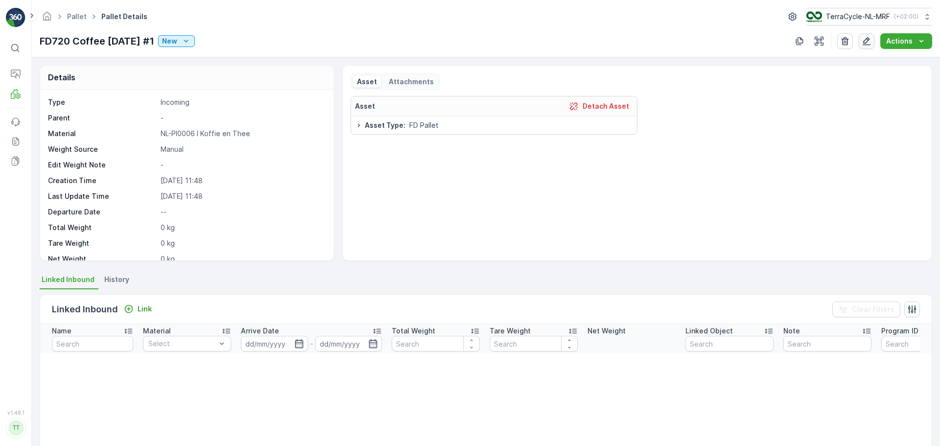
click at [864, 43] on icon "button" at bounding box center [866, 41] width 10 height 10
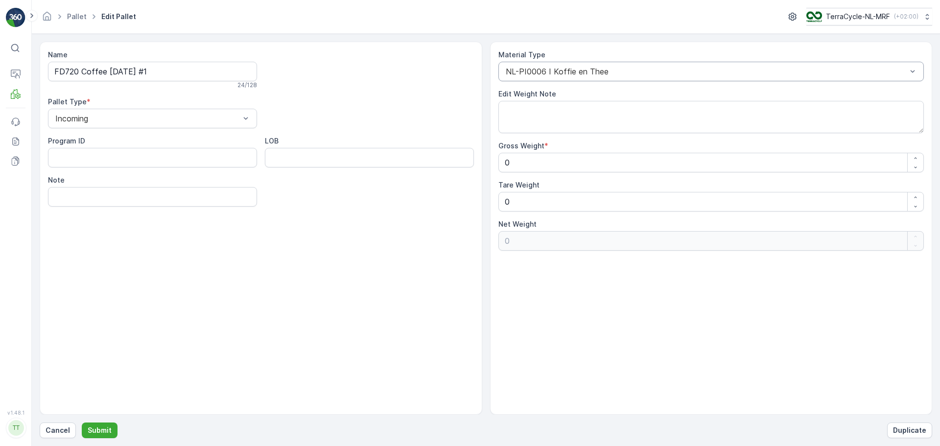
click at [586, 77] on div "NL-PI0006 I Koffie en Thee" at bounding box center [711, 72] width 426 height 20
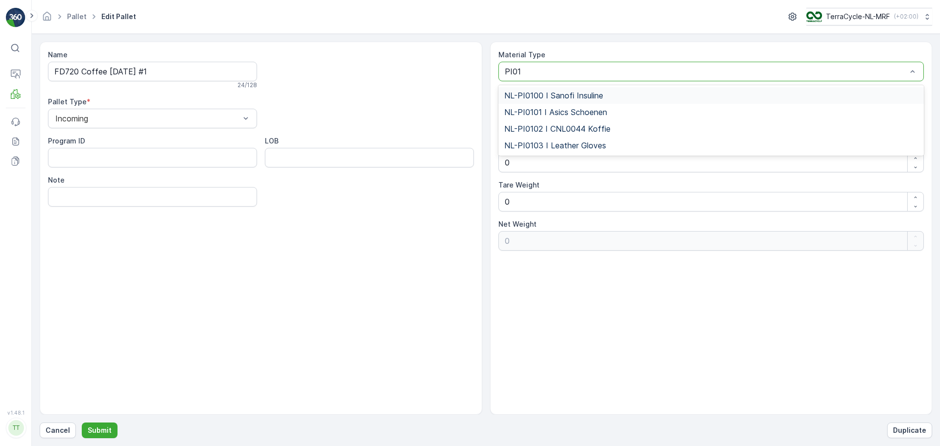
type input "PI010"
click at [622, 130] on div "NL-PI0102 I CNL0044 Koffie" at bounding box center [711, 128] width 414 height 9
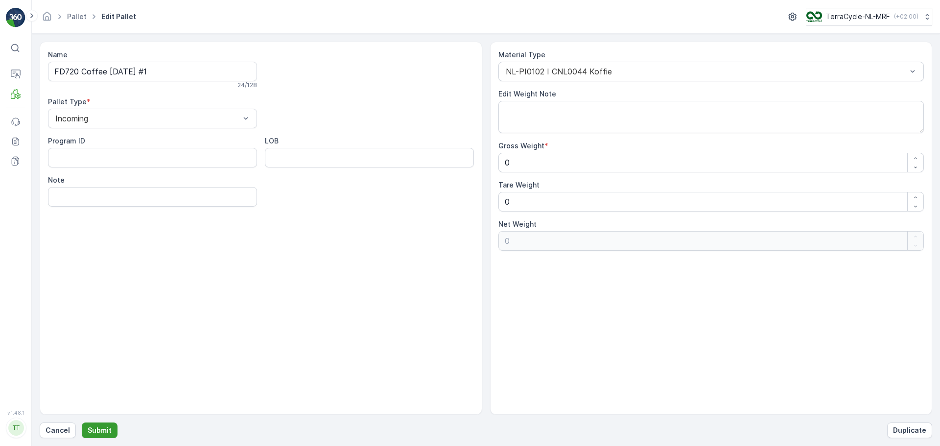
click at [97, 436] on button "Submit" at bounding box center [100, 430] width 36 height 16
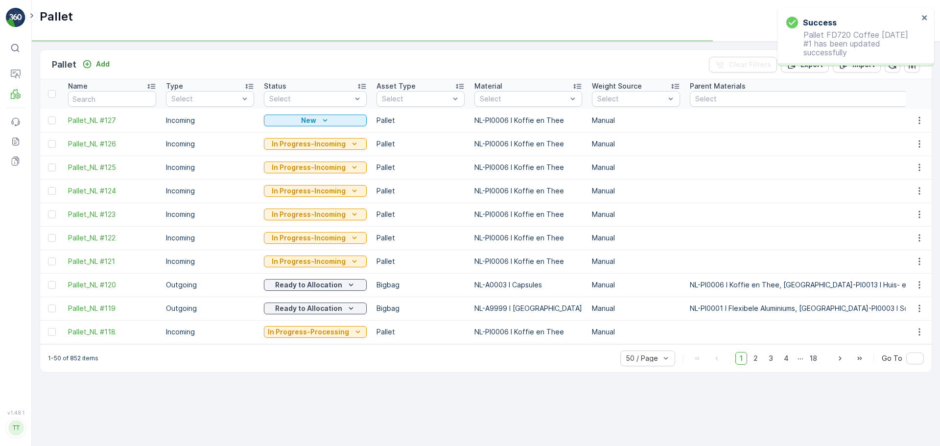
click at [119, 110] on td "Pallet_NL #127" at bounding box center [112, 120] width 98 height 23
click at [125, 98] on input "text" at bounding box center [112, 99] width 88 height 16
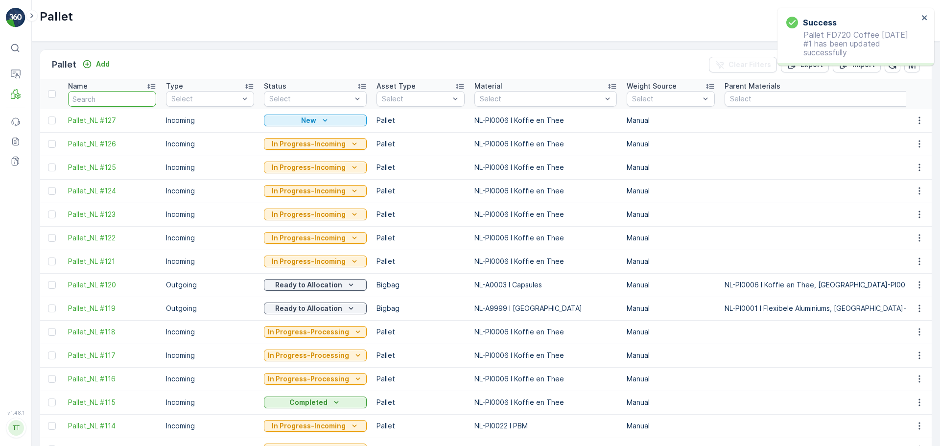
click at [106, 94] on input "text" at bounding box center [112, 99] width 88 height 16
type input "FD"
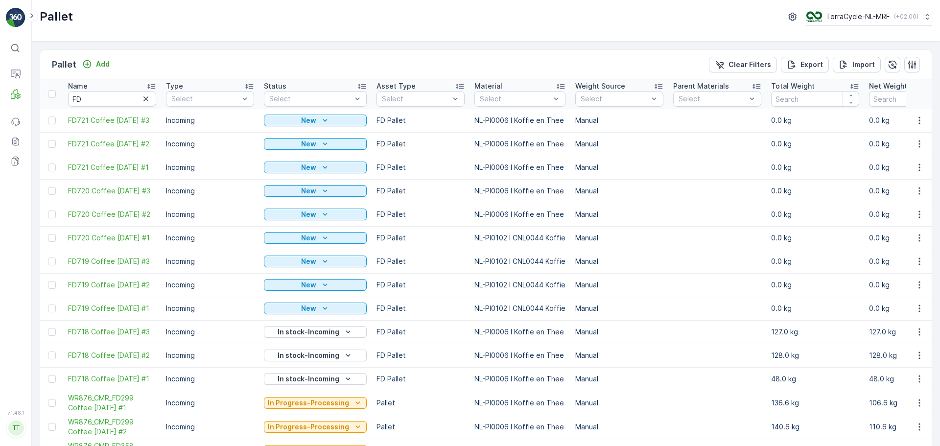
click at [138, 209] on td "FD720 Coffee 21.08.25 #2" at bounding box center [112, 214] width 98 height 23
click at [139, 212] on span "FD720 Coffee 21.08.25 #2" at bounding box center [112, 214] width 88 height 10
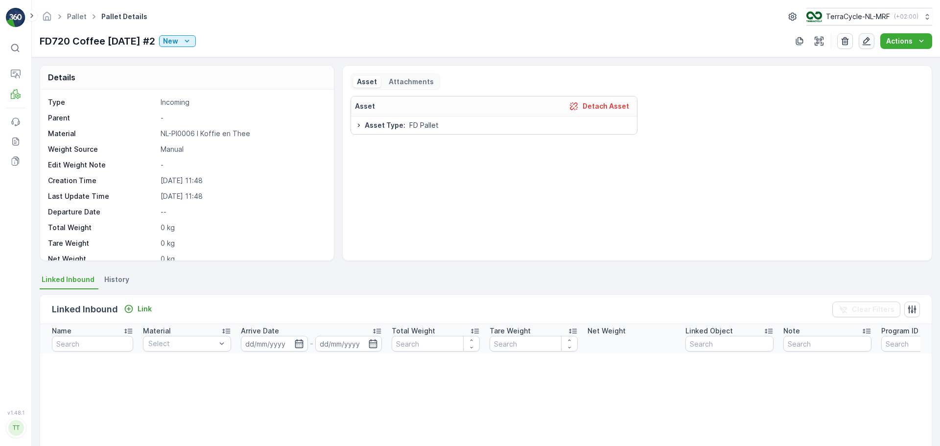
click at [866, 44] on icon "button" at bounding box center [866, 41] width 10 height 10
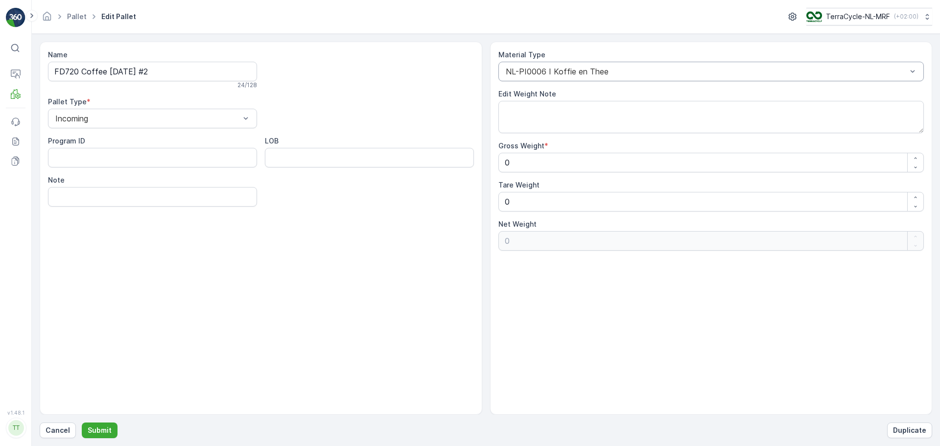
click at [585, 67] on div "NL-PI0006 I Koffie en Thee" at bounding box center [711, 72] width 426 height 20
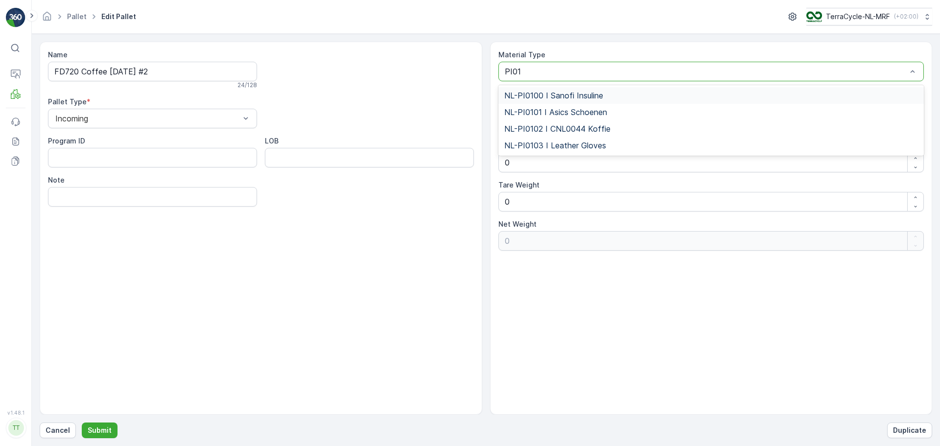
type input "PI010"
click at [594, 125] on span "NL-PI0102 I CNL0044 Koffie" at bounding box center [557, 128] width 106 height 9
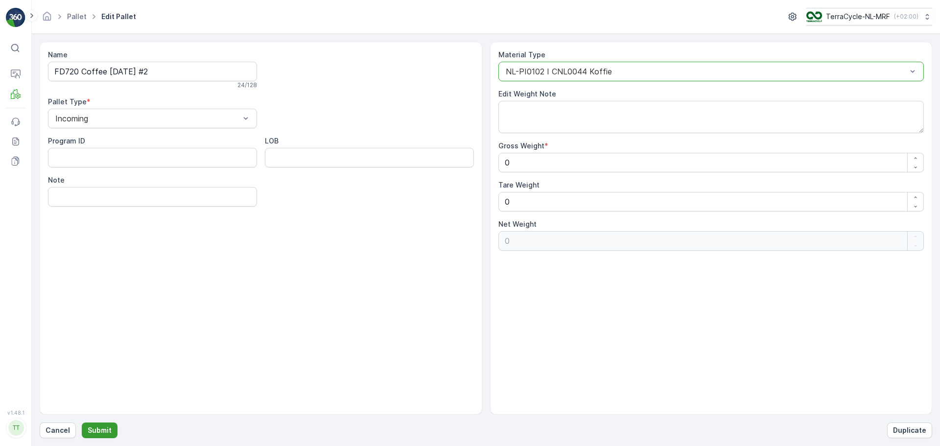
click at [106, 430] on p "Submit" at bounding box center [100, 430] width 24 height 10
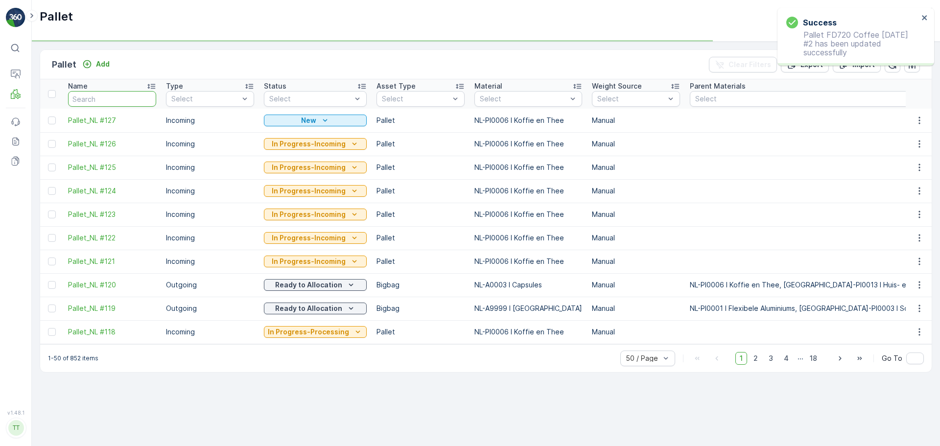
click at [109, 95] on input "text" at bounding box center [112, 99] width 88 height 16
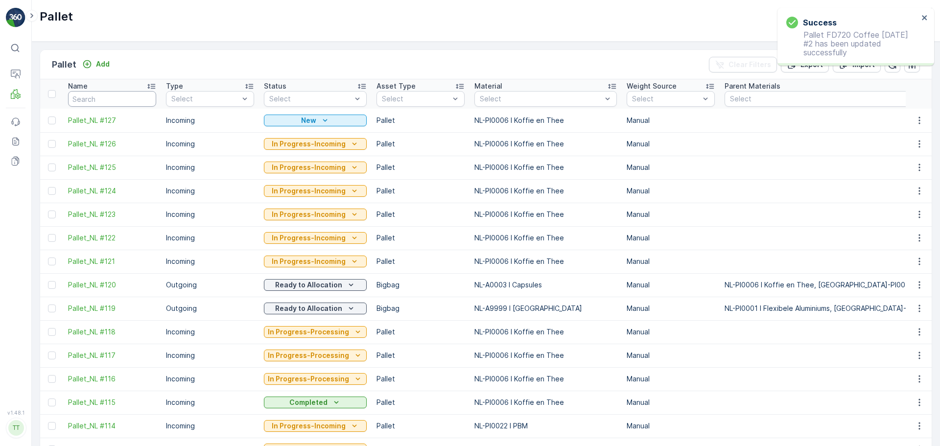
click at [128, 103] on input "text" at bounding box center [112, 99] width 88 height 16
type input "FD"
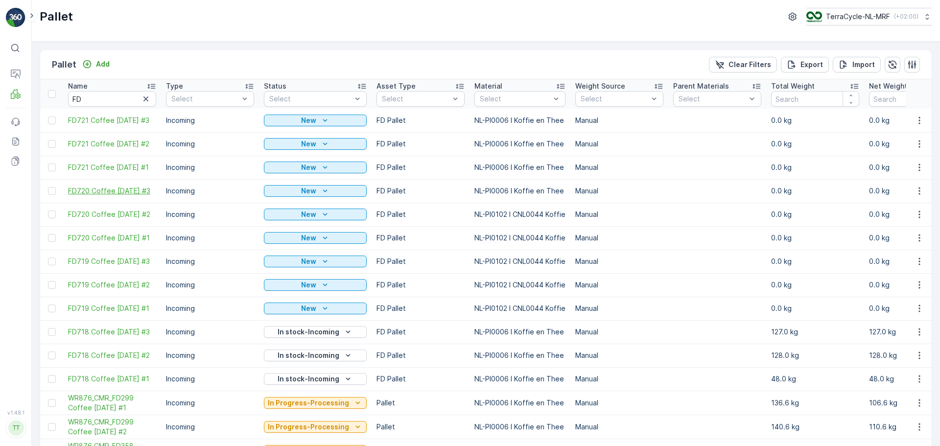
click at [119, 191] on span "FD720 Coffee 21.08.25 #3" at bounding box center [112, 191] width 88 height 10
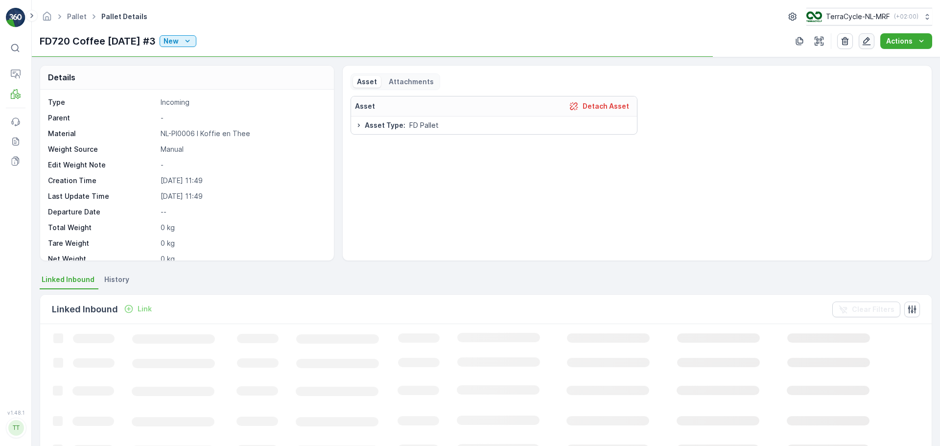
click at [867, 43] on icon "button" at bounding box center [866, 41] width 8 height 8
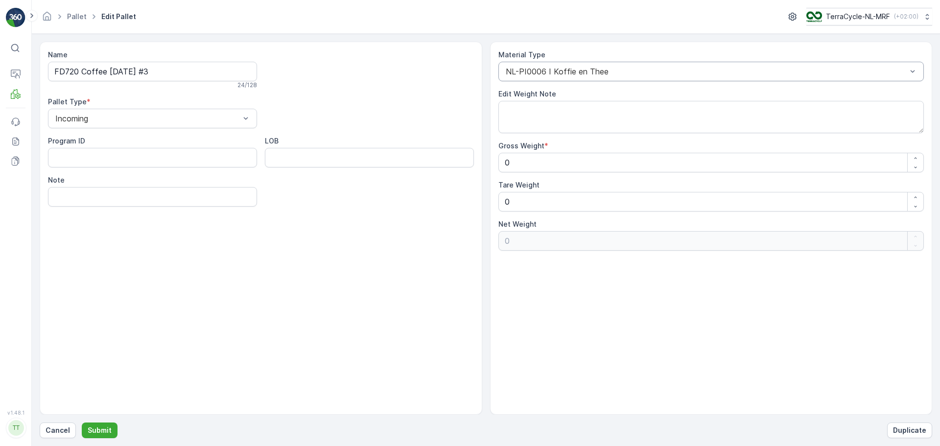
click at [615, 71] on div at bounding box center [706, 71] width 403 height 9
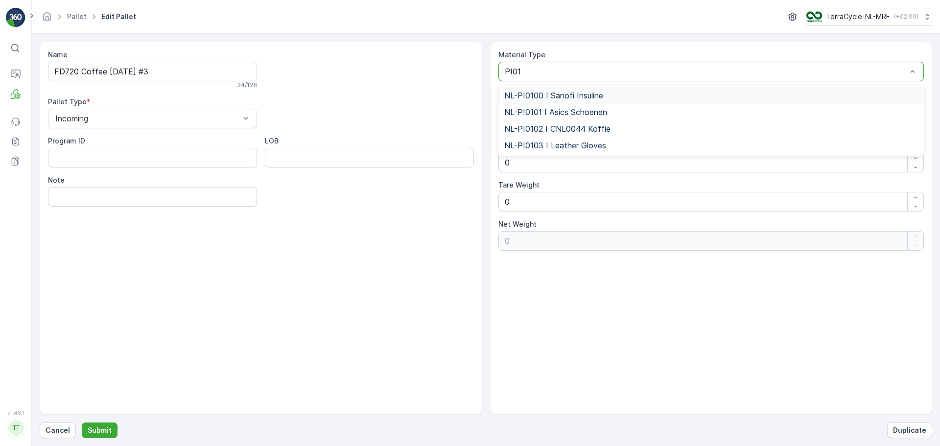
type input "PI010"
click at [611, 125] on div "NL-PI0102 I CNL0044 Koffie" at bounding box center [711, 128] width 414 height 9
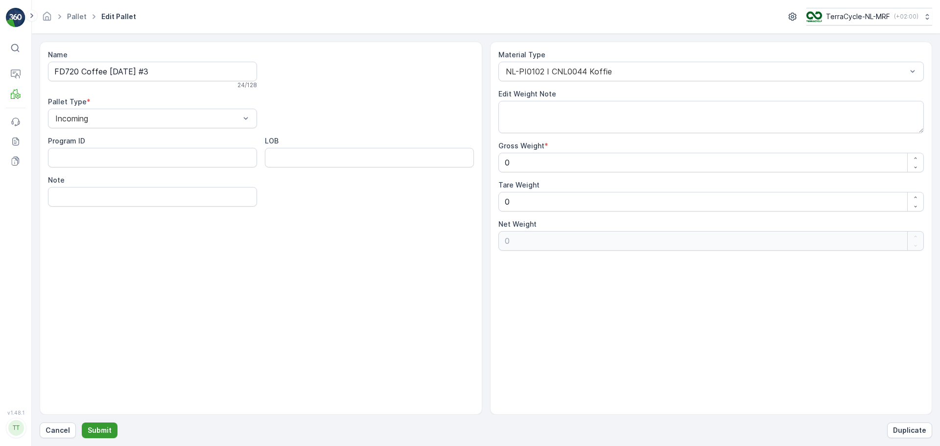
click at [94, 435] on p "Submit" at bounding box center [100, 430] width 24 height 10
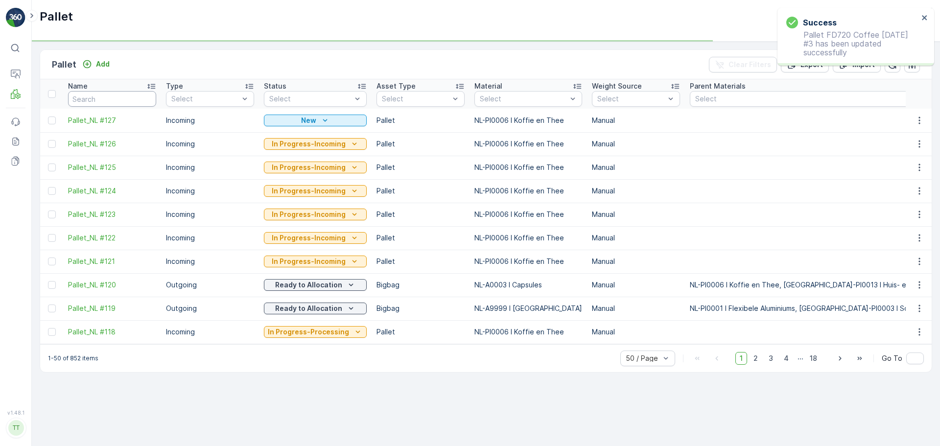
click at [112, 97] on input "text" at bounding box center [112, 99] width 88 height 16
type input "F"
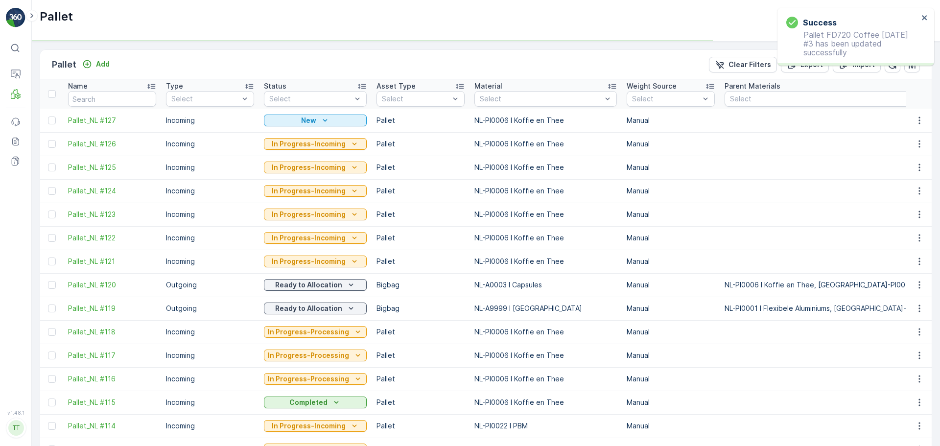
type input "FD"
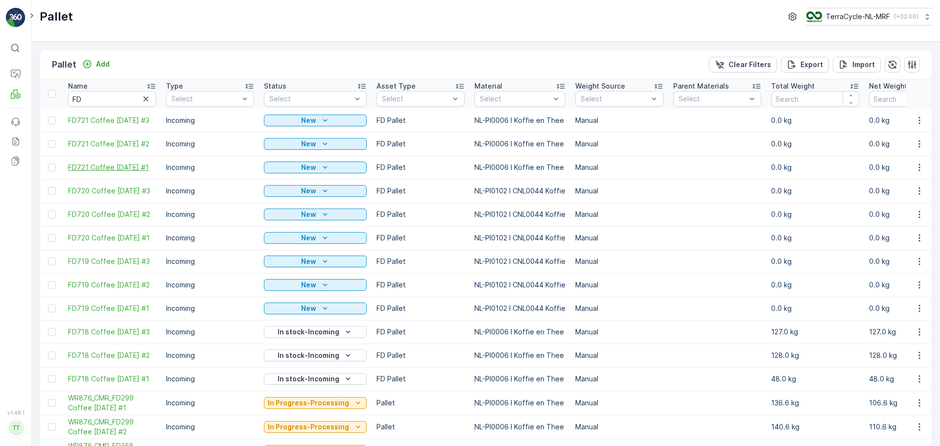
click at [124, 168] on span "FD721 Coffee 28.08.25 #1" at bounding box center [112, 167] width 88 height 10
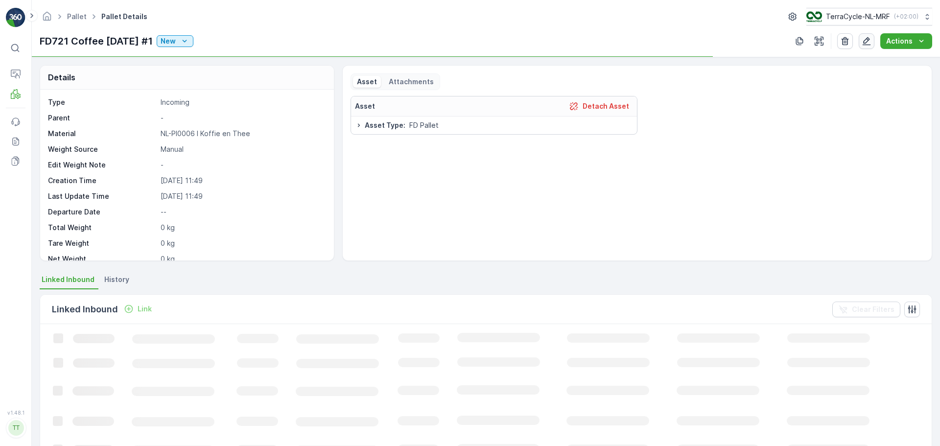
click at [865, 42] on icon "button" at bounding box center [866, 41] width 8 height 8
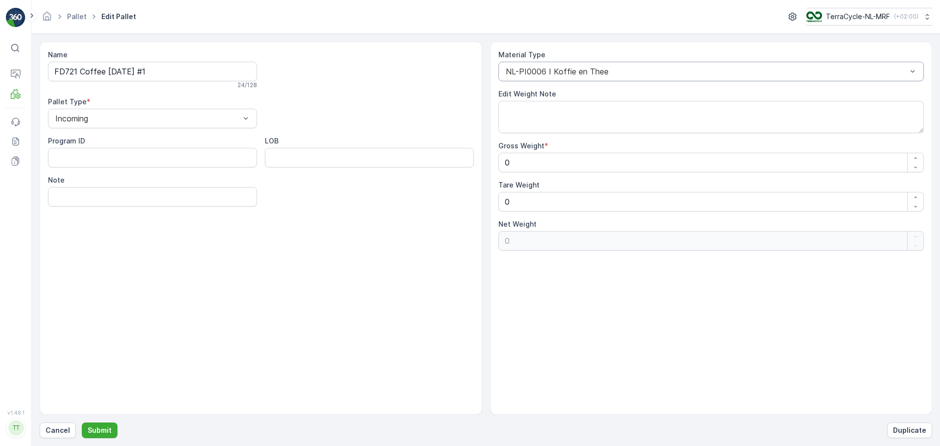
click at [588, 65] on div "NL-PI0006 I Koffie en Thee" at bounding box center [711, 72] width 426 height 20
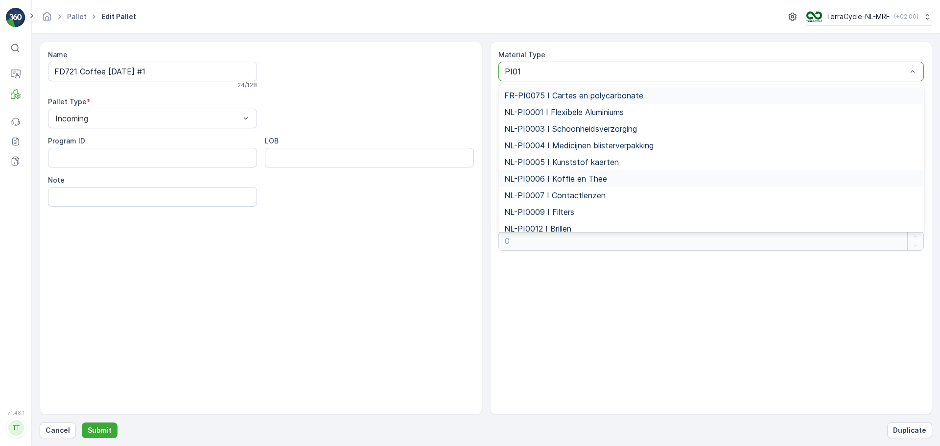
type input "PI010"
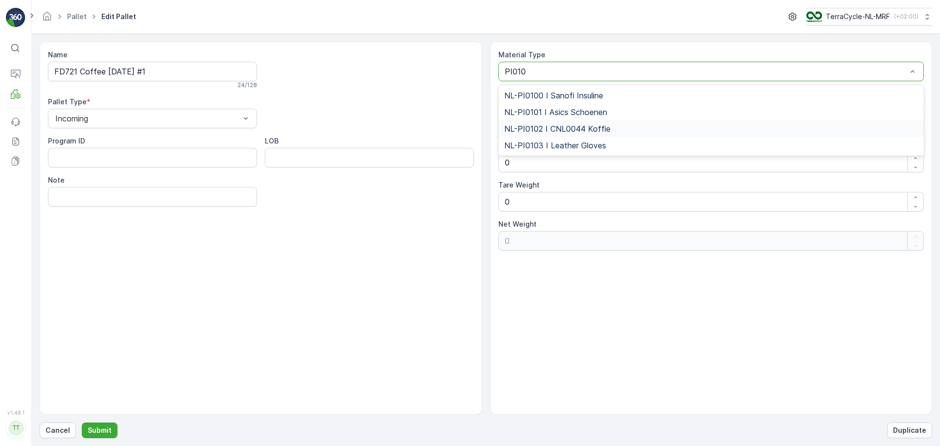
click at [591, 130] on span "NL-PI0102 I CNL0044 Koffie" at bounding box center [557, 128] width 106 height 9
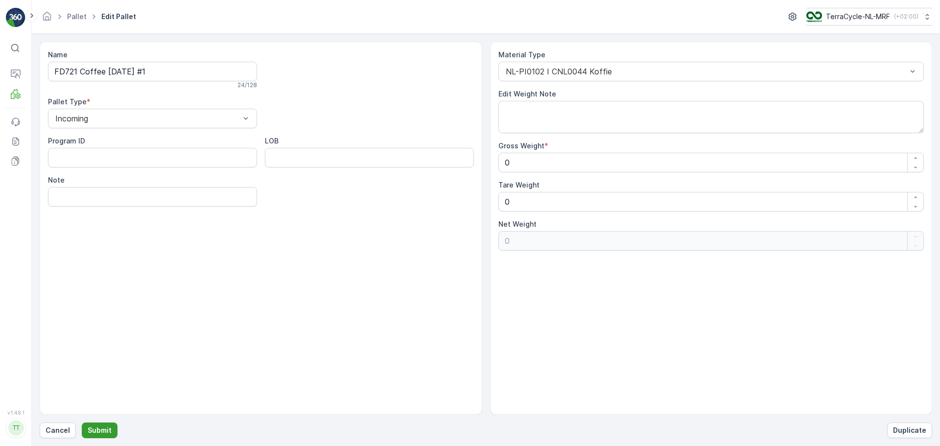
click at [96, 429] on p "Submit" at bounding box center [100, 430] width 24 height 10
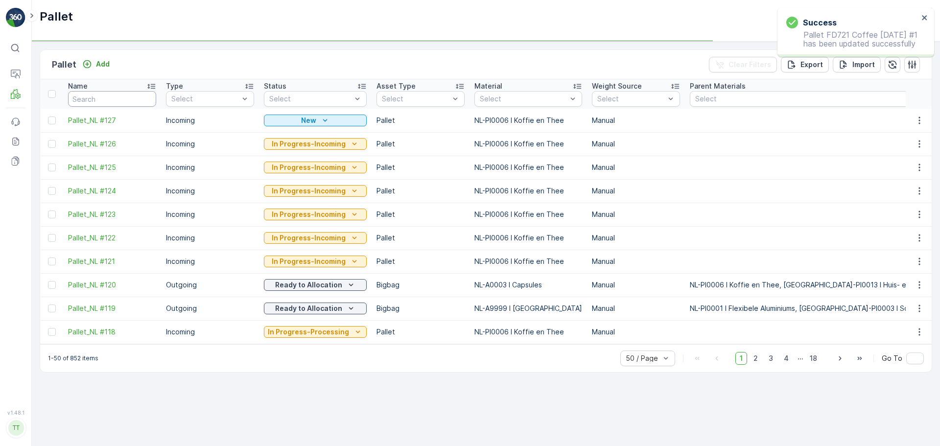
click at [100, 99] on input "text" at bounding box center [112, 99] width 88 height 16
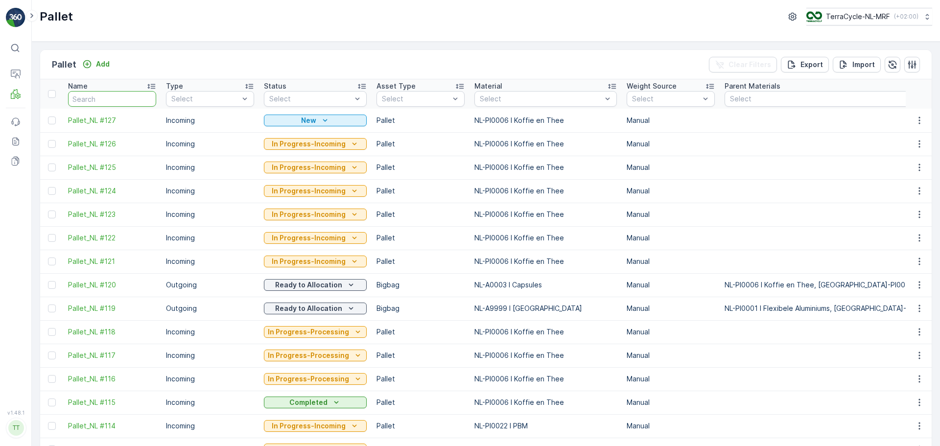
click at [108, 99] on input "text" at bounding box center [112, 99] width 88 height 16
type input "FD"
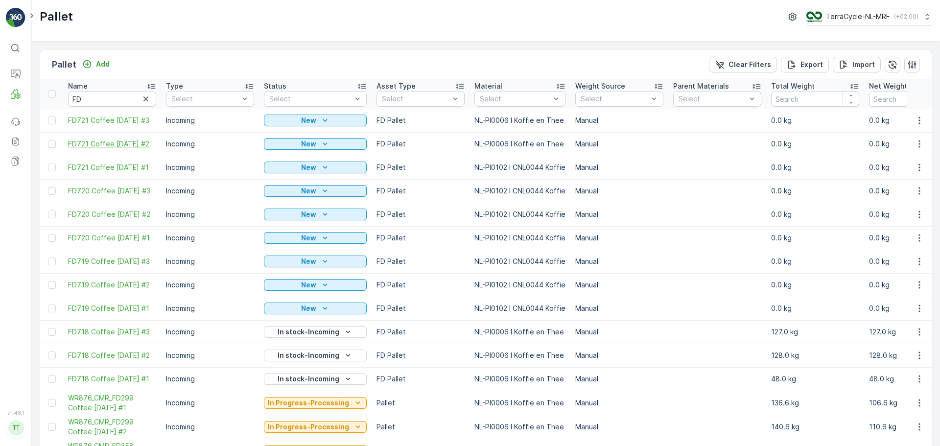
click at [125, 142] on span "FD721 Coffee 28.08.25 #2" at bounding box center [112, 144] width 88 height 10
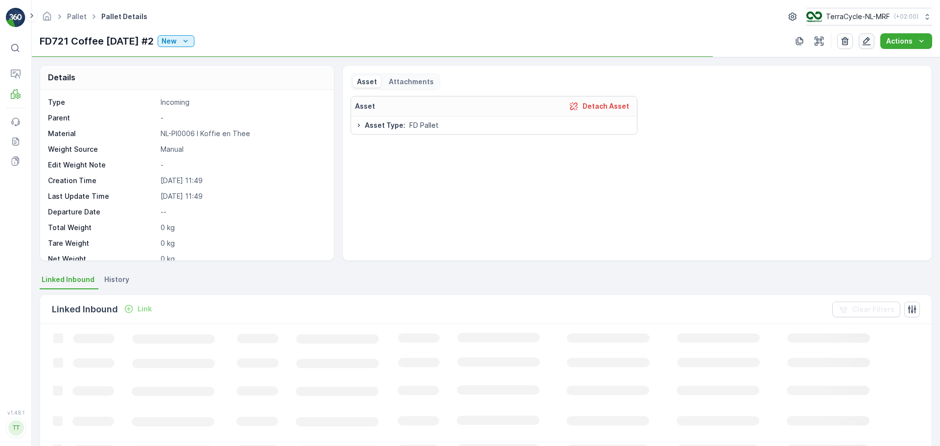
click at [865, 42] on icon "button" at bounding box center [866, 41] width 10 height 10
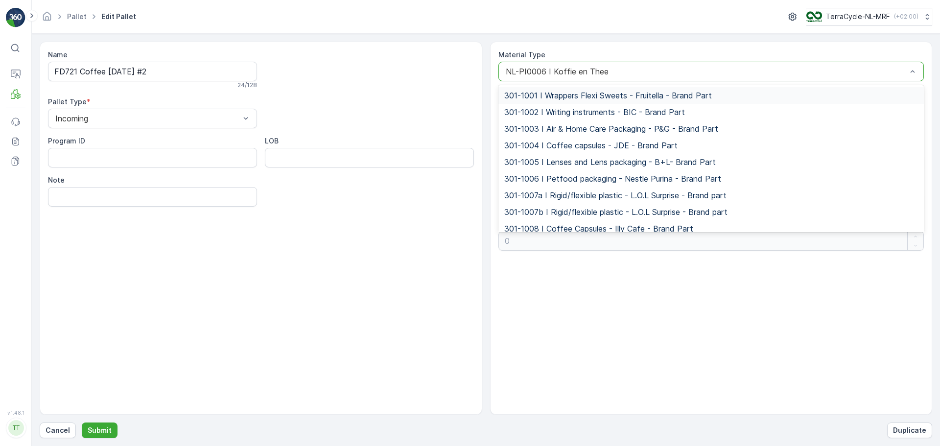
click at [563, 76] on div "NL-PI0006 I Koffie en Thee" at bounding box center [711, 72] width 426 height 20
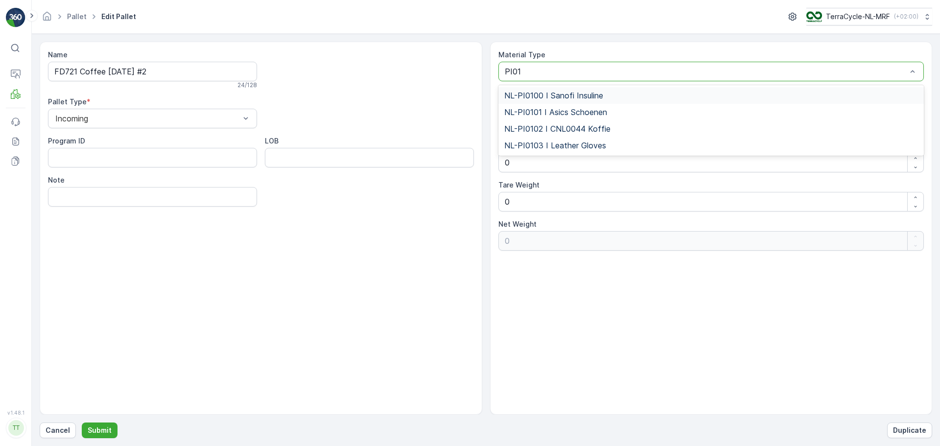
type input "PI010"
click at [645, 129] on div "NL-PI0102 I CNL0044 Koffie" at bounding box center [711, 128] width 414 height 9
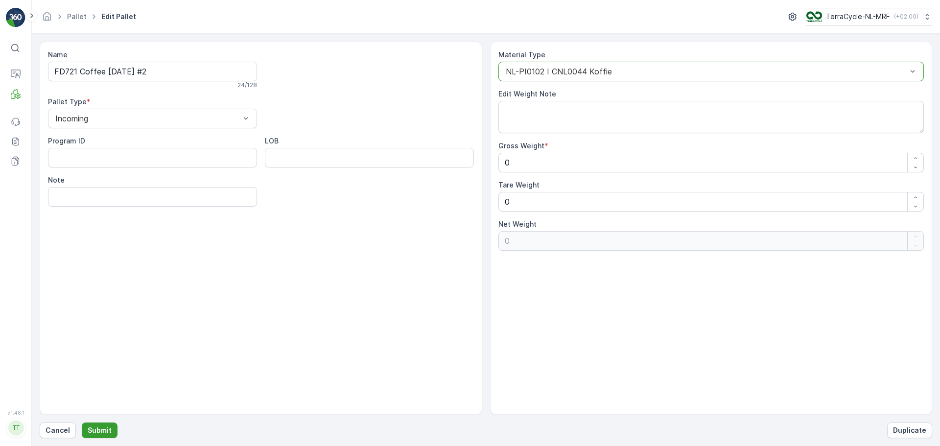
click at [88, 429] on p "Submit" at bounding box center [100, 430] width 24 height 10
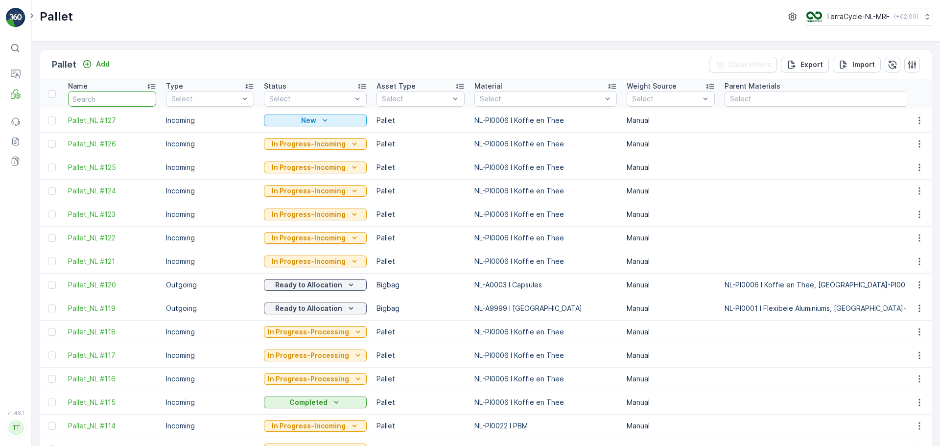
drag, startPoint x: 122, startPoint y: 102, endPoint x: 116, endPoint y: 102, distance: 5.4
click at [122, 102] on input "text" at bounding box center [112, 99] width 88 height 16
type input "FD"
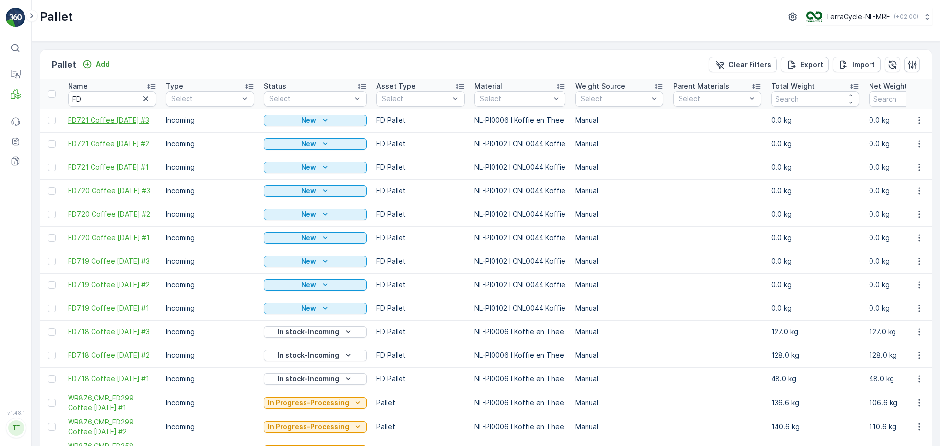
click at [127, 118] on span "FD721 Coffee 28.08.25 #3" at bounding box center [112, 121] width 88 height 10
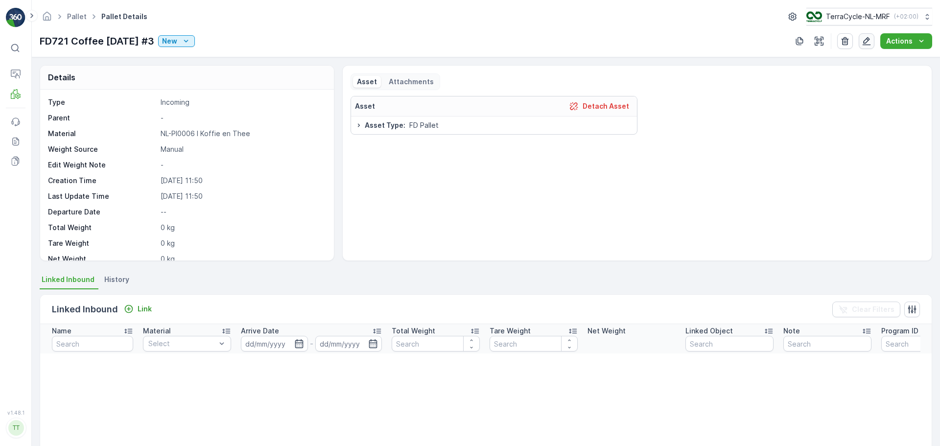
click at [869, 41] on icon "button" at bounding box center [866, 41] width 10 height 10
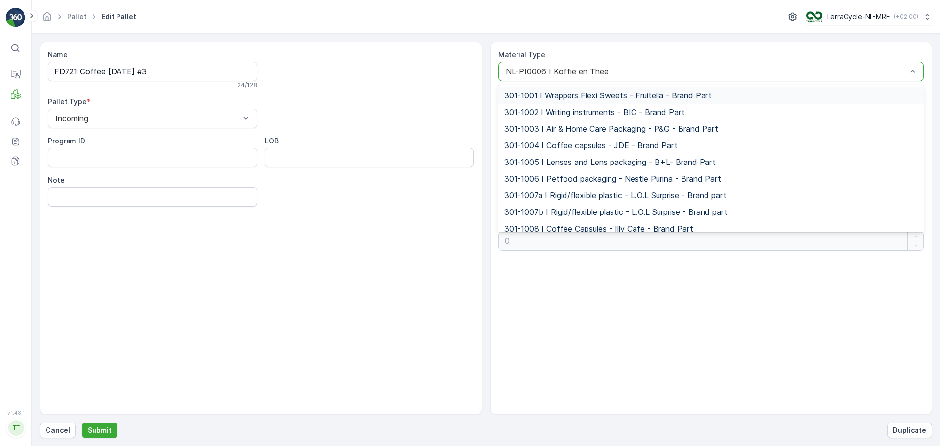
click at [580, 74] on div at bounding box center [706, 71] width 403 height 9
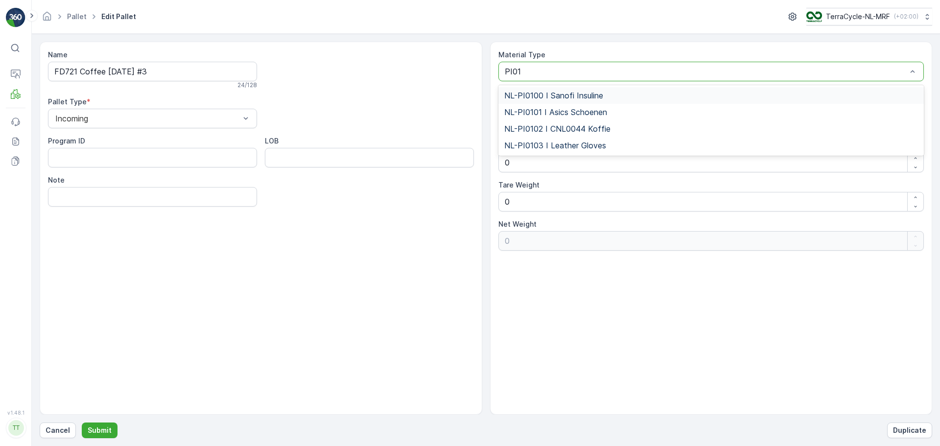
type input "PI010"
click at [579, 127] on span "NL-PI0102 I CNL0044 Koffie" at bounding box center [557, 128] width 106 height 9
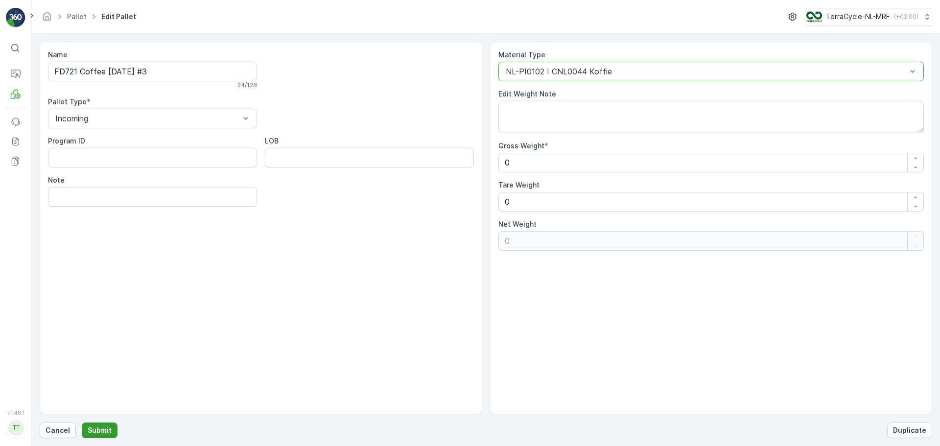
click at [110, 434] on button "Submit" at bounding box center [100, 430] width 36 height 16
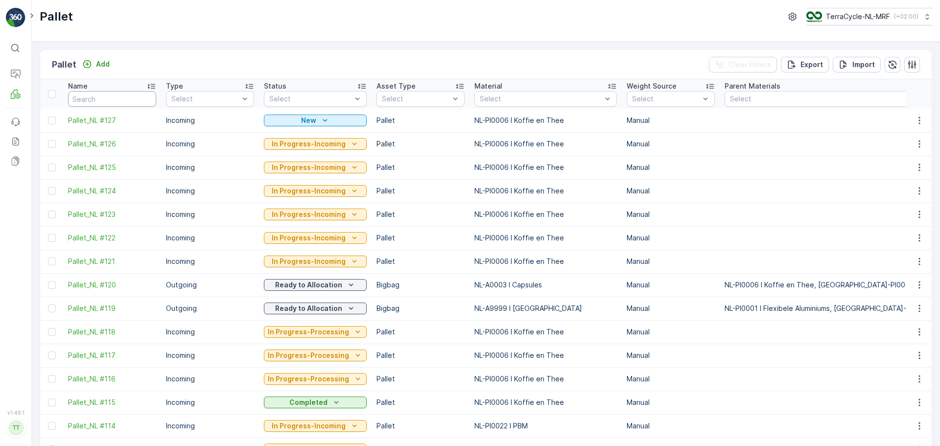
click at [103, 93] on input "text" at bounding box center [112, 99] width 88 height 16
type input "FD"
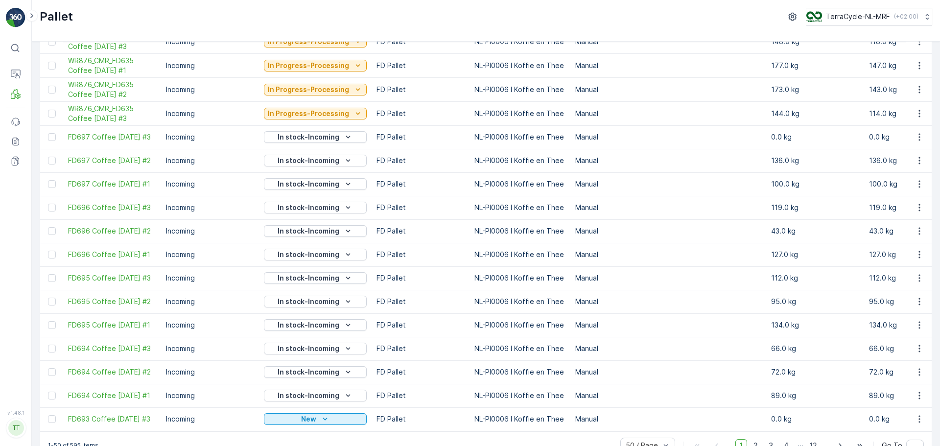
scroll to position [891, 0]
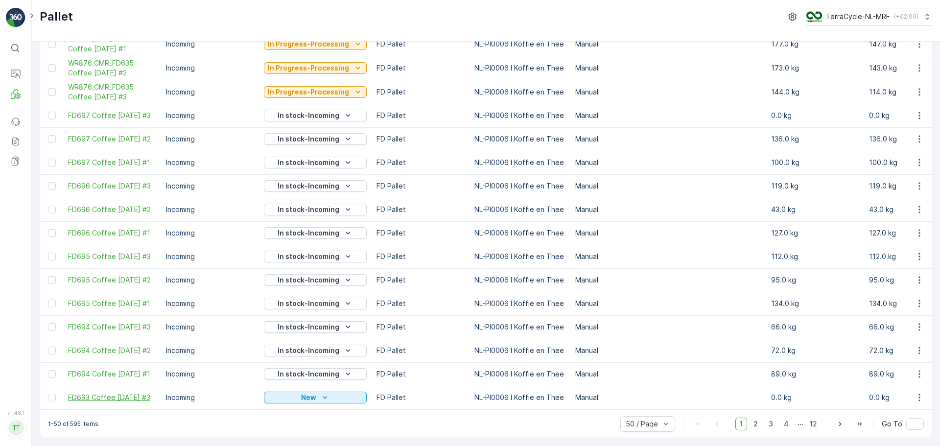
click at [130, 397] on span "FD693 Coffee 03.07.25 #3" at bounding box center [112, 398] width 88 height 10
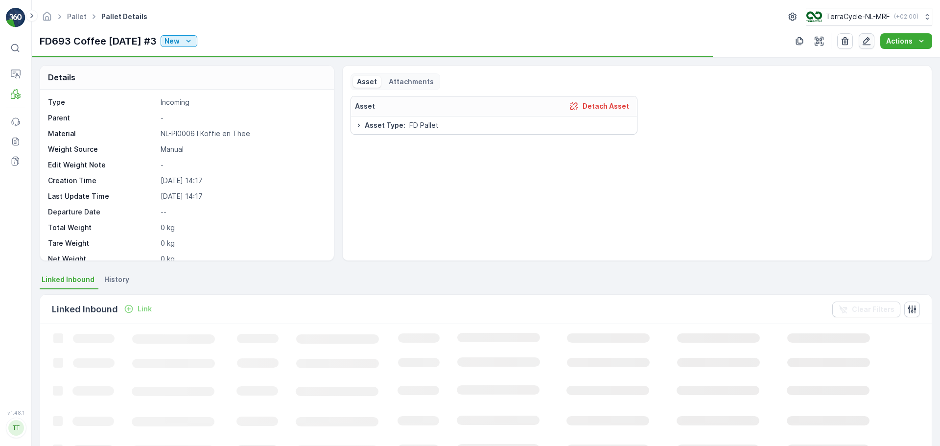
click at [870, 42] on icon "button" at bounding box center [866, 41] width 10 height 10
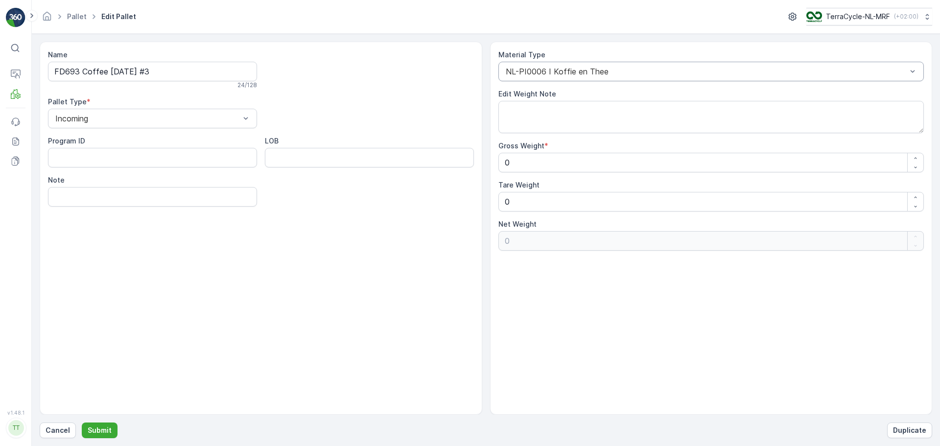
click at [624, 68] on div at bounding box center [706, 71] width 403 height 9
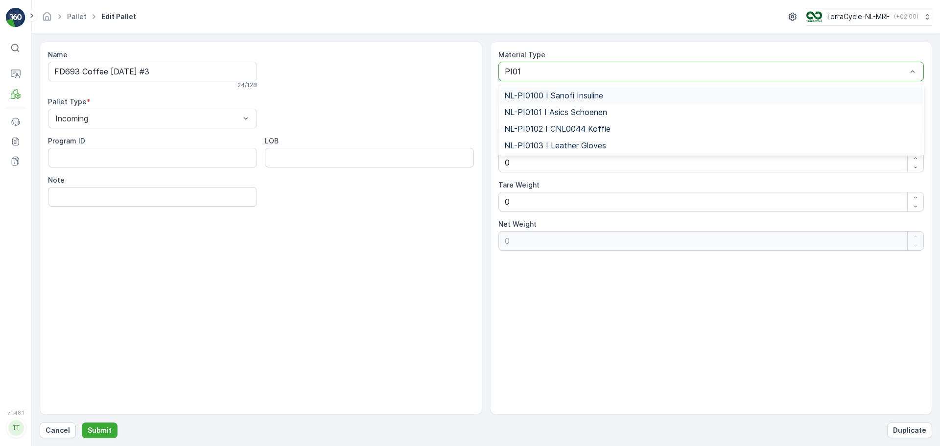
type input "PI010"
click at [656, 132] on div "NL-PI0102 I CNL0044 Koffie" at bounding box center [711, 128] width 414 height 9
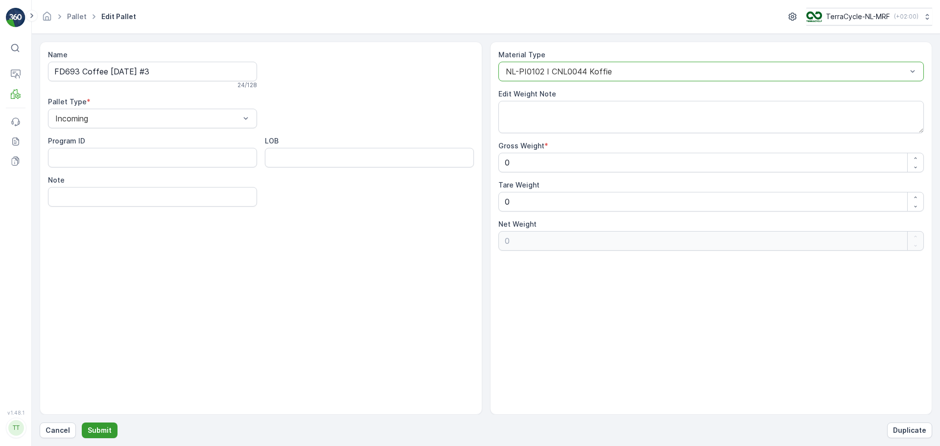
click at [104, 434] on p "Submit" at bounding box center [100, 430] width 24 height 10
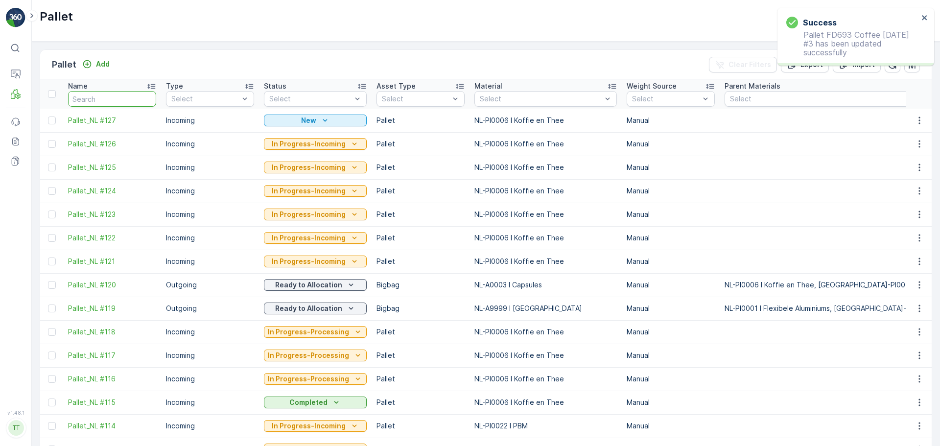
click at [94, 100] on input "text" at bounding box center [112, 99] width 88 height 16
type input "FD"
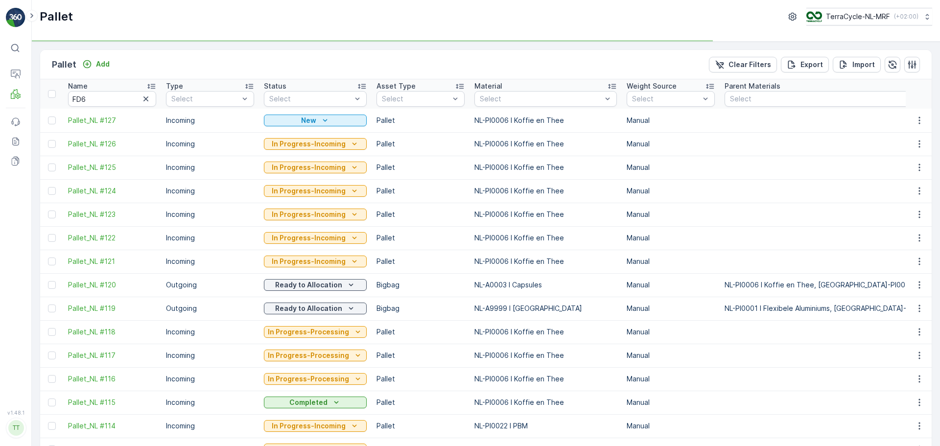
type input "FD"
click at [91, 98] on input "FD6" at bounding box center [112, 99] width 88 height 16
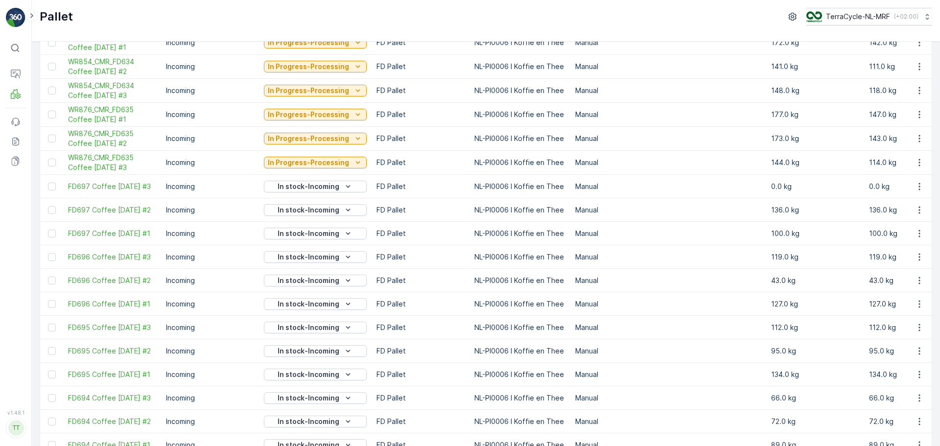
scroll to position [538, 0]
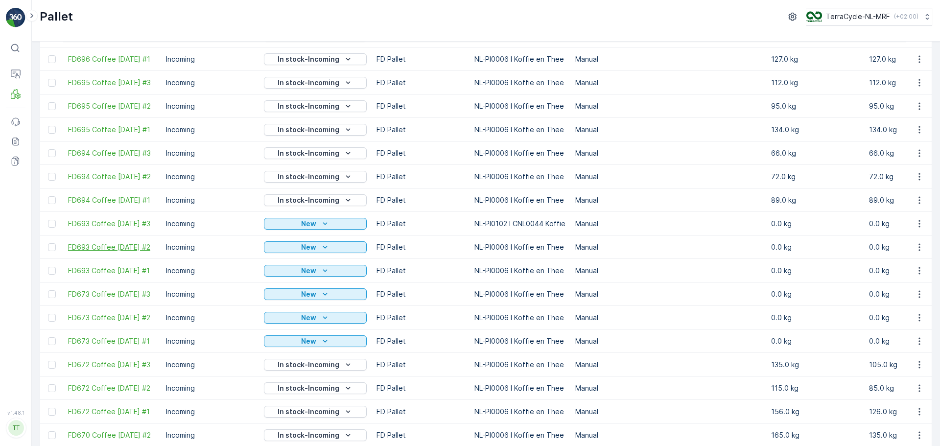
click at [117, 248] on span "FD693 Coffee 03.07.25 #2" at bounding box center [112, 247] width 88 height 10
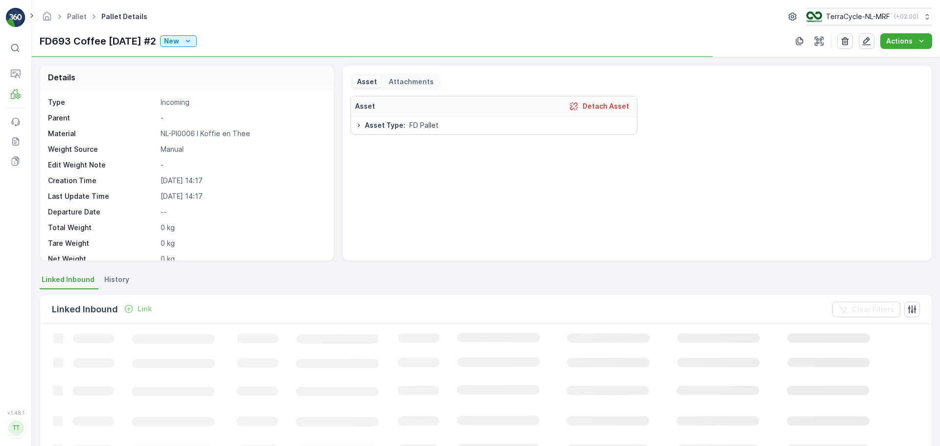
click at [867, 40] on icon "button" at bounding box center [866, 41] width 10 height 10
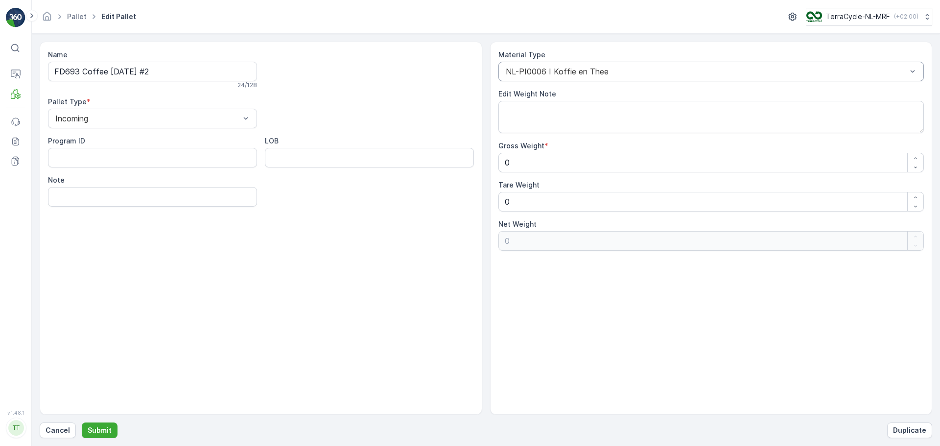
click at [555, 75] on div "NL-PI0006 I Koffie en Thee" at bounding box center [711, 72] width 426 height 20
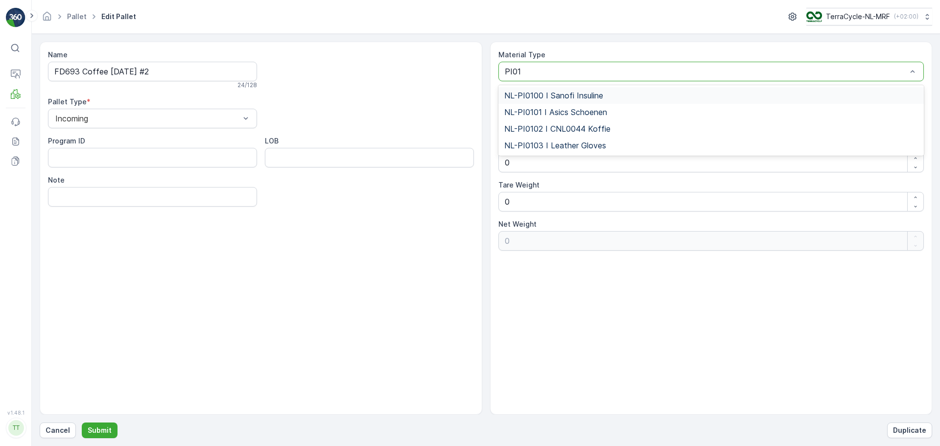
type input "PI010"
click at [581, 122] on div "NL-PI0102 I CNL0044 Koffie" at bounding box center [711, 128] width 426 height 17
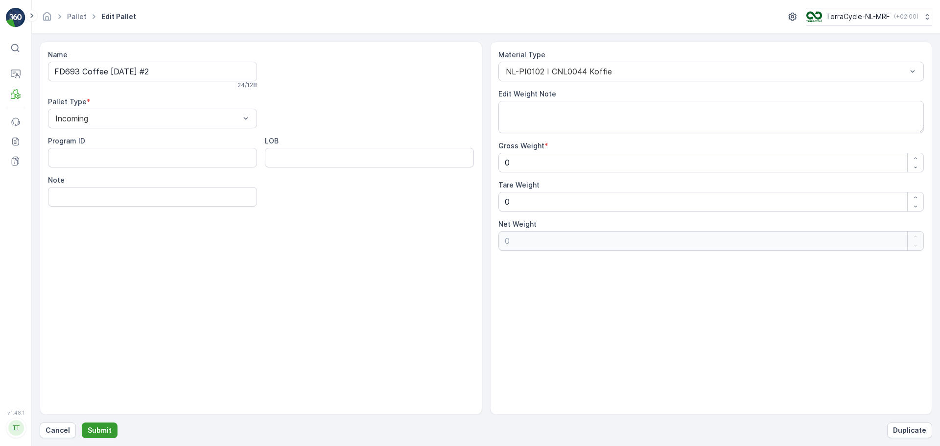
click at [101, 435] on button "Submit" at bounding box center [100, 430] width 36 height 16
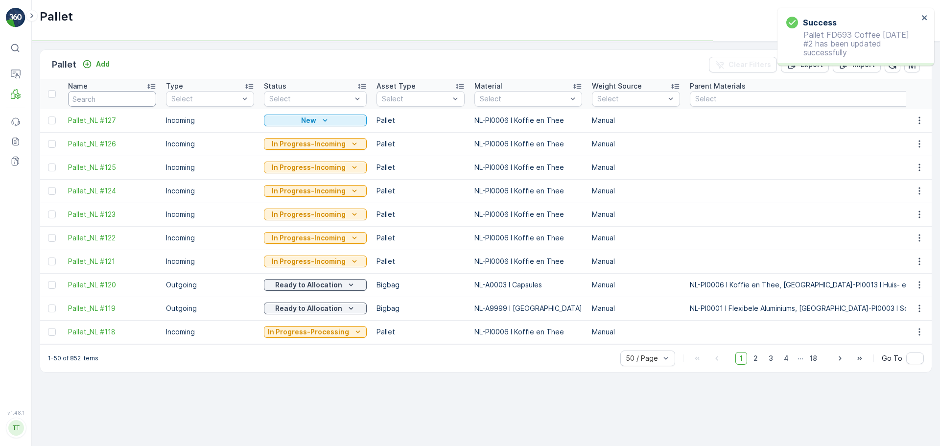
click at [110, 106] on input "text" at bounding box center [112, 99] width 88 height 16
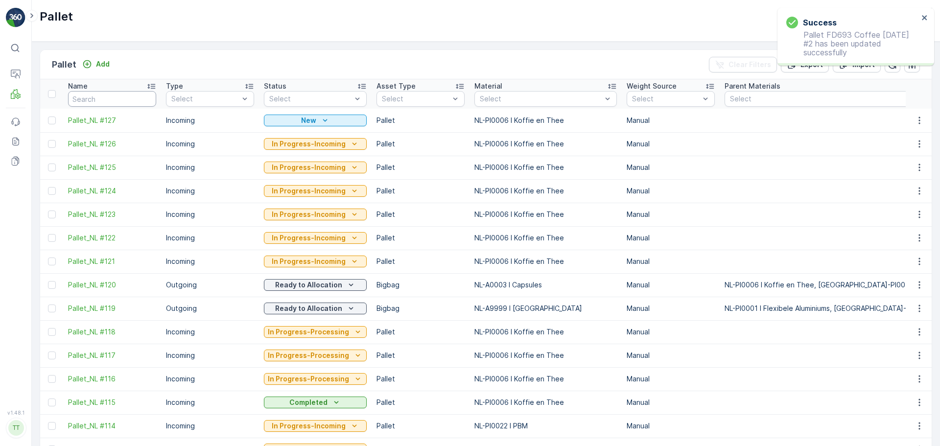
click at [110, 97] on input "text" at bounding box center [112, 99] width 88 height 16
type input "FD"
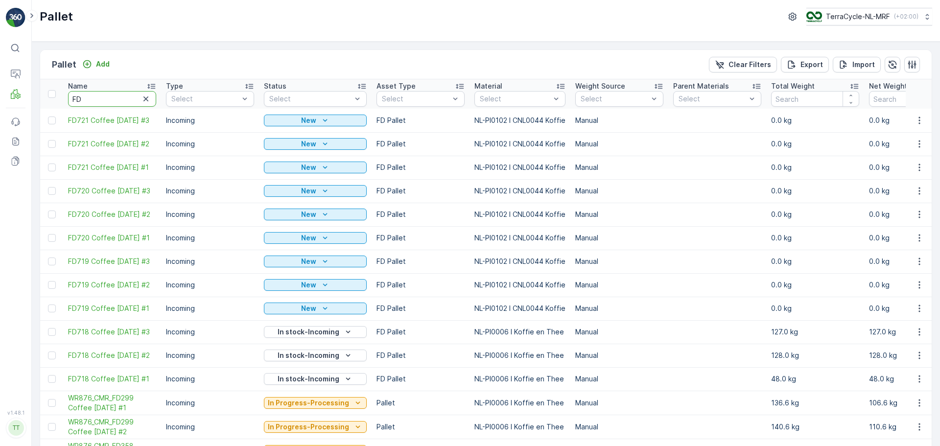
click at [107, 106] on input "FD" at bounding box center [112, 99] width 88 height 16
click at [98, 95] on input "FD" at bounding box center [112, 99] width 88 height 16
type input "FD6"
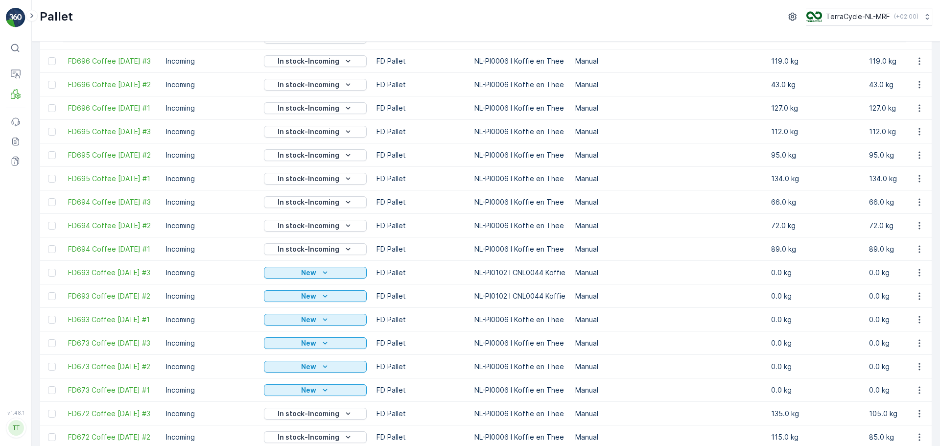
scroll to position [636, 0]
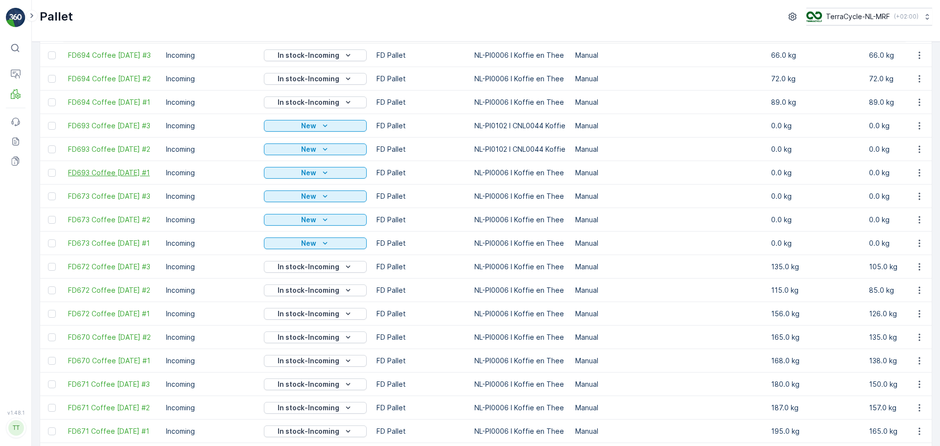
click at [119, 175] on span "FD693 Coffee 03.07.25 #1" at bounding box center [112, 173] width 88 height 10
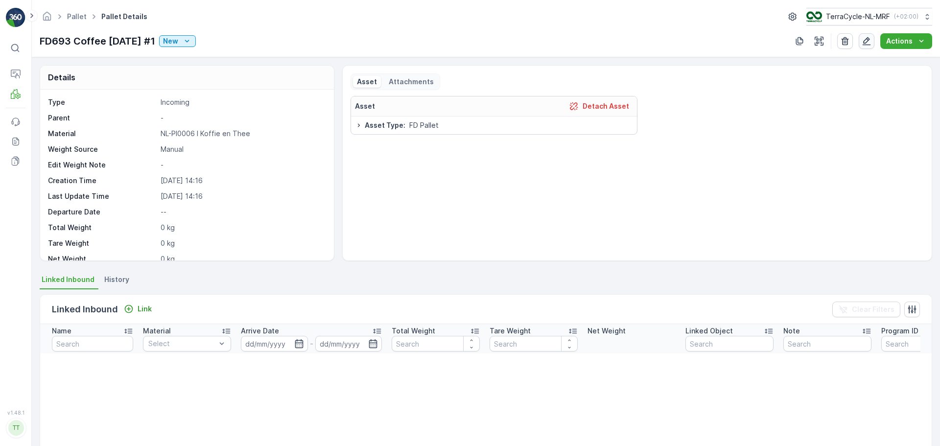
click at [871, 41] on icon "button" at bounding box center [866, 41] width 10 height 10
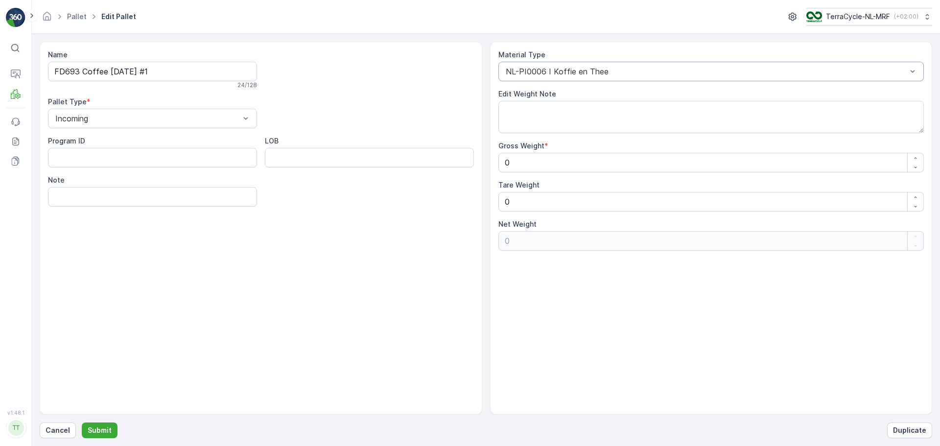
click at [597, 67] on div "NL-PI0006 I Koffie en Thee" at bounding box center [711, 72] width 426 height 20
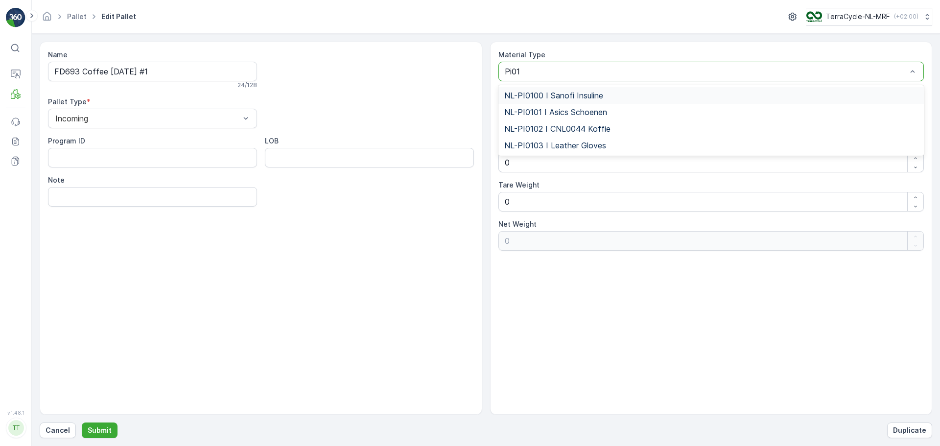
type input "Pi010"
click at [659, 128] on div "NL-PI0102 I CNL0044 Koffie" at bounding box center [711, 128] width 414 height 9
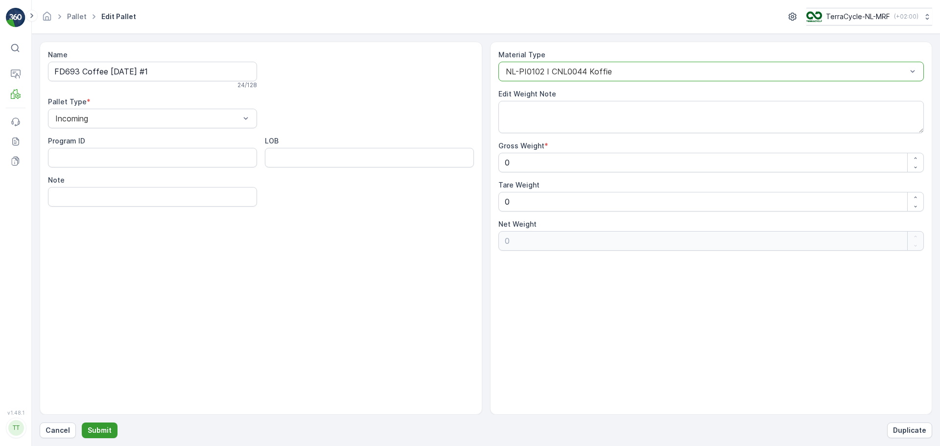
click at [107, 430] on p "Submit" at bounding box center [100, 430] width 24 height 10
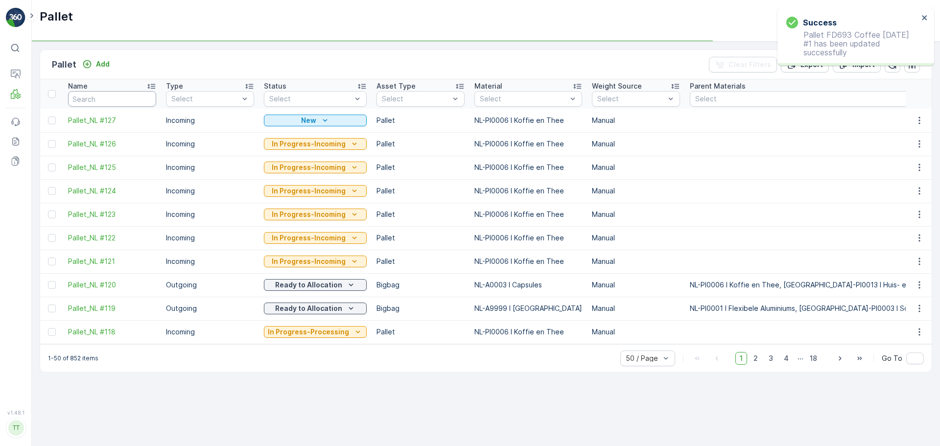
click at [120, 93] on input "text" at bounding box center [112, 99] width 88 height 16
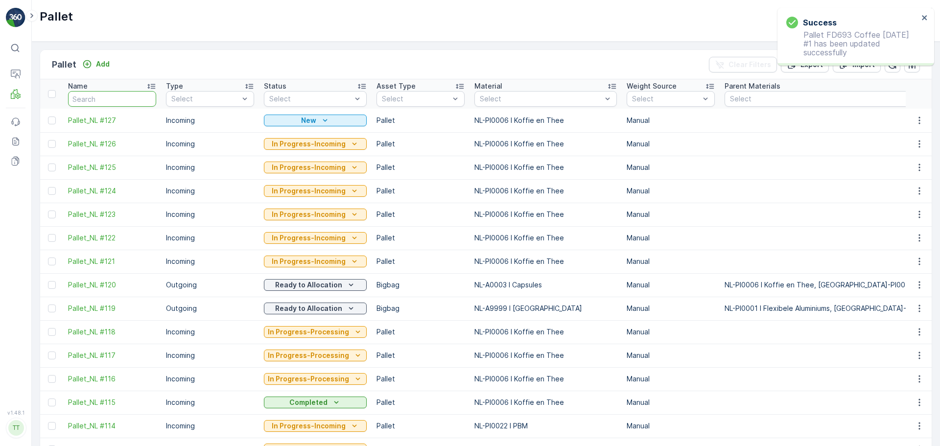
click at [115, 101] on input "text" at bounding box center [112, 99] width 88 height 16
type input "FD6"
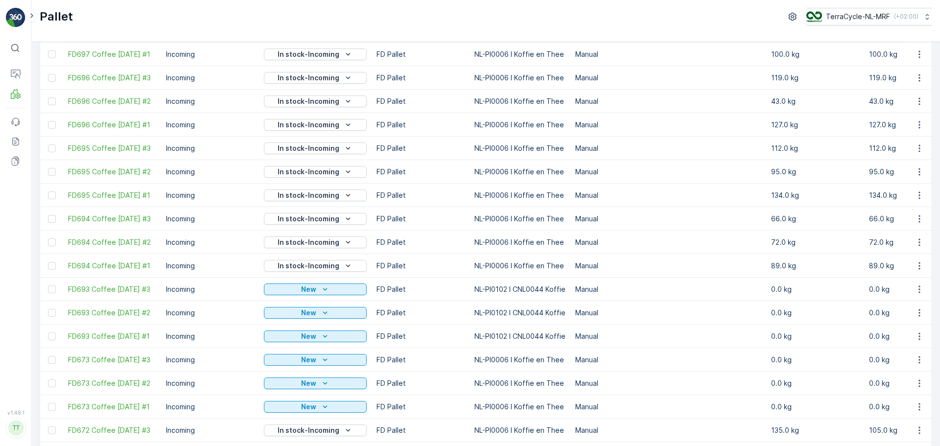
scroll to position [489, 0]
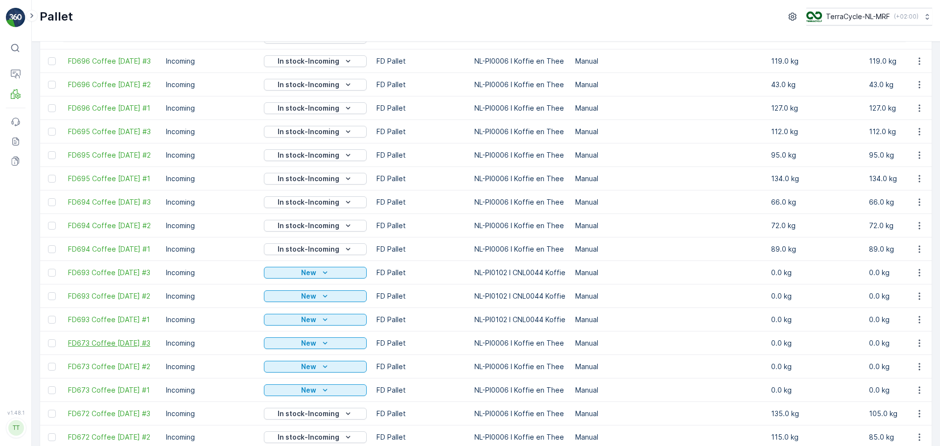
click at [116, 346] on span "FD673 Coffee 26.06.25 #3" at bounding box center [112, 343] width 88 height 10
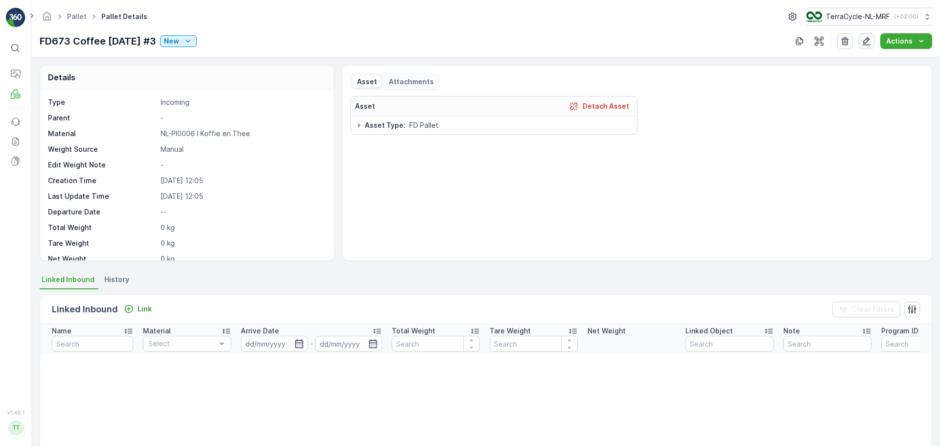
click at [871, 37] on icon "button" at bounding box center [866, 41] width 10 height 10
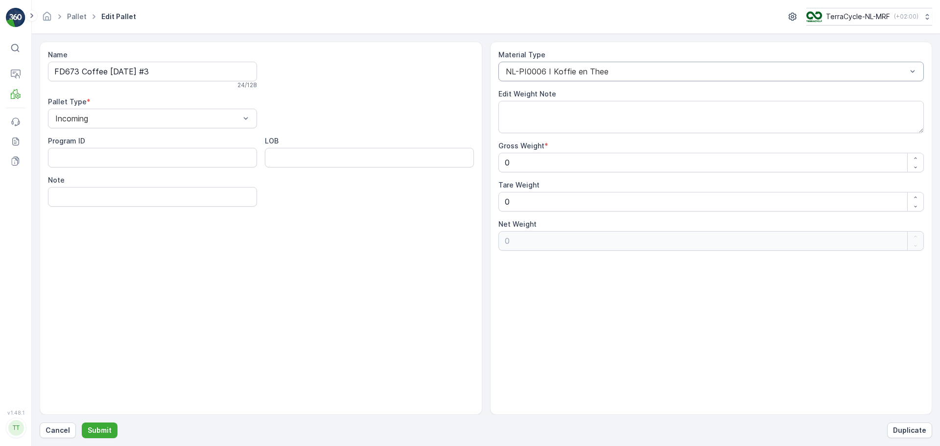
click at [559, 68] on div at bounding box center [706, 71] width 403 height 9
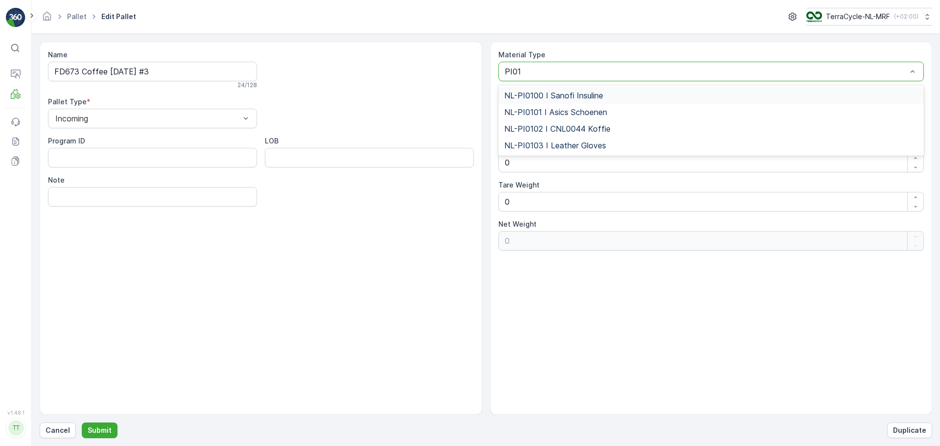
type input "PI010"
click at [601, 126] on span "NL-PI0102 I CNL0044 Koffie" at bounding box center [557, 128] width 106 height 9
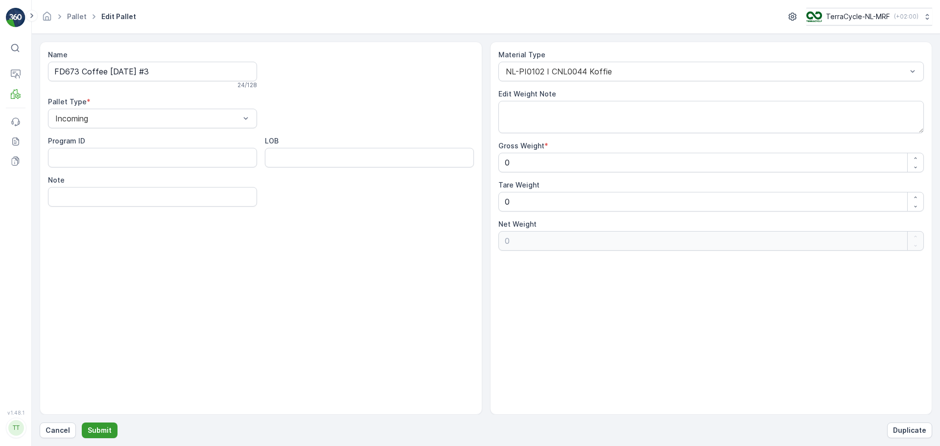
click at [98, 430] on p "Submit" at bounding box center [100, 430] width 24 height 10
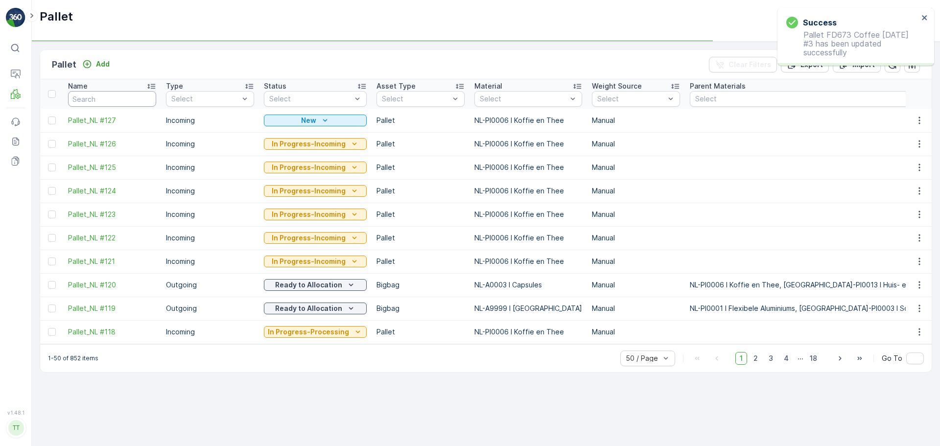
click at [118, 102] on input "text" at bounding box center [112, 99] width 88 height 16
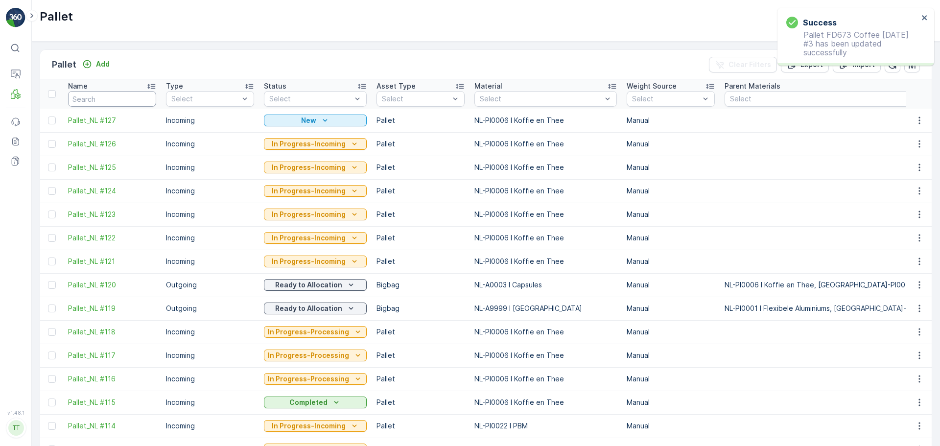
click at [90, 96] on input "text" at bounding box center [112, 99] width 88 height 16
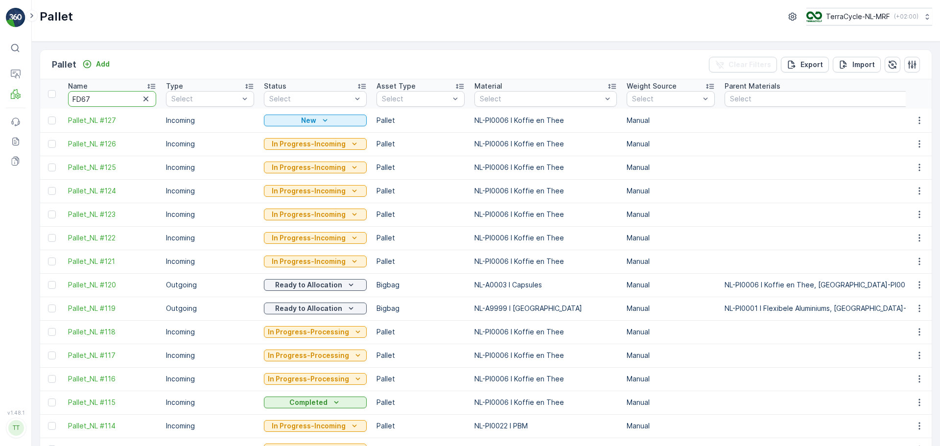
type input "FD673"
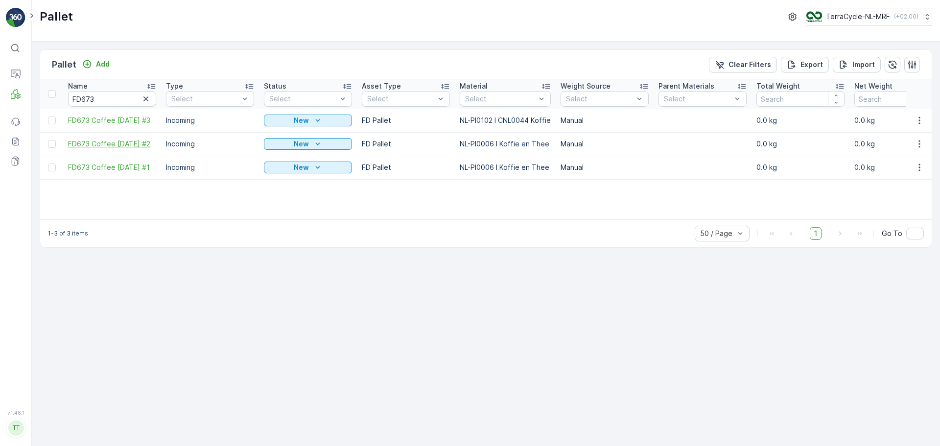
click at [142, 141] on span "FD673 Coffee 26.06.25 #2" at bounding box center [112, 144] width 88 height 10
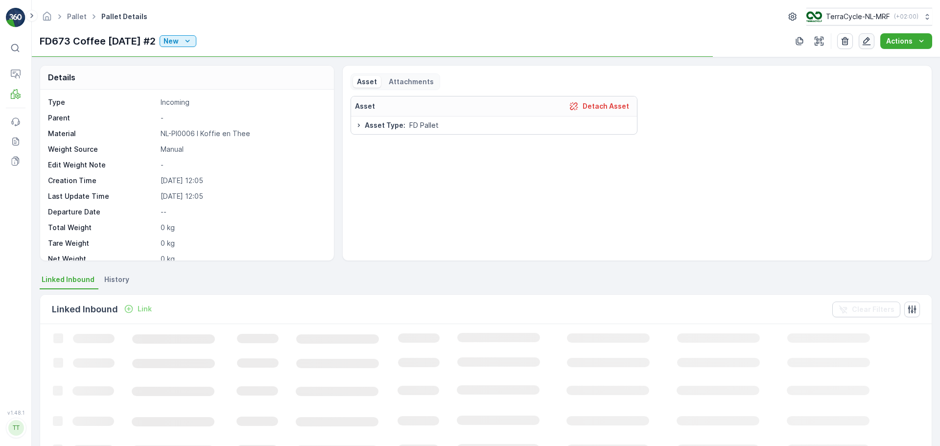
click at [871, 41] on icon "button" at bounding box center [866, 41] width 10 height 10
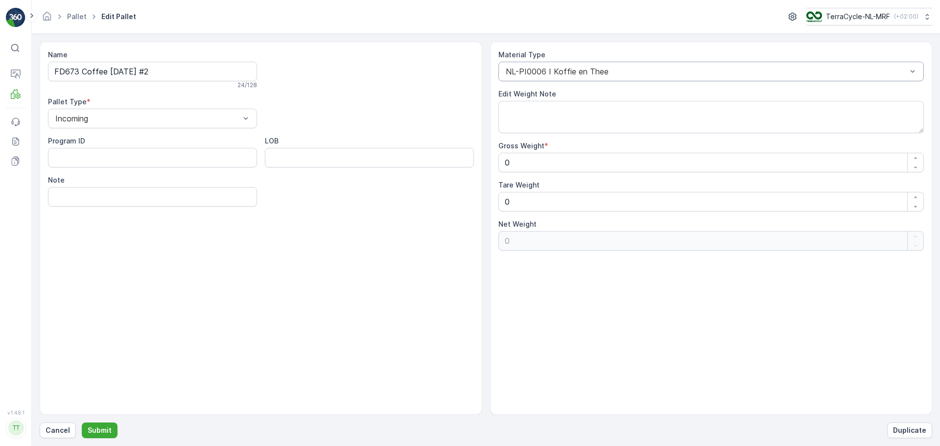
click at [614, 73] on div at bounding box center [706, 71] width 403 height 9
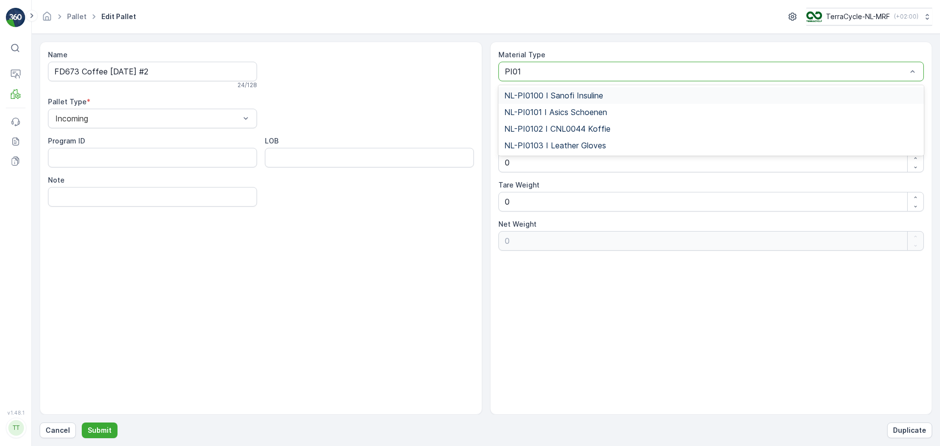
type input "PI010"
click at [616, 128] on div "NL-PI0102 I CNL0044 Koffie" at bounding box center [711, 128] width 414 height 9
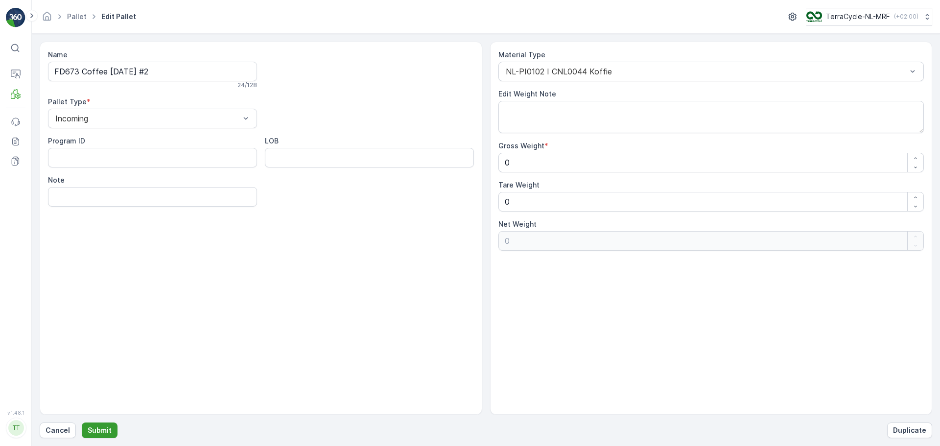
click at [98, 437] on button "Submit" at bounding box center [100, 430] width 36 height 16
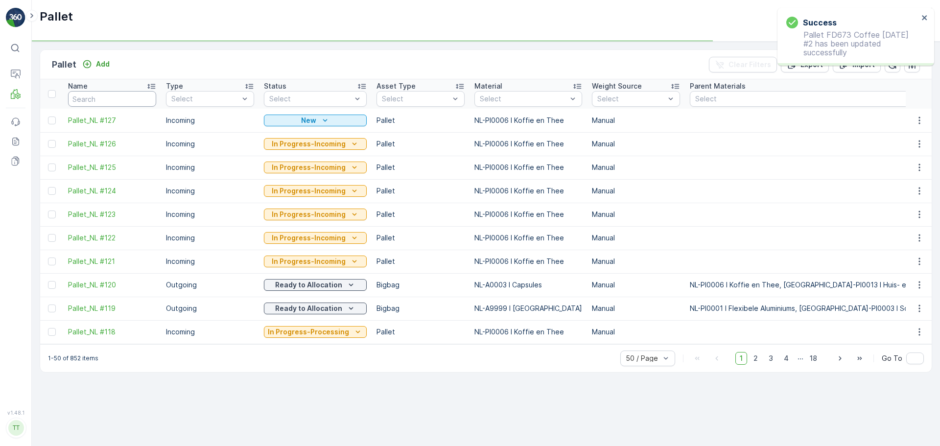
click at [111, 100] on input "text" at bounding box center [112, 99] width 88 height 16
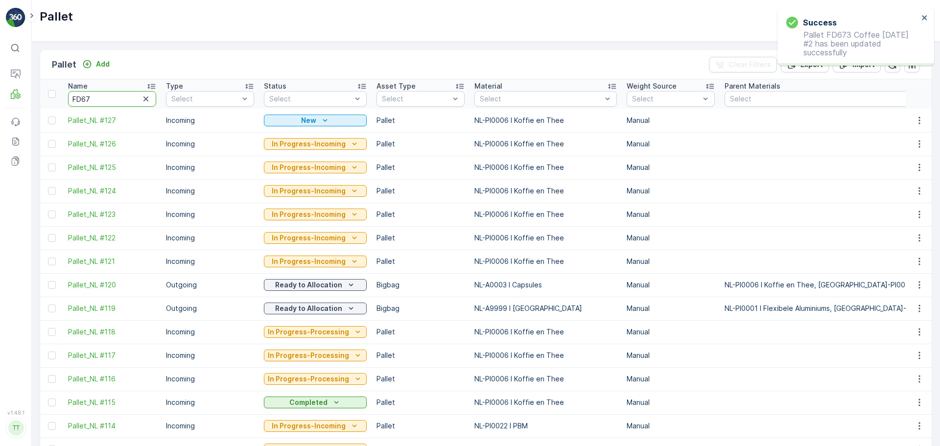
type input "FD673"
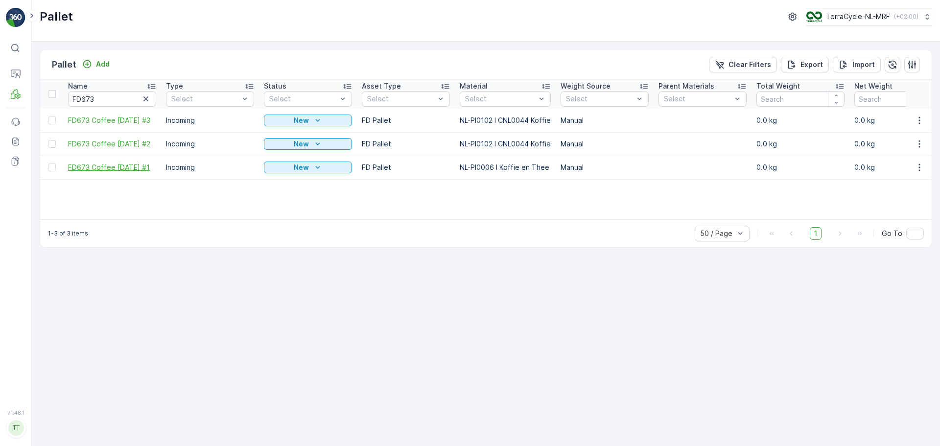
click at [139, 167] on span "FD673 Coffee 26.06.25 #1" at bounding box center [112, 167] width 88 height 10
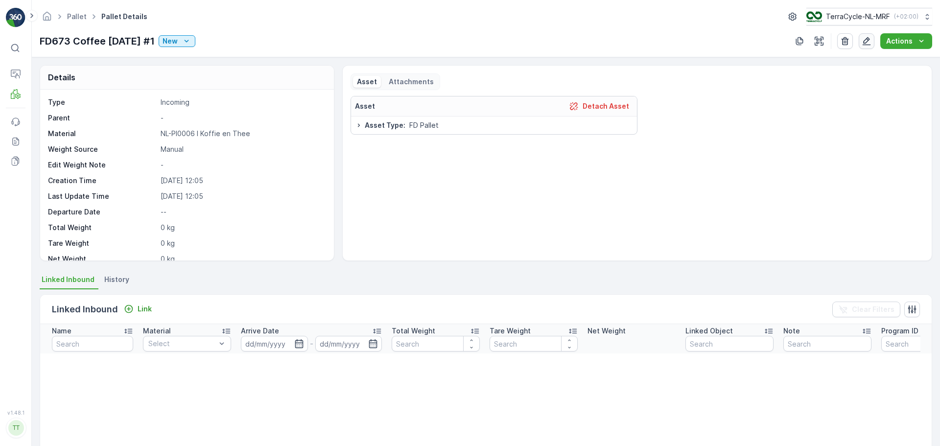
click at [862, 40] on icon "button" at bounding box center [866, 41] width 10 height 10
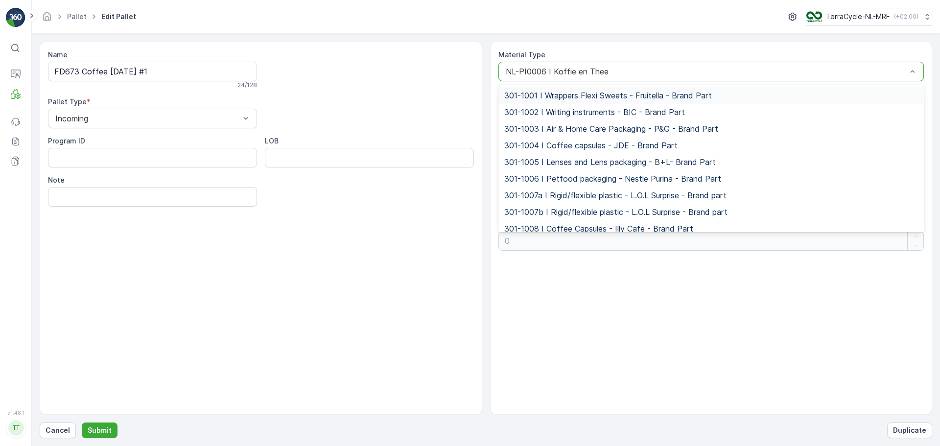
click at [509, 72] on div at bounding box center [706, 71] width 403 height 9
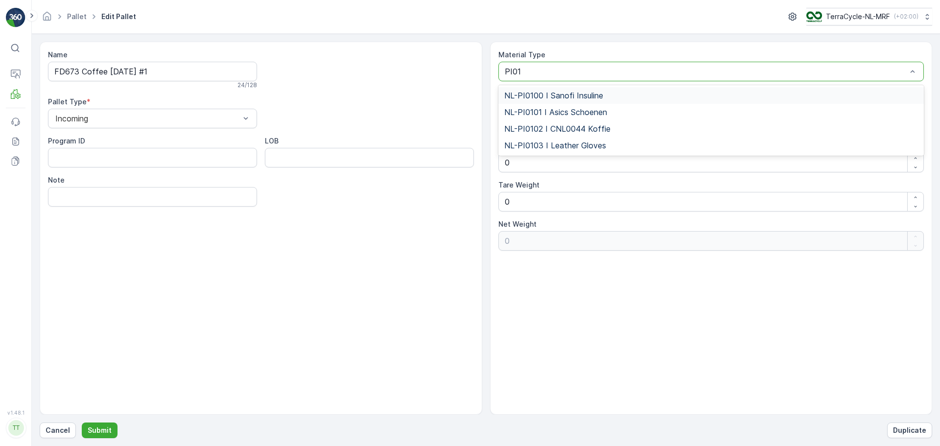
type input "PI010"
click at [588, 124] on span "NL-PI0102 I CNL0044 Koffie" at bounding box center [557, 128] width 106 height 9
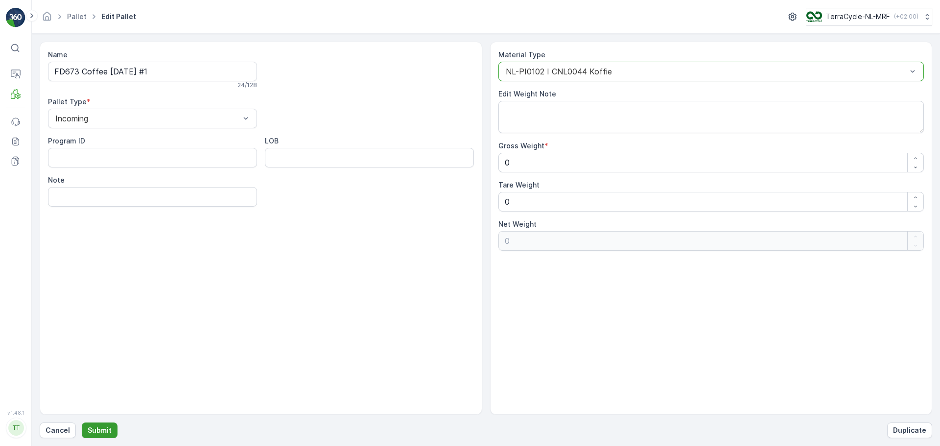
click at [104, 434] on p "Submit" at bounding box center [100, 430] width 24 height 10
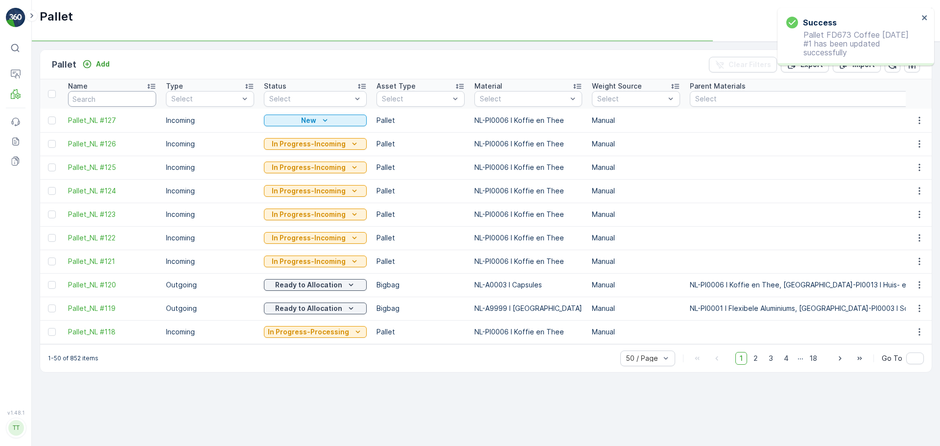
click at [101, 94] on input "text" at bounding box center [112, 99] width 88 height 16
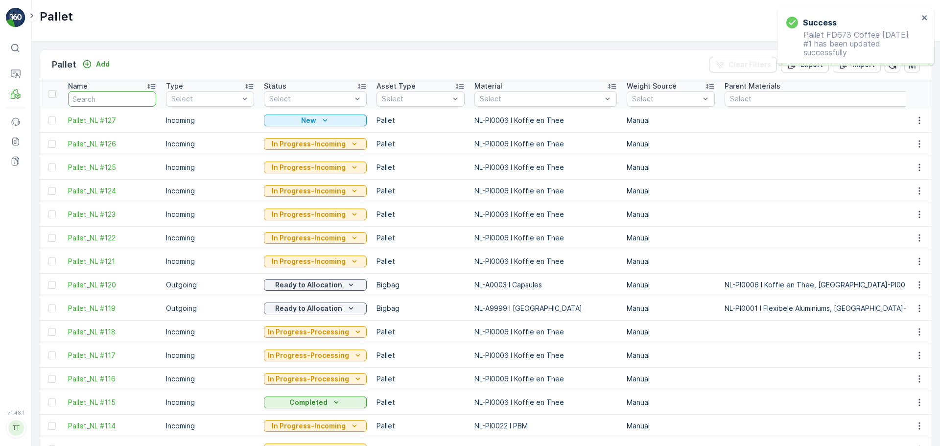
click at [101, 94] on input "text" at bounding box center [112, 99] width 88 height 16
type input "FD67"
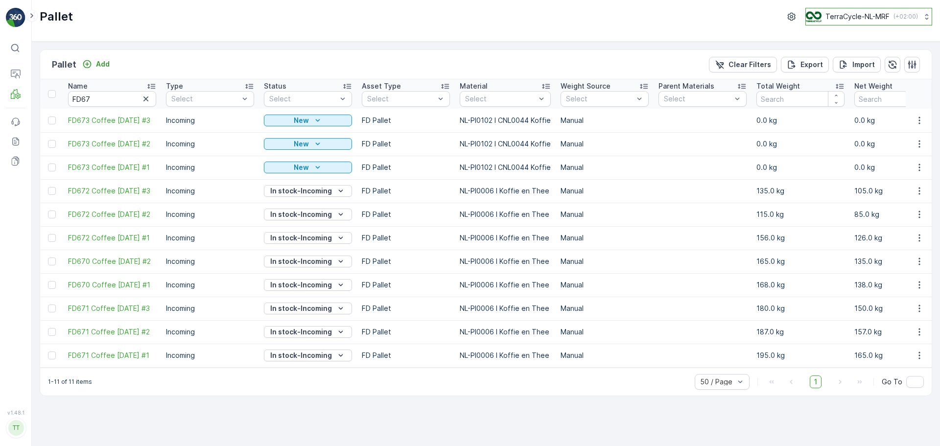
click at [819, 20] on div "TerraCycle-NL-MRF ( +02:00 )" at bounding box center [862, 16] width 112 height 11
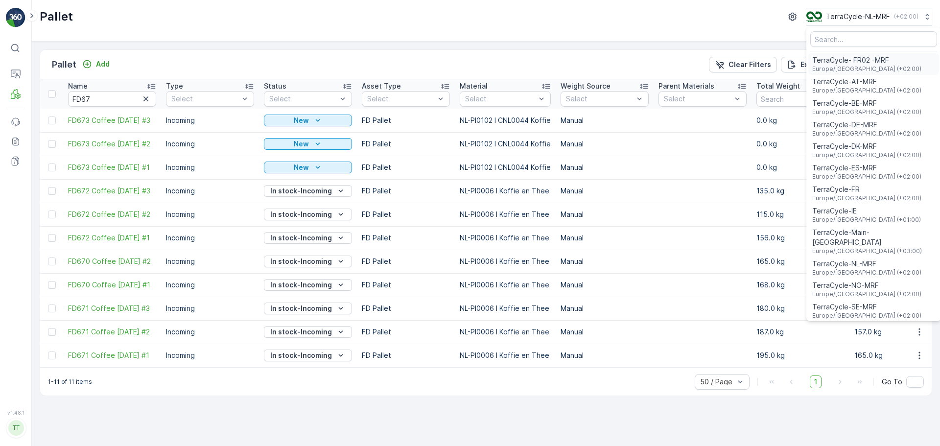
click at [850, 61] on span "TerraCycle- FR02 -MRF" at bounding box center [866, 60] width 109 height 10
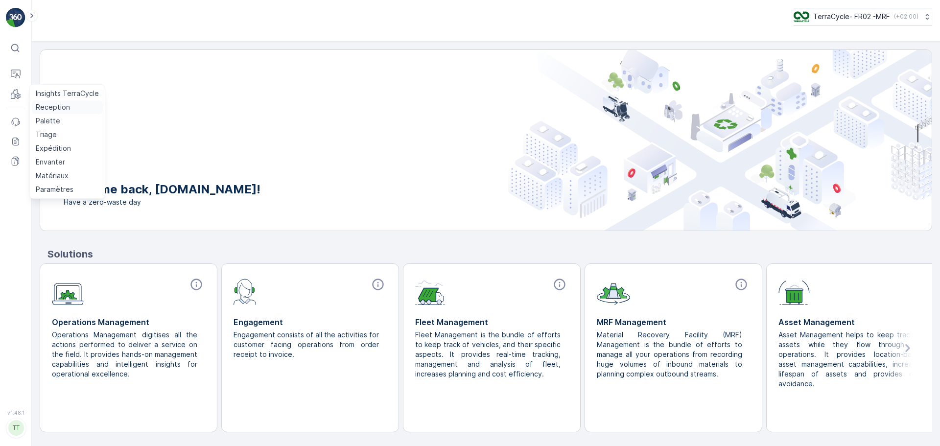
click at [55, 111] on p "Reception" at bounding box center [53, 107] width 34 height 10
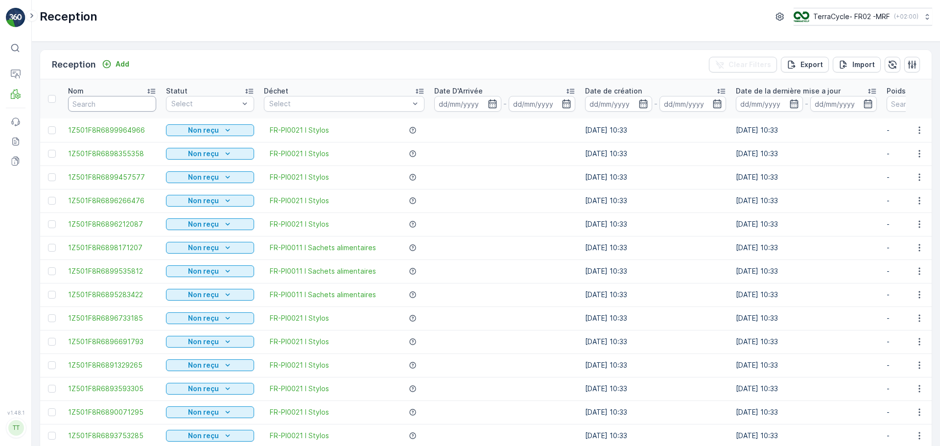
click at [113, 98] on input "text" at bounding box center [112, 104] width 88 height 16
type input "9155"
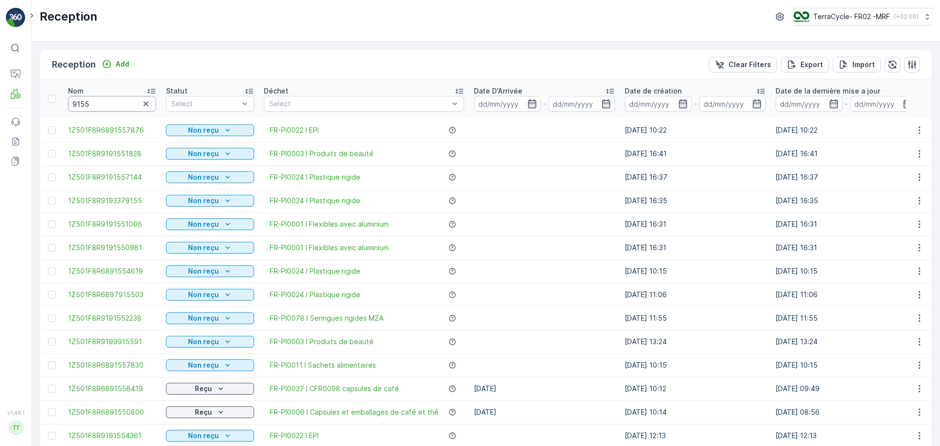
click at [114, 103] on input "9155" at bounding box center [112, 104] width 88 height 16
drag, startPoint x: 63, startPoint y: 128, endPoint x: 151, endPoint y: 125, distance: 88.2
click at [152, 126] on tr "1Z501F8R6891557876 Non reçu FR-PI0022 I EPI [DATE] 10:22 [DATE] 10:22 - - 0 kg …" at bounding box center [885, 129] width 1690 height 23
copy span "1Z501F8R6891557876"
click at [145, 101] on icon "button" at bounding box center [146, 104] width 10 height 10
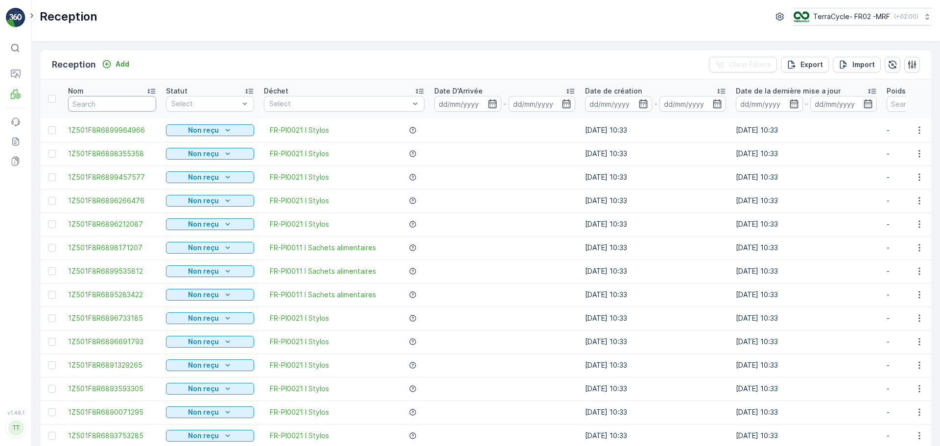
click at [88, 102] on input "text" at bounding box center [112, 104] width 88 height 16
type input "9830"
click at [108, 106] on input "9830" at bounding box center [112, 104] width 88 height 16
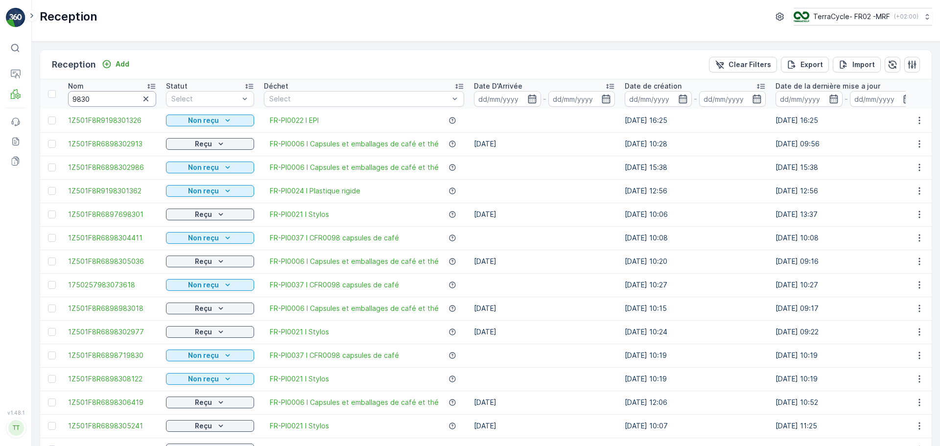
click at [109, 103] on input "9830" at bounding box center [112, 99] width 88 height 16
drag, startPoint x: 65, startPoint y: 236, endPoint x: 162, endPoint y: 239, distance: 97.9
click at [162, 239] on tr "1Z501F8R6898304411 Non reçu FR-PI0037 I CFR0098 capsules de café [DATE] 10:08 […" at bounding box center [899, 237] width 1719 height 23
copy span "1Z501F8R6898304411"
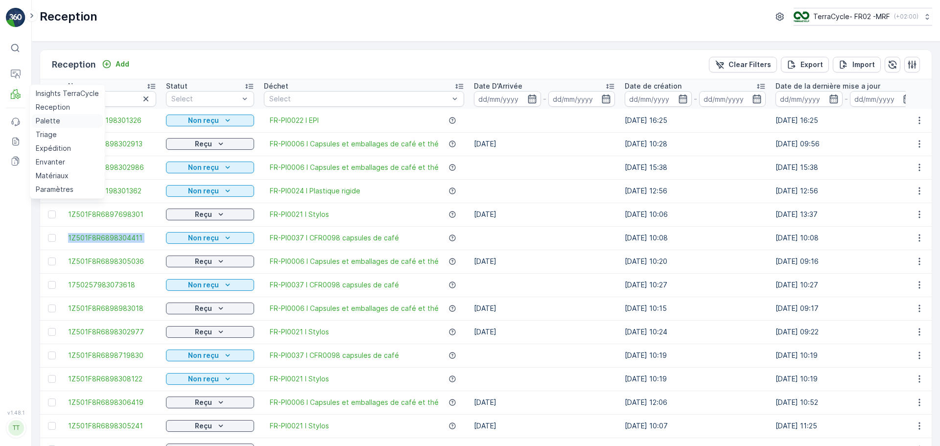
click at [50, 116] on p "Palette" at bounding box center [48, 121] width 24 height 10
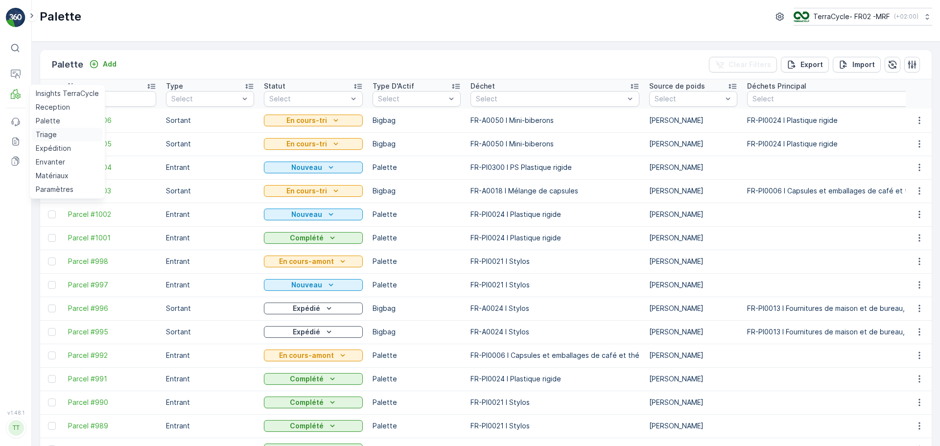
click at [44, 132] on p "Triage" at bounding box center [46, 135] width 21 height 10
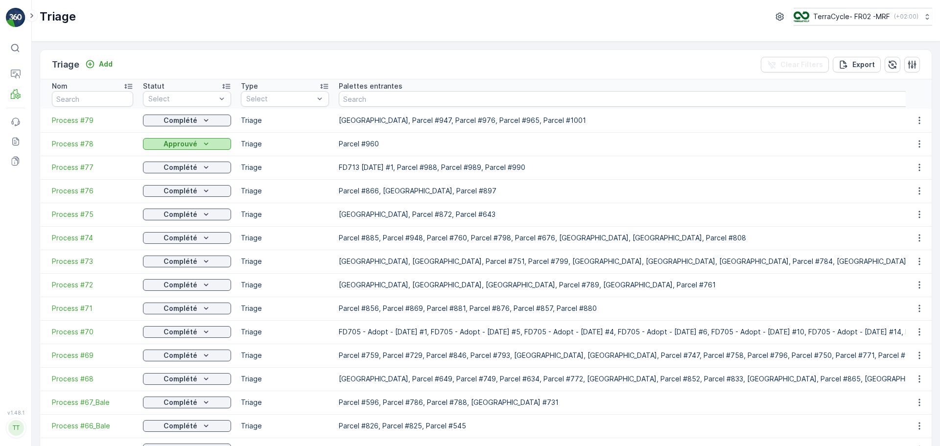
click at [186, 147] on p "Approuvé" at bounding box center [180, 144] width 34 height 10
click at [302, 229] on td "Triage" at bounding box center [285, 237] width 98 height 23
click at [66, 144] on span "Process #78" at bounding box center [92, 144] width 81 height 10
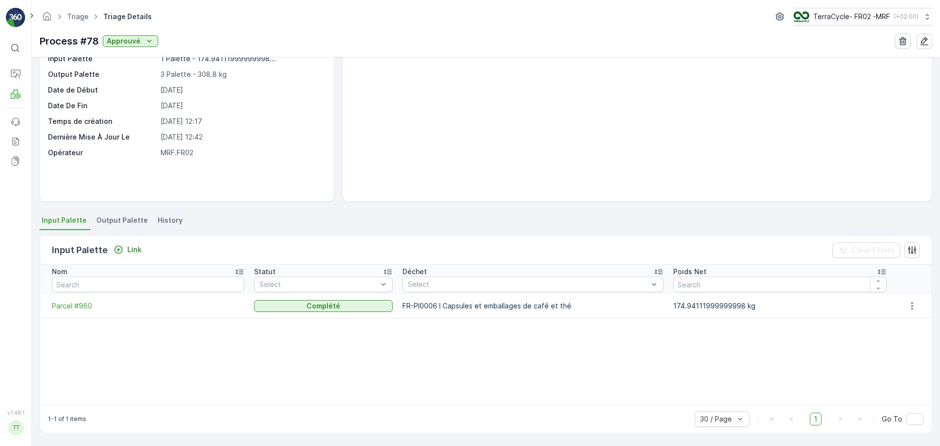
scroll to position [59, 0]
click at [72, 303] on span "Parcel #960" at bounding box center [148, 306] width 192 height 10
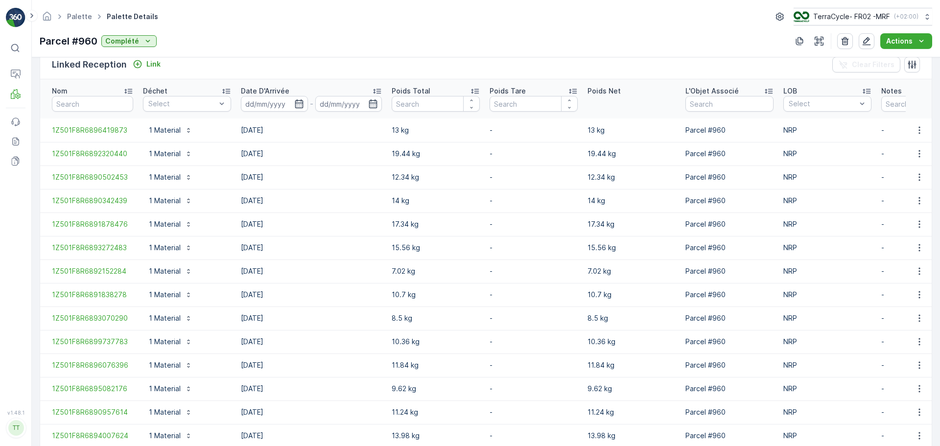
scroll to position [293, 0]
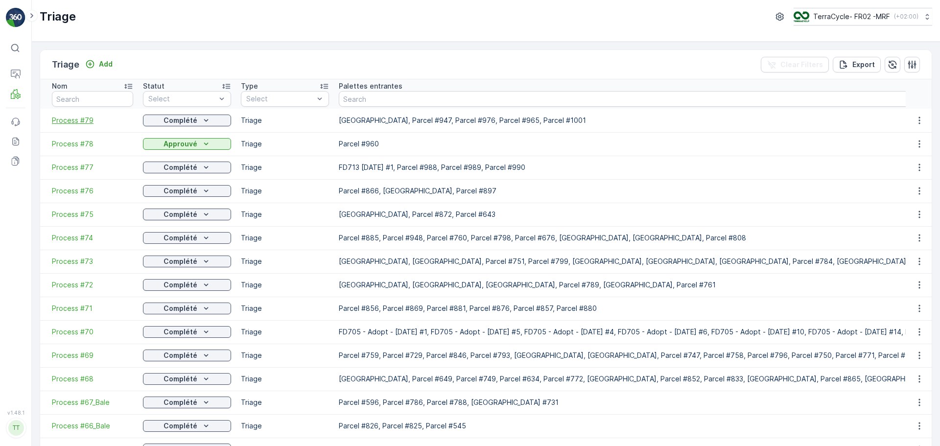
click at [87, 116] on span "Process #79" at bounding box center [92, 121] width 81 height 10
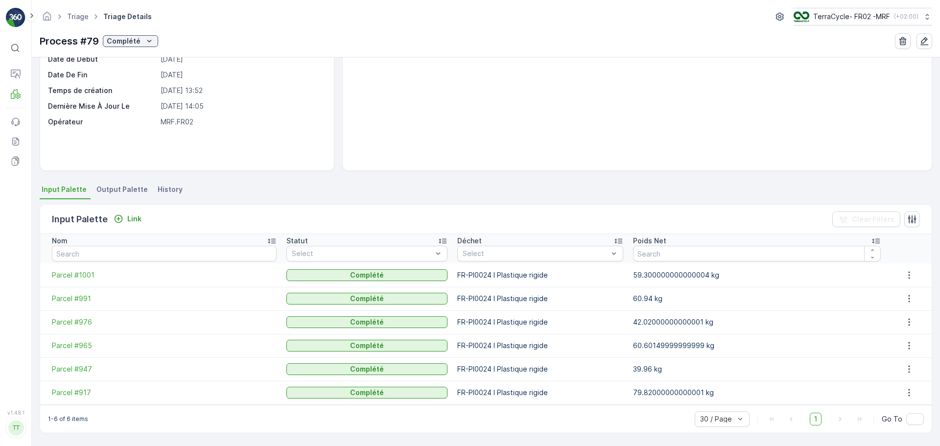
scroll to position [90, 0]
click at [64, 394] on span "Parcel #917" at bounding box center [164, 393] width 225 height 10
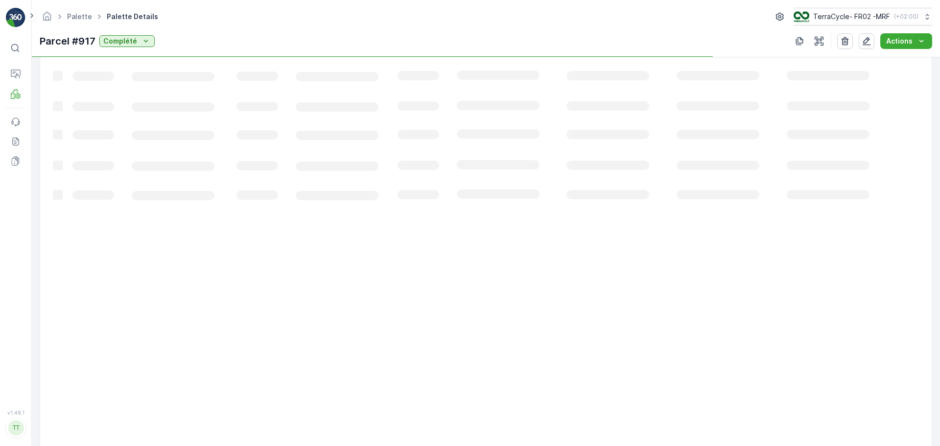
scroll to position [222, 0]
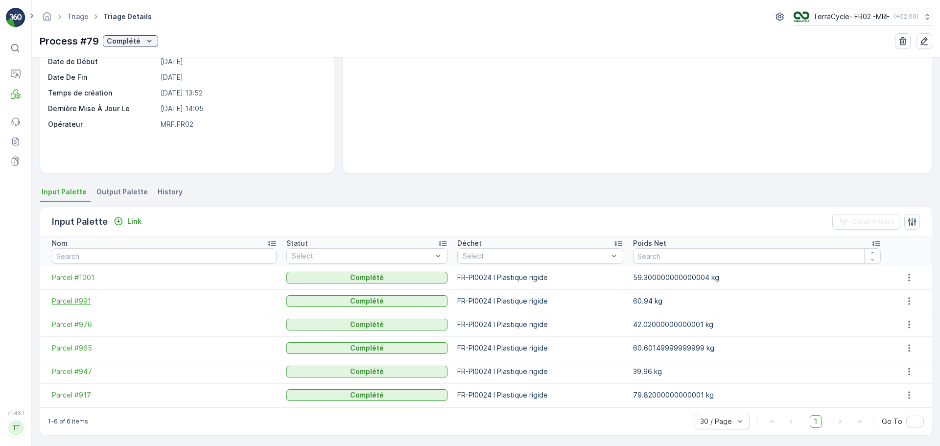
scroll to position [90, 0]
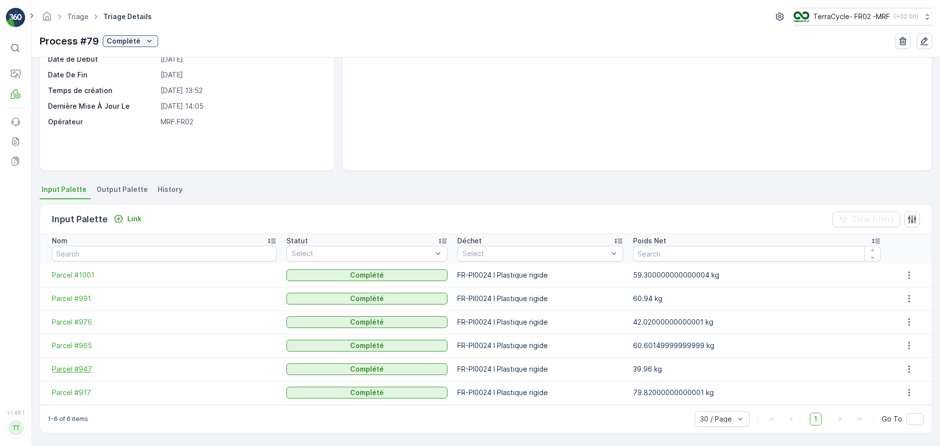
click at [71, 371] on span "Parcel #947" at bounding box center [164, 369] width 225 height 10
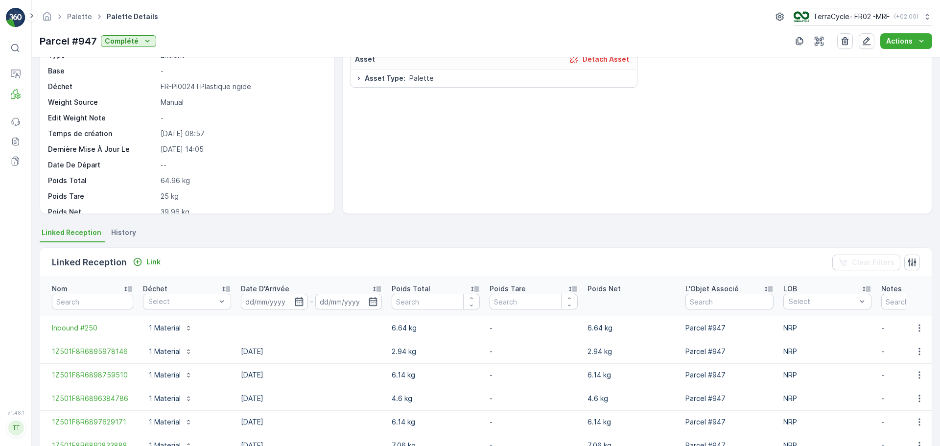
scroll to position [128, 0]
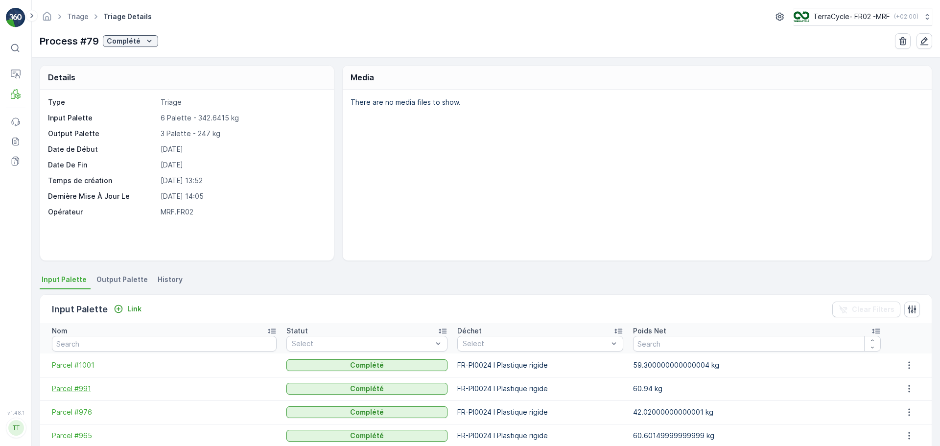
scroll to position [90, 0]
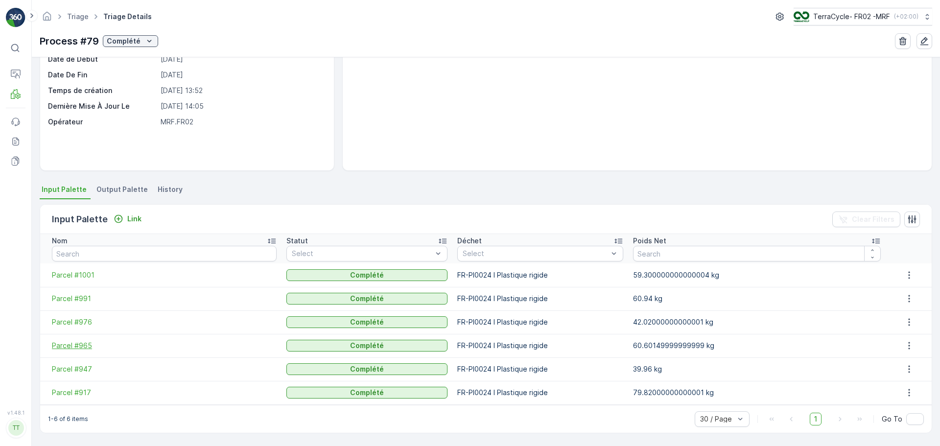
click at [81, 348] on span "Parcel #965" at bounding box center [164, 346] width 225 height 10
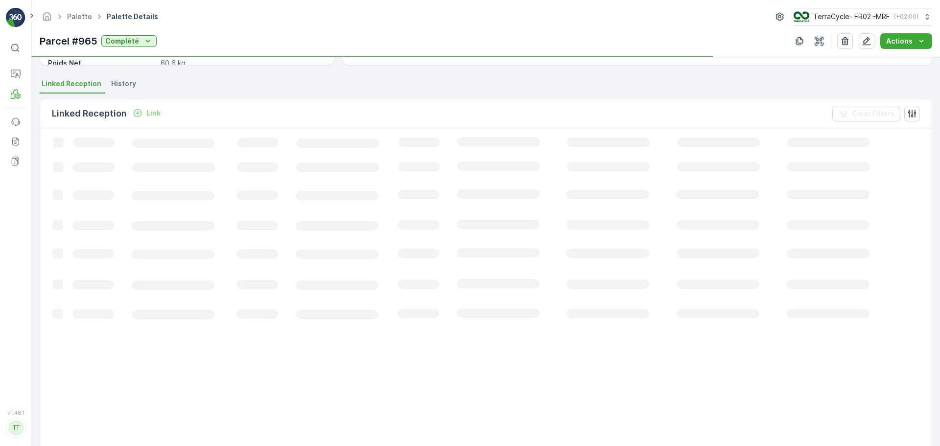
scroll to position [175, 0]
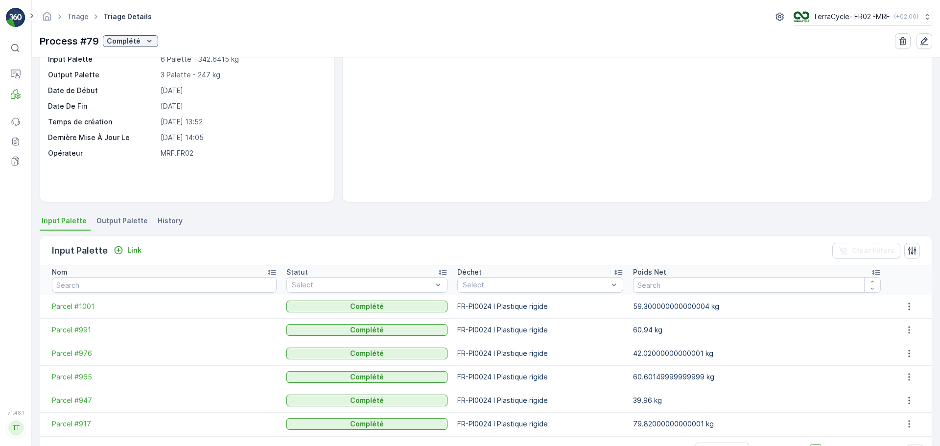
scroll to position [90, 0]
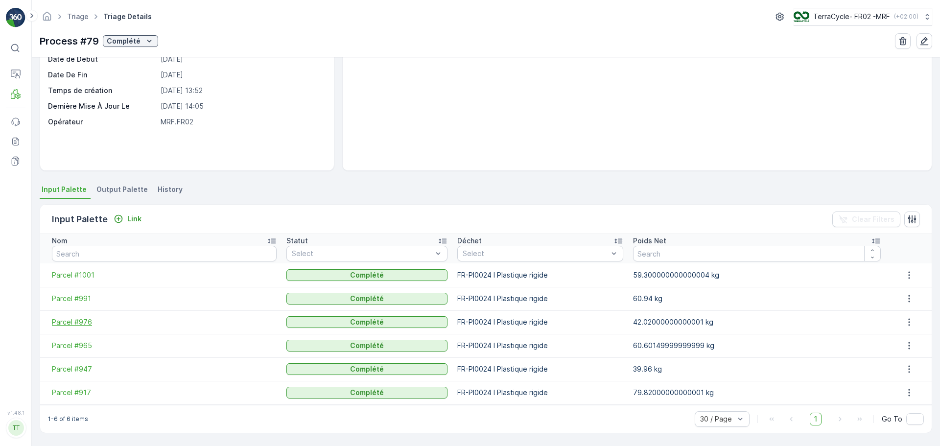
click at [76, 321] on span "Parcel #976" at bounding box center [164, 322] width 225 height 10
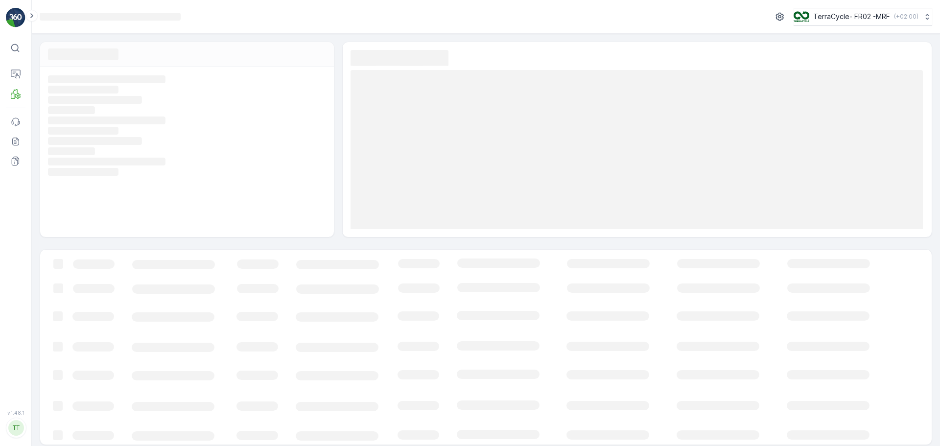
scroll to position [7, 0]
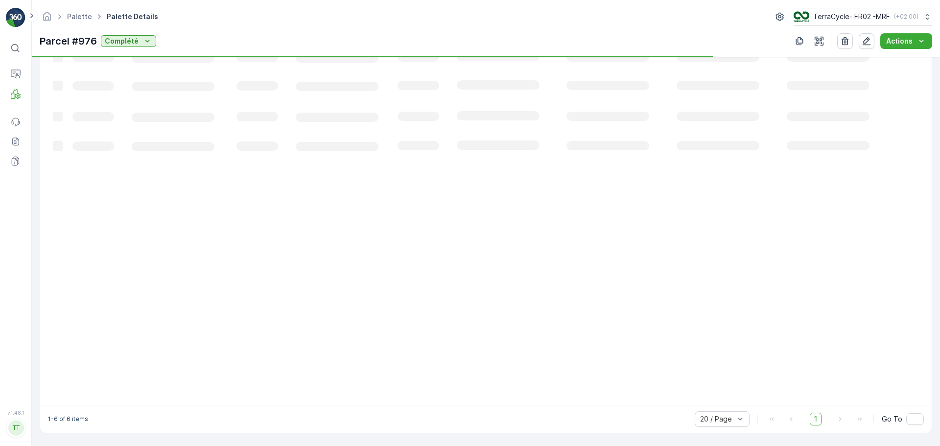
scroll to position [105, 0]
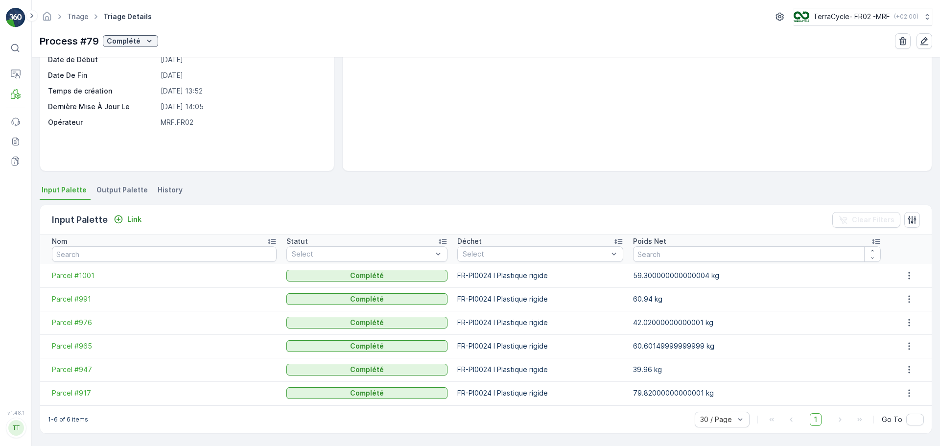
scroll to position [90, 0]
click at [75, 301] on span "Parcel #991" at bounding box center [164, 299] width 225 height 10
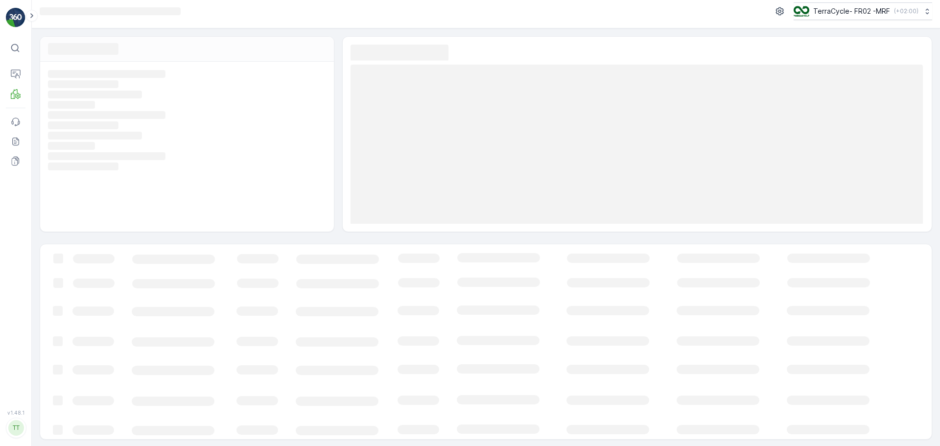
scroll to position [7, 0]
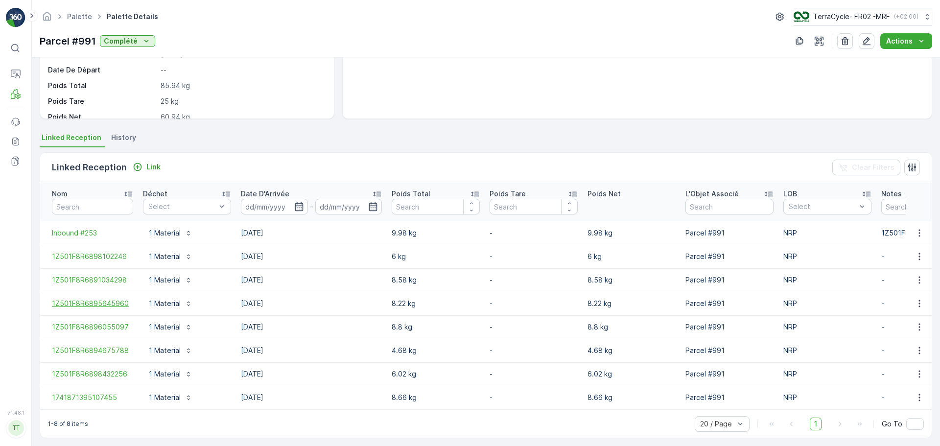
scroll to position [152, 0]
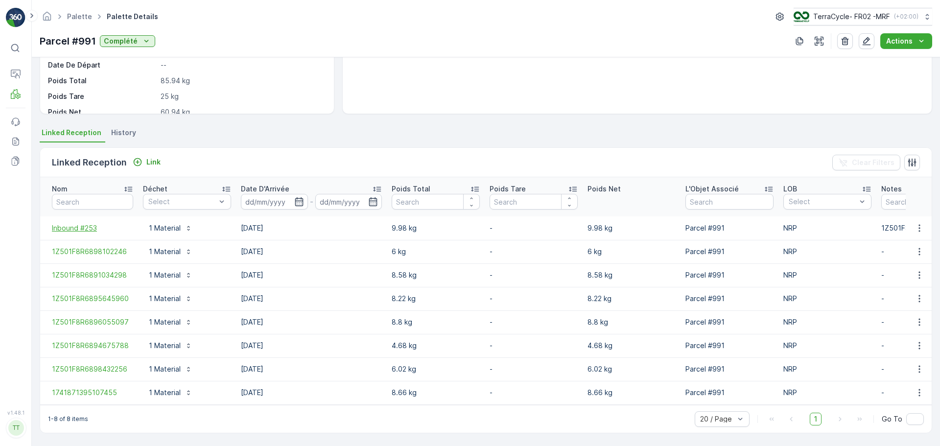
click at [85, 223] on span "Inbound #253" at bounding box center [92, 228] width 81 height 10
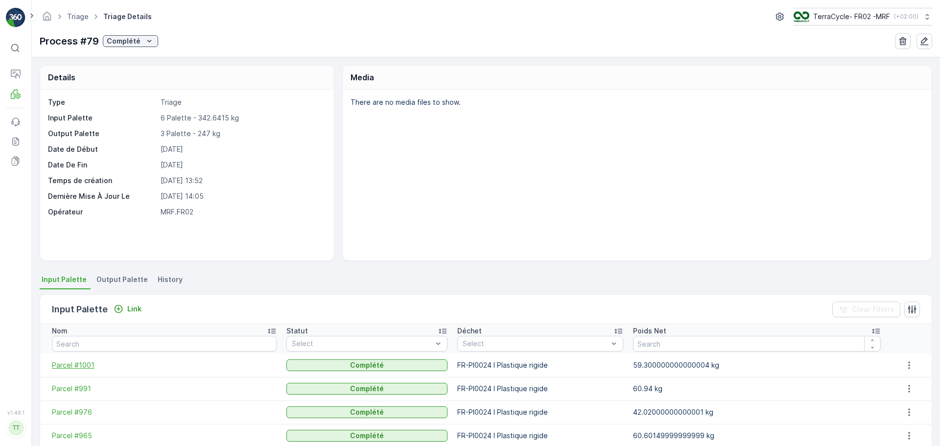
click at [84, 363] on span "Parcel #1001" at bounding box center [164, 365] width 225 height 10
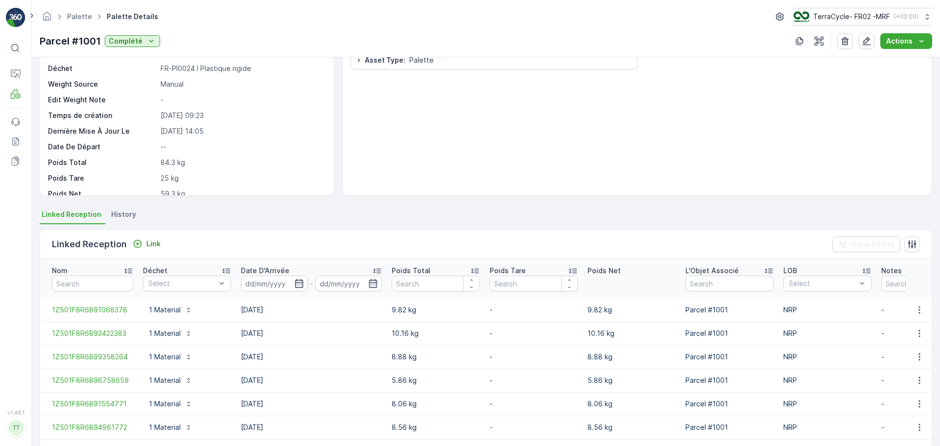
scroll to position [128, 0]
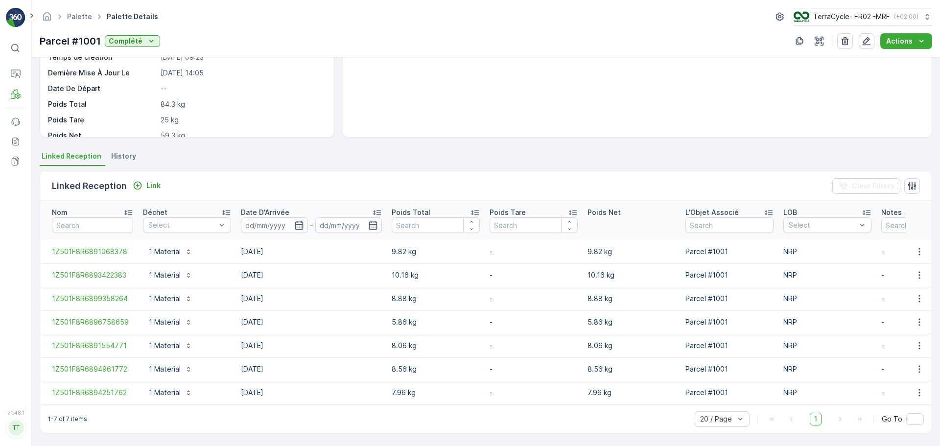
click at [537, 68] on div "Asset Detach Asset Asset Type : Palette" at bounding box center [636, 51] width 573 height 157
click at [45, 118] on p "Palette" at bounding box center [48, 121] width 24 height 10
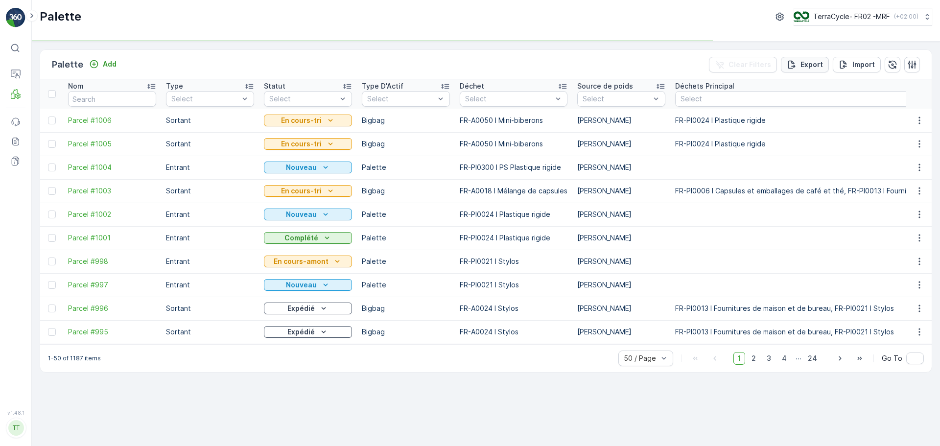
click at [811, 68] on p "Export" at bounding box center [811, 65] width 23 height 10
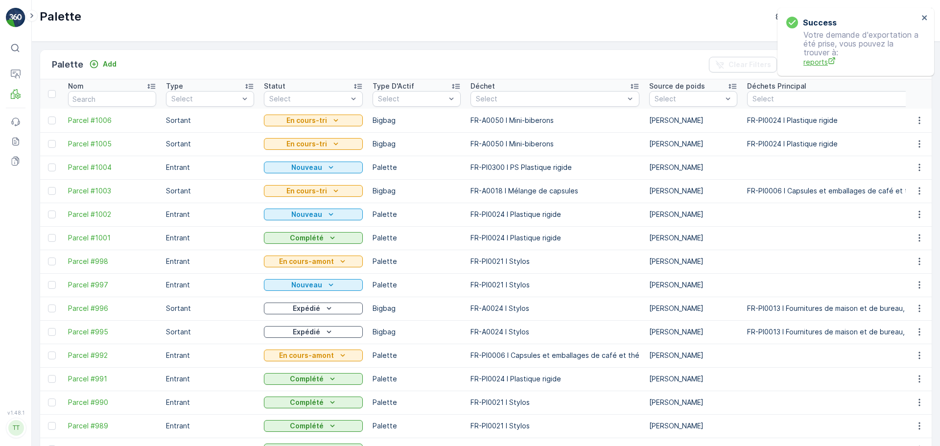
click at [818, 62] on span "reports" at bounding box center [860, 62] width 115 height 10
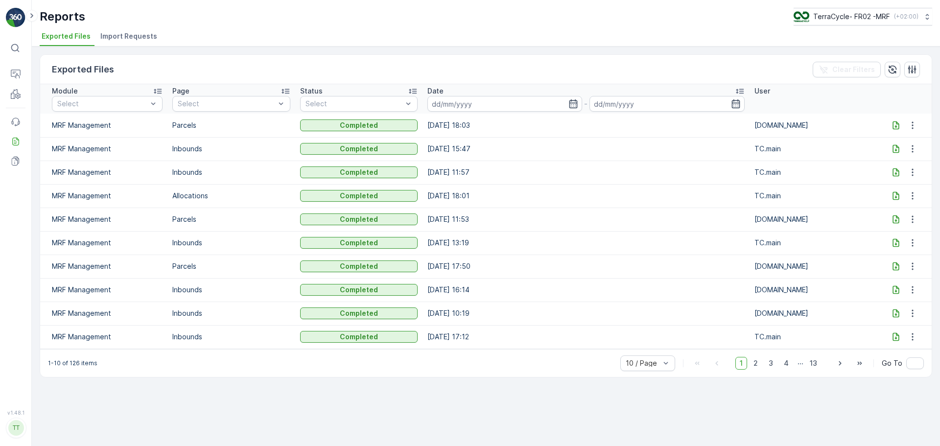
click at [891, 126] on icon at bounding box center [896, 125] width 10 height 10
